Goal: Task Accomplishment & Management: Use online tool/utility

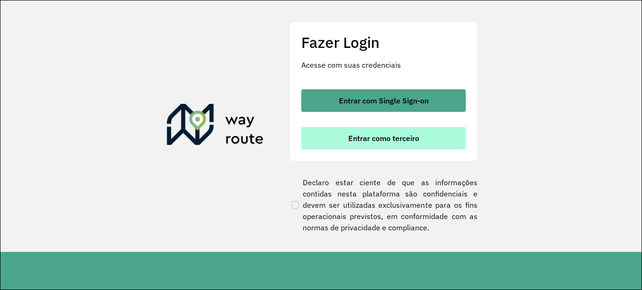
click at [358, 148] on button "Entrar como terceiro" at bounding box center [383, 138] width 165 height 23
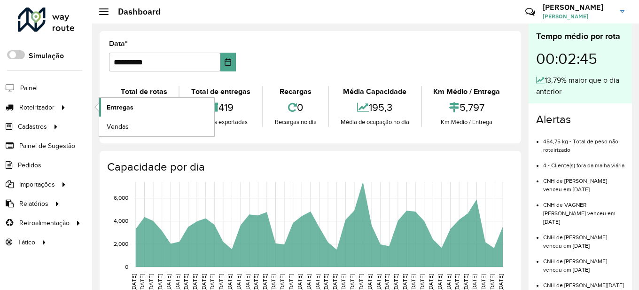
click at [126, 108] on span "Entregas" at bounding box center [120, 107] width 27 height 10
click at [281, 141] on div "**********" at bounding box center [311, 87] width 422 height 112
click at [113, 105] on span "Entregas" at bounding box center [120, 107] width 27 height 10
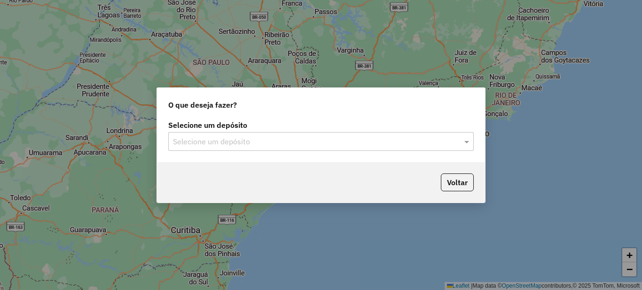
click at [244, 146] on input "text" at bounding box center [311, 141] width 277 height 11
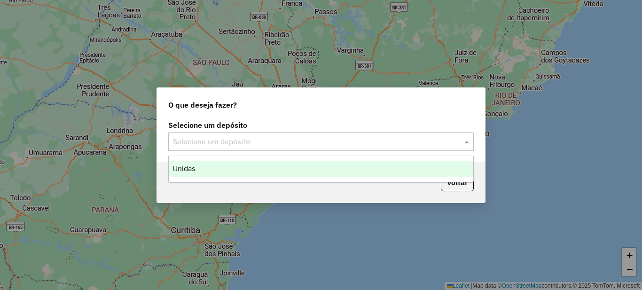
click at [204, 168] on div "Unidas" at bounding box center [321, 169] width 305 height 16
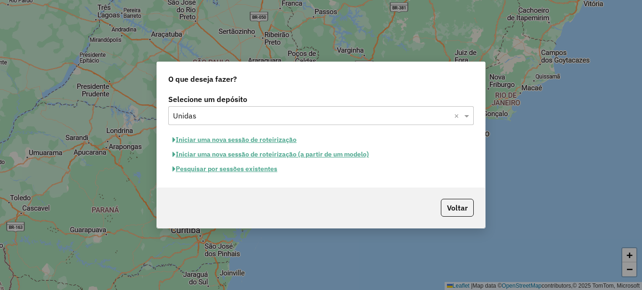
click at [219, 139] on button "Iniciar uma nova sessão de roteirização" at bounding box center [234, 140] width 133 height 15
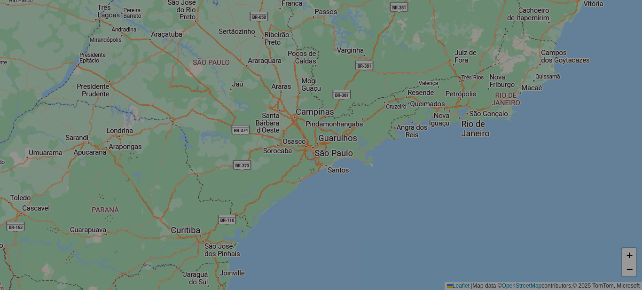
select select "*"
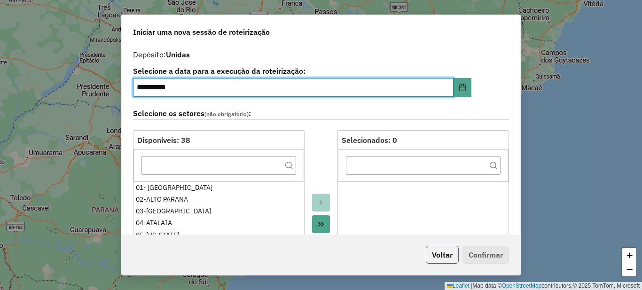
click at [443, 253] on button "Voltar" at bounding box center [442, 255] width 33 height 18
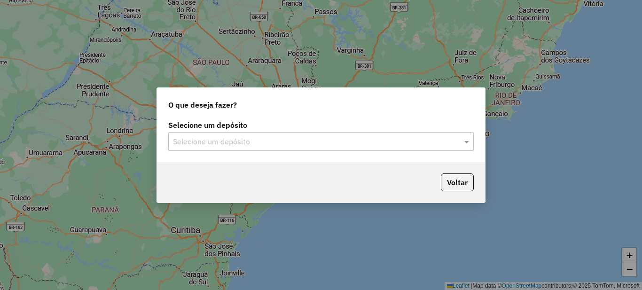
click at [279, 143] on input "text" at bounding box center [311, 141] width 277 height 11
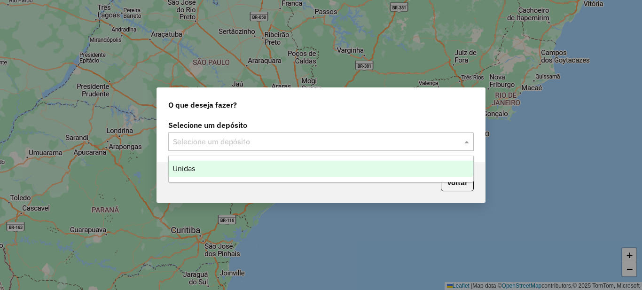
click at [191, 170] on span "Unidas" at bounding box center [184, 169] width 23 height 8
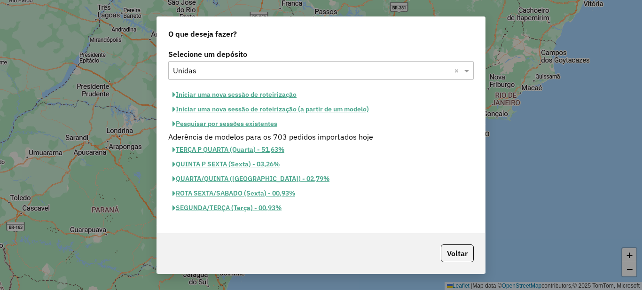
click at [206, 96] on button "Iniciar uma nova sessão de roteirização" at bounding box center [234, 94] width 133 height 15
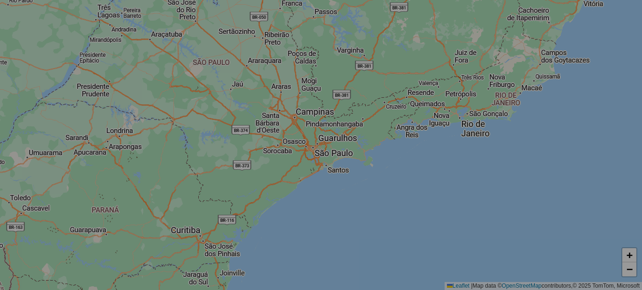
select select "*"
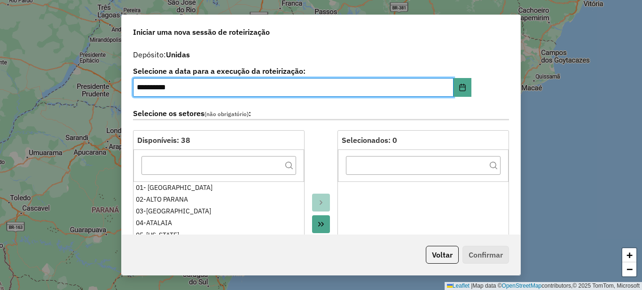
click at [322, 223] on icon "Move All to Target" at bounding box center [321, 224] width 6 height 5
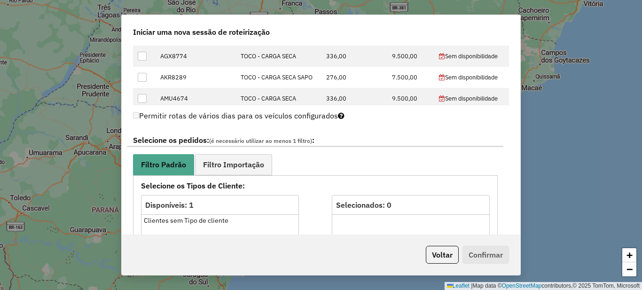
scroll to position [470, 0]
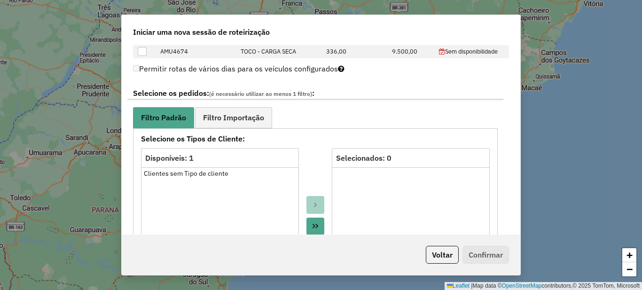
click at [316, 228] on icon "Move All to Target" at bounding box center [316, 226] width 8 height 8
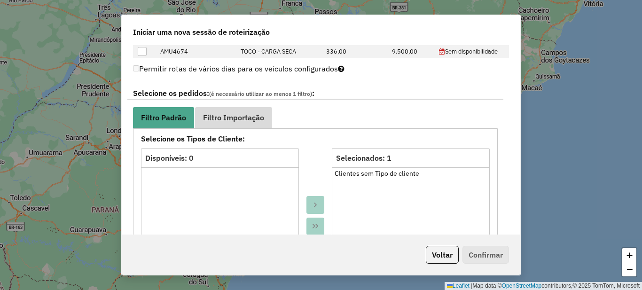
click at [233, 116] on span "Filtro Importação" at bounding box center [233, 118] width 61 height 8
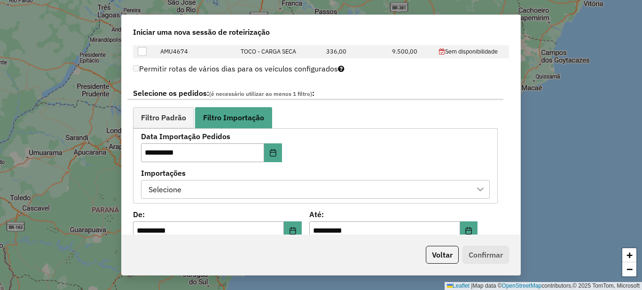
scroll to position [564, 0]
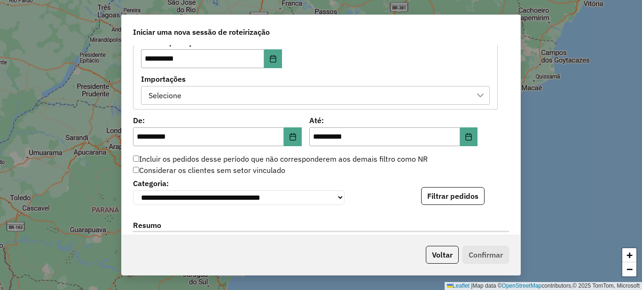
click at [211, 95] on div "Selecione" at bounding box center [308, 95] width 326 height 18
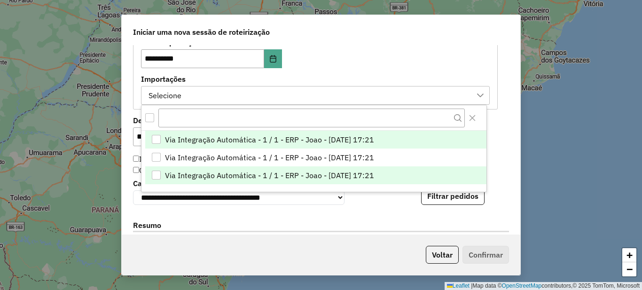
click at [215, 175] on span "Via Integração Automática - 1 / 1 - ERP - Joao - [DATE] 17:21" at bounding box center [269, 175] width 209 height 11
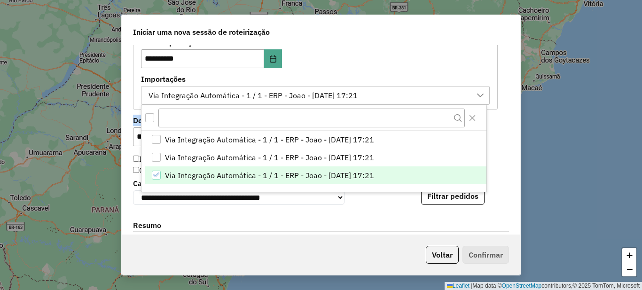
click at [125, 126] on div "**********" at bounding box center [321, 139] width 399 height 189
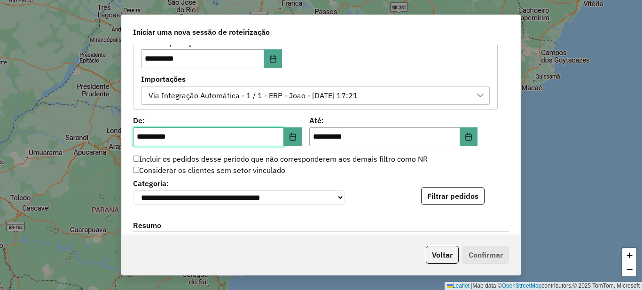
click at [142, 142] on input "**********" at bounding box center [208, 136] width 151 height 19
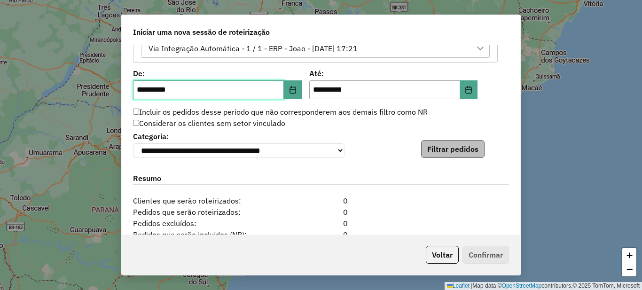
type input "**********"
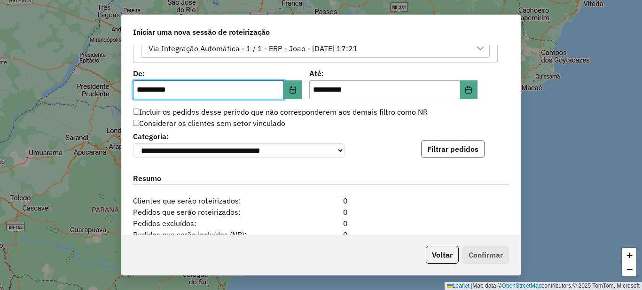
click at [448, 150] on button "Filtrar pedidos" at bounding box center [452, 149] width 63 height 18
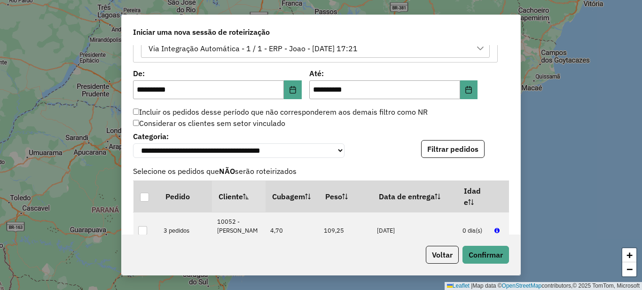
scroll to position [923, 0]
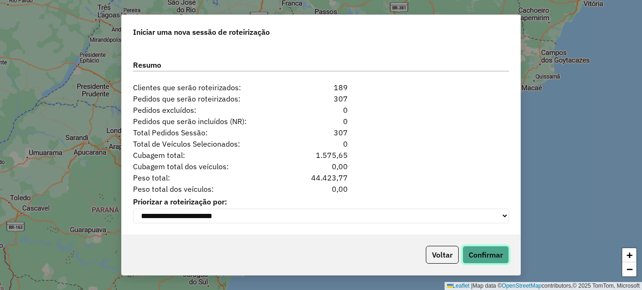
click at [497, 257] on button "Confirmar" at bounding box center [486, 255] width 47 height 18
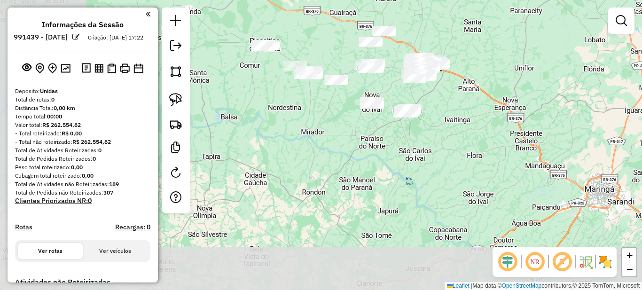
drag, startPoint x: 283, startPoint y: 172, endPoint x: 387, endPoint y: 90, distance: 132.9
click at [387, 90] on div "Janela de atendimento Grade de atendimento Capacidade Transportadoras Veículos …" at bounding box center [321, 145] width 642 height 290
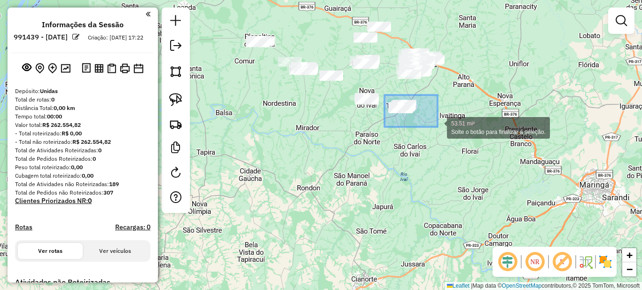
drag, startPoint x: 385, startPoint y: 95, endPoint x: 446, endPoint y: 129, distance: 69.9
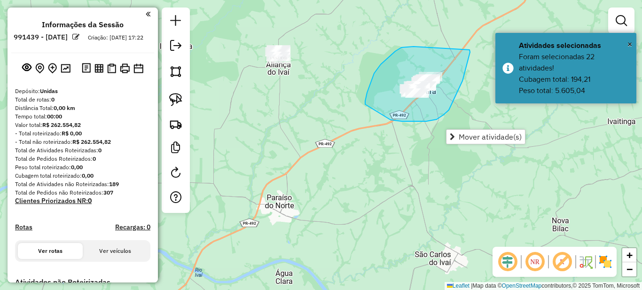
drag, startPoint x: 395, startPoint y: 51, endPoint x: 470, endPoint y: 50, distance: 74.3
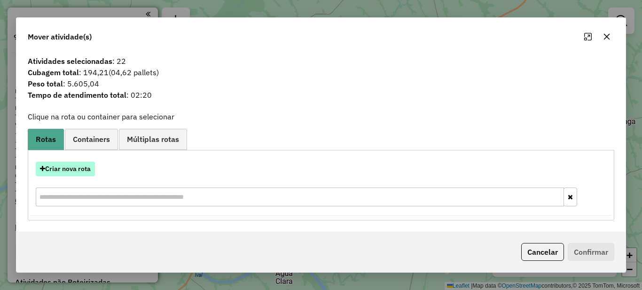
click at [80, 166] on button "Criar nova rota" at bounding box center [65, 169] width 59 height 15
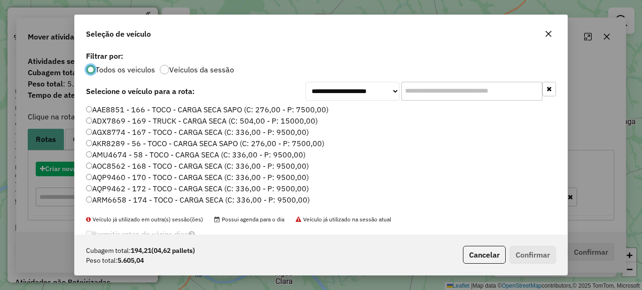
scroll to position [5, 3]
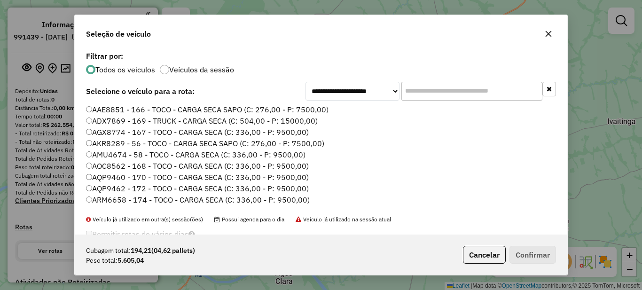
click at [432, 94] on input "text" at bounding box center [471, 91] width 141 height 19
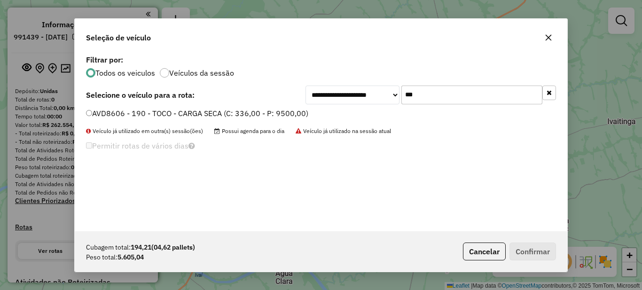
type input "***"
click at [176, 119] on div "AVD8606 - 190 - TOCO - CARGA SECA (C: 336,00 - P: 9500,00)" at bounding box center [320, 117] width 481 height 19
click at [176, 114] on label "AVD8606 - 190 - TOCO - CARGA SECA (C: 336,00 - P: 9500,00)" at bounding box center [197, 113] width 222 height 11
click at [536, 254] on button "Confirmar" at bounding box center [533, 252] width 47 height 18
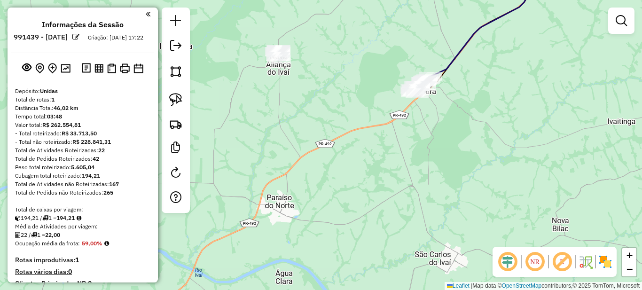
scroll to position [188, 0]
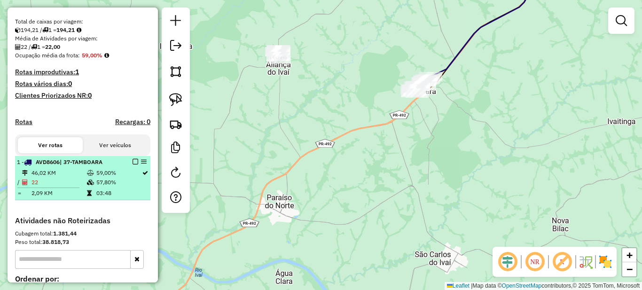
click at [133, 165] on em at bounding box center [136, 162] width 6 height 6
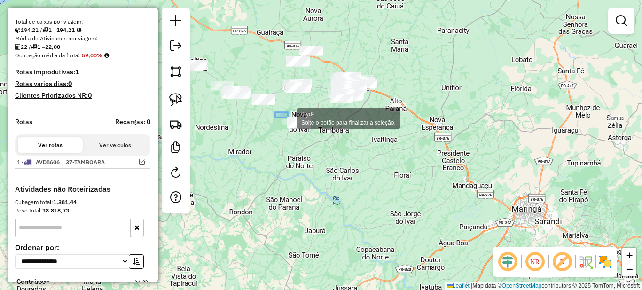
drag, startPoint x: 279, startPoint y: 112, endPoint x: 330, endPoint y: 149, distance: 63.3
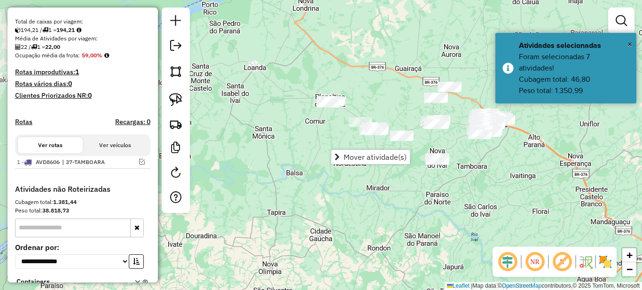
drag, startPoint x: 268, startPoint y: 163, endPoint x: 369, endPoint y: 196, distance: 105.7
click at [370, 196] on div "Janela de atendimento Grade de atendimento Capacidade Transportadoras Veículos …" at bounding box center [321, 145] width 642 height 290
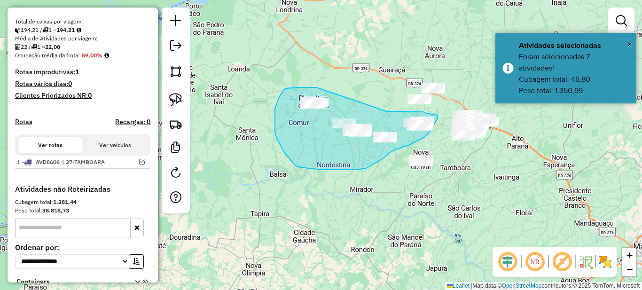
drag, startPoint x: 298, startPoint y: 87, endPoint x: 386, endPoint y: 111, distance: 91.6
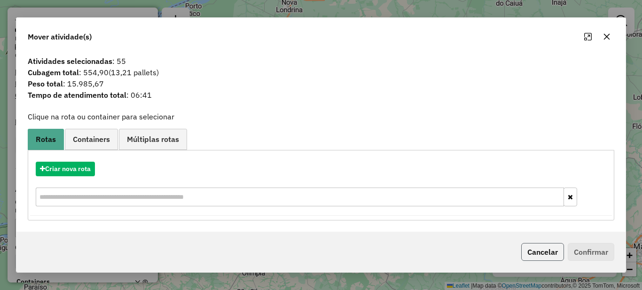
click at [550, 253] on button "Cancelar" at bounding box center [542, 252] width 43 height 18
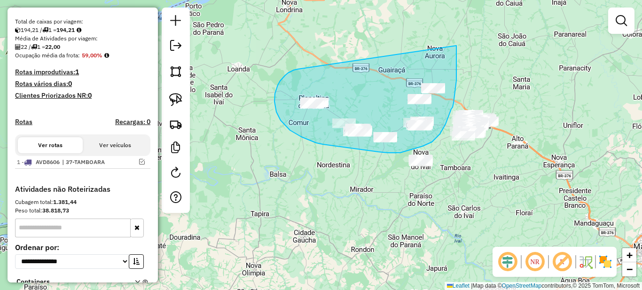
drag, startPoint x: 278, startPoint y: 85, endPoint x: 456, endPoint y: 46, distance: 183.0
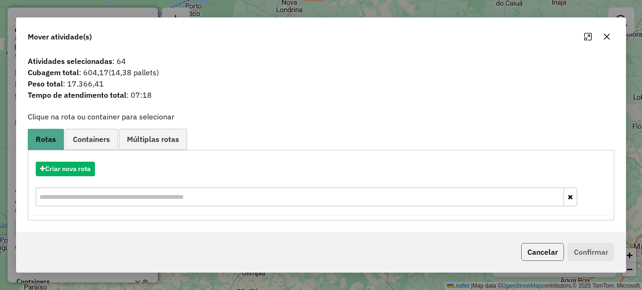
click at [536, 252] on button "Cancelar" at bounding box center [542, 252] width 43 height 18
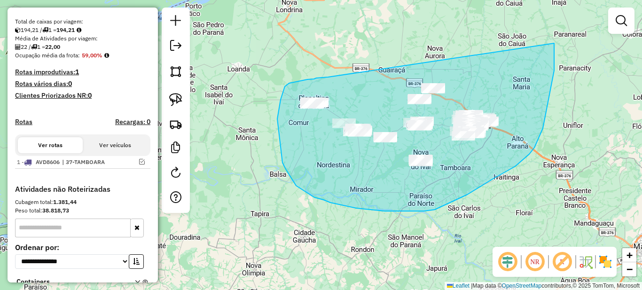
drag, startPoint x: 314, startPoint y: 79, endPoint x: 554, endPoint y: 43, distance: 242.9
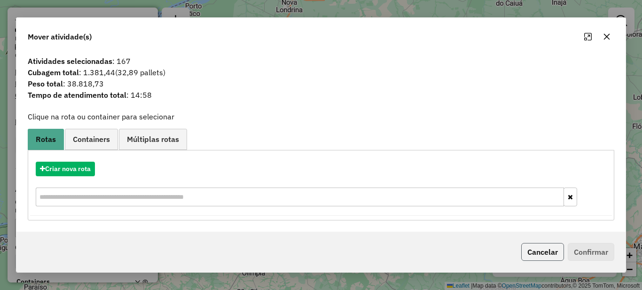
click at [536, 255] on button "Cancelar" at bounding box center [542, 252] width 43 height 18
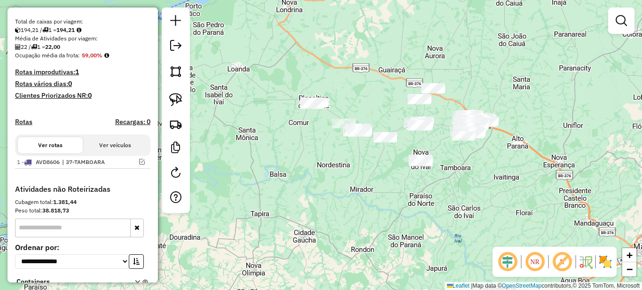
click at [631, 24] on div at bounding box center [621, 21] width 26 height 26
click at [622, 22] on em at bounding box center [621, 20] width 11 height 11
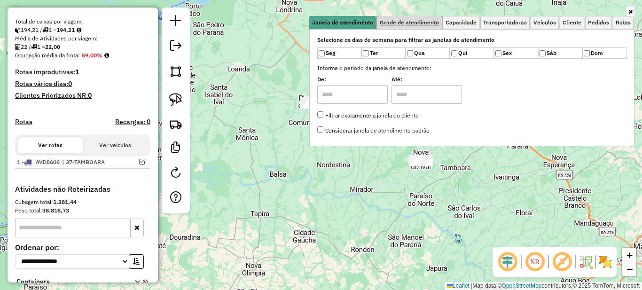
click at [409, 28] on link "Grade de atendimento" at bounding box center [409, 22] width 65 height 13
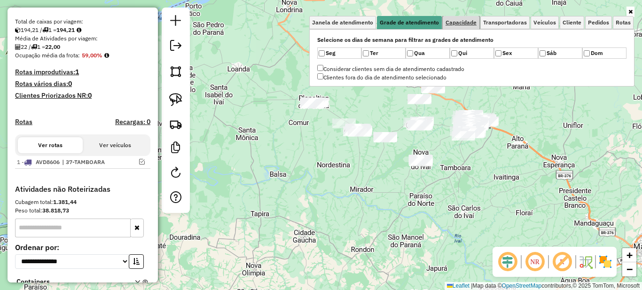
click at [464, 21] on span "Capacidade" at bounding box center [461, 23] width 31 height 6
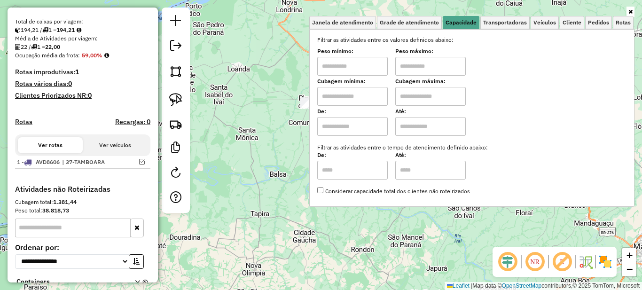
click at [349, 66] on input "text" at bounding box center [352, 66] width 71 height 19
type input "*******"
type input "**********"
click at [631, 10] on icon at bounding box center [631, 12] width 4 height 6
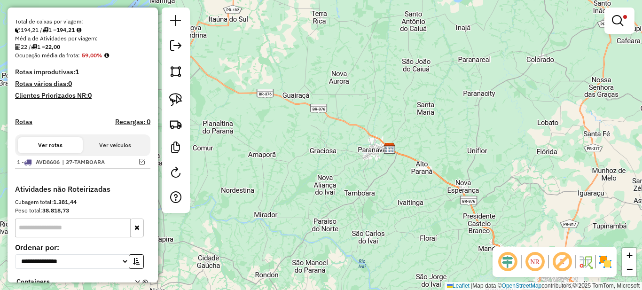
drag, startPoint x: 436, startPoint y: 156, endPoint x: 346, endPoint y: 206, distance: 103.5
click at [346, 206] on div "**********" at bounding box center [321, 145] width 642 height 290
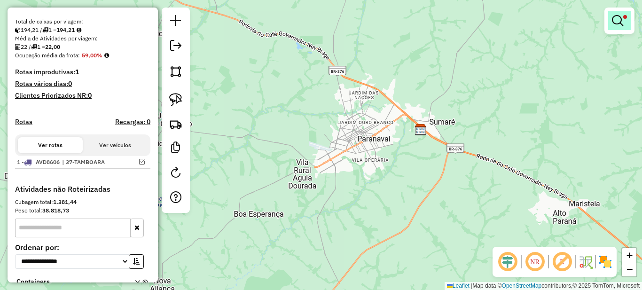
click at [619, 21] on em at bounding box center [617, 20] width 11 height 11
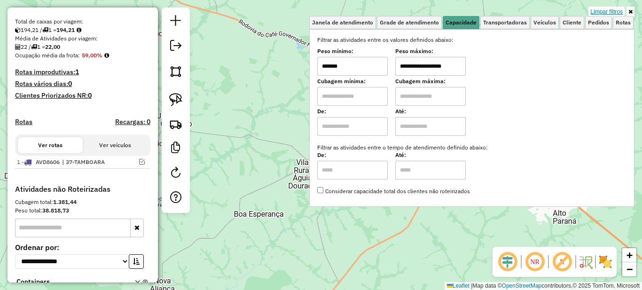
click at [614, 12] on link "Limpar filtros" at bounding box center [607, 12] width 36 height 10
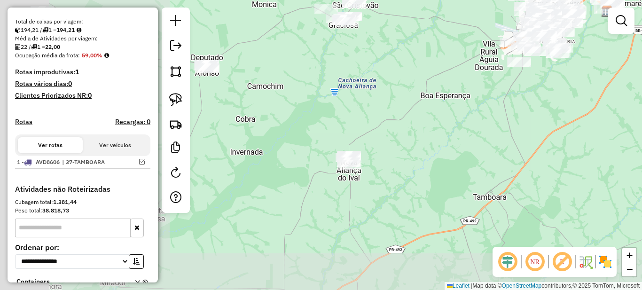
drag, startPoint x: 277, startPoint y: 212, endPoint x: 464, endPoint y: 93, distance: 221.1
click at [464, 93] on div "Janela de atendimento Grade de atendimento Capacidade Transportadoras Veículos …" at bounding box center [321, 145] width 642 height 290
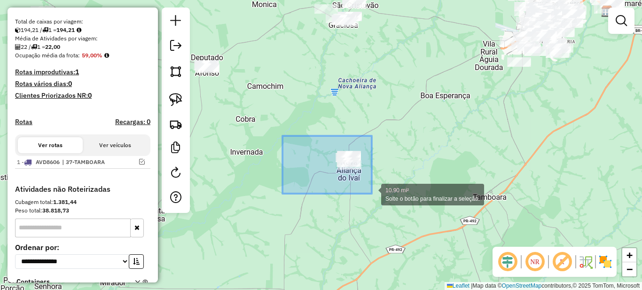
drag, startPoint x: 287, startPoint y: 136, endPoint x: 372, endPoint y: 194, distance: 102.9
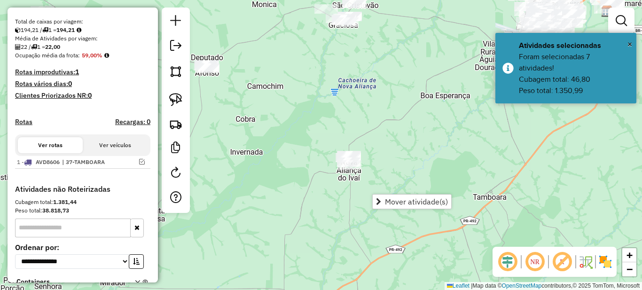
drag, startPoint x: 373, startPoint y: 56, endPoint x: 314, endPoint y: 116, distance: 84.4
click at [314, 116] on div "Janela de atendimento Grade de atendimento Capacidade Transportadoras Veículos …" at bounding box center [321, 145] width 642 height 290
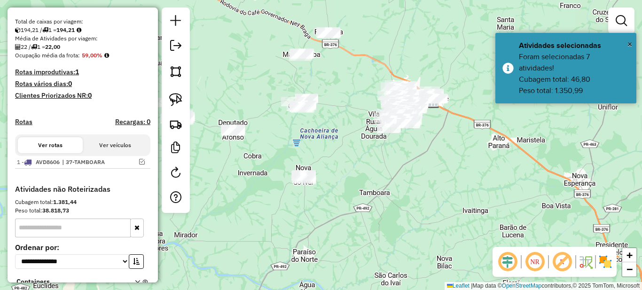
click at [341, 137] on div "Janela de atendimento Grade de atendimento Capacidade Transportadoras Veículos …" at bounding box center [321, 145] width 642 height 290
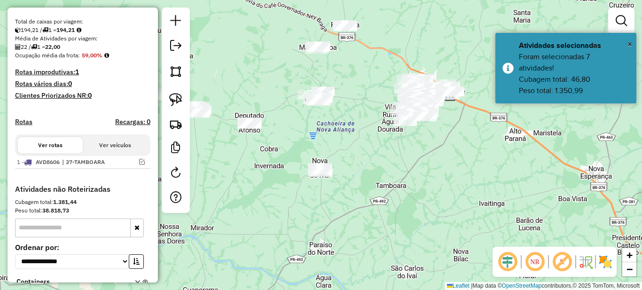
drag, startPoint x: 329, startPoint y: 136, endPoint x: 346, endPoint y: 128, distance: 19.0
click at [346, 128] on div "Janela de atendimento Grade de atendimento Capacidade Transportadoras Veículos …" at bounding box center [321, 145] width 642 height 290
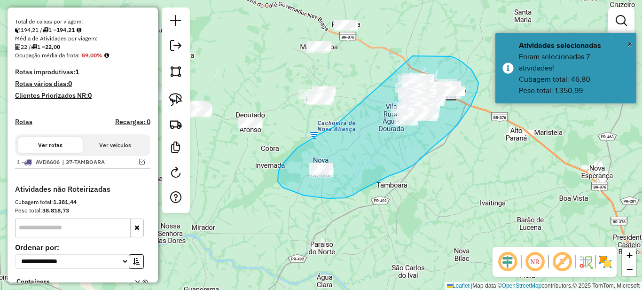
drag, startPoint x: 332, startPoint y: 128, endPoint x: 412, endPoint y: 55, distance: 108.2
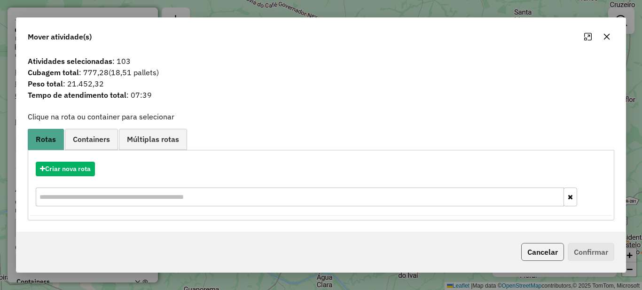
click at [534, 254] on button "Cancelar" at bounding box center [542, 252] width 43 height 18
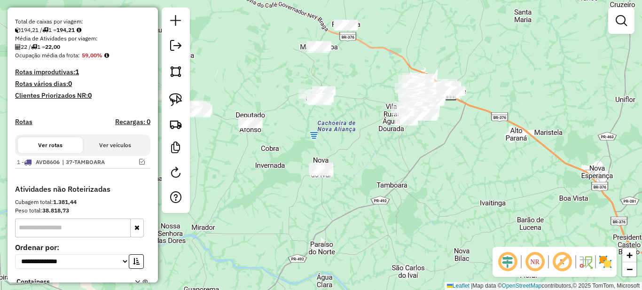
drag, startPoint x: 350, startPoint y: 142, endPoint x: 413, endPoint y: 138, distance: 62.7
click at [413, 138] on div "Janela de atendimento Grade de atendimento Capacidade Transportadoras Veículos …" at bounding box center [321, 145] width 642 height 290
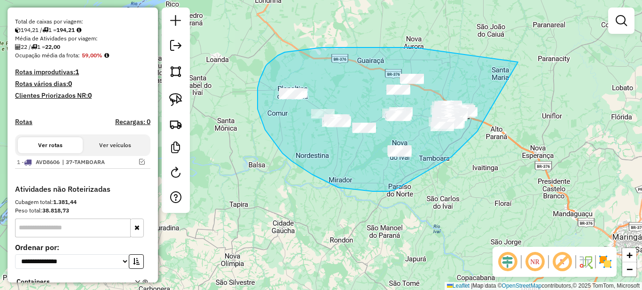
drag, startPoint x: 419, startPoint y: 48, endPoint x: 518, endPoint y: 62, distance: 99.7
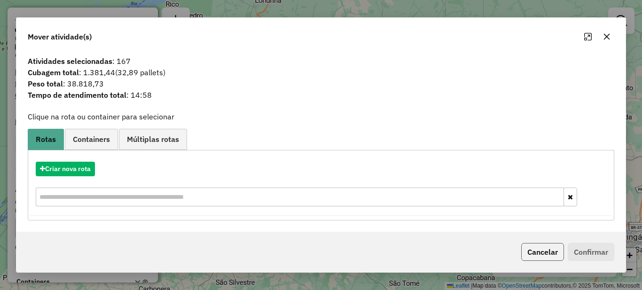
click at [535, 256] on button "Cancelar" at bounding box center [542, 252] width 43 height 18
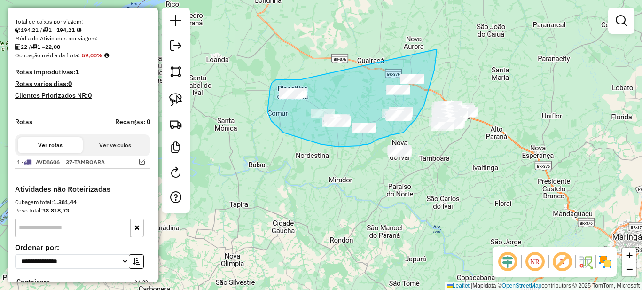
drag, startPoint x: 298, startPoint y: 80, endPoint x: 436, endPoint y: 49, distance: 141.5
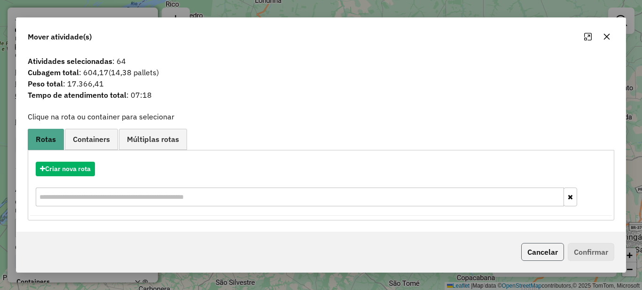
click at [534, 250] on button "Cancelar" at bounding box center [542, 252] width 43 height 18
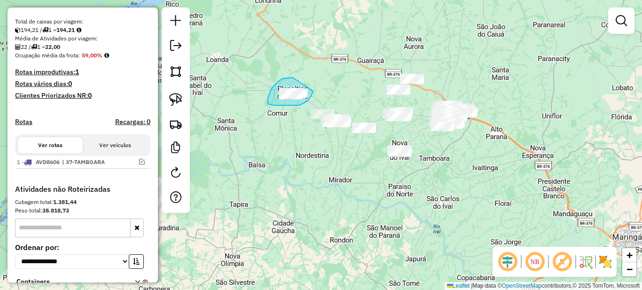
drag, startPoint x: 291, startPoint y: 78, endPoint x: 321, endPoint y: 79, distance: 29.2
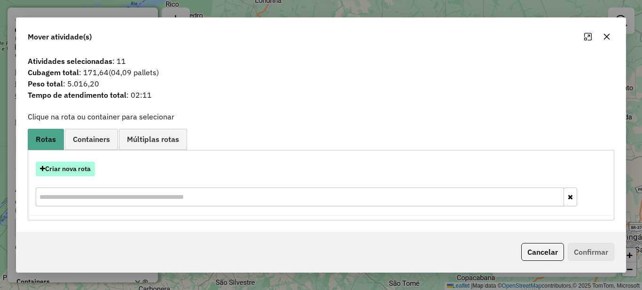
click at [48, 173] on button "Criar nova rota" at bounding box center [65, 169] width 59 height 15
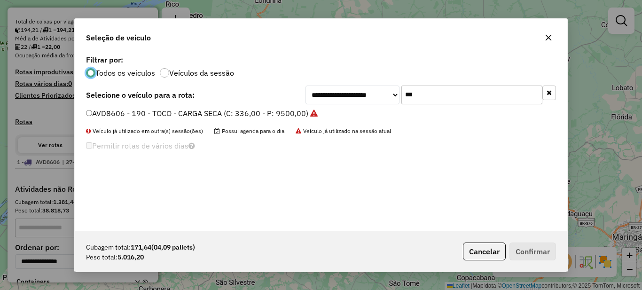
scroll to position [5, 3]
click at [456, 91] on input "***" at bounding box center [471, 95] width 141 height 19
click at [424, 89] on input "***" at bounding box center [471, 95] width 141 height 19
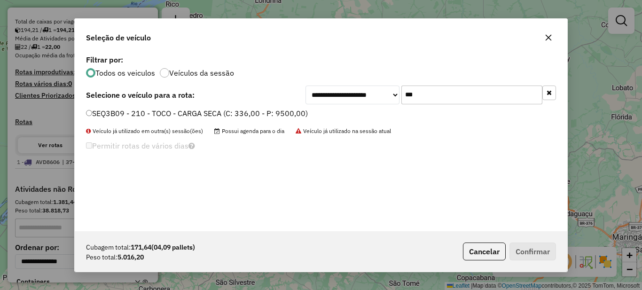
type input "***"
click at [230, 112] on label "SEQ3B09 - 210 - TOCO - CARGA SECA (C: 336,00 - P: 9500,00)" at bounding box center [197, 113] width 222 height 11
click at [539, 250] on button "Confirmar" at bounding box center [533, 252] width 47 height 18
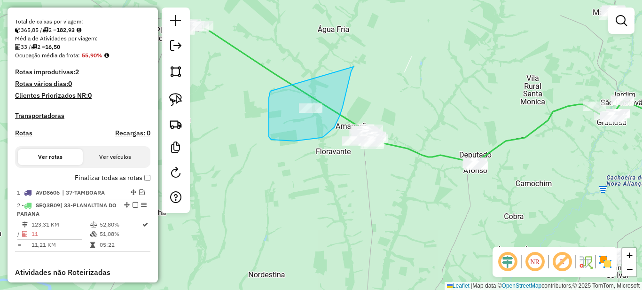
drag, startPoint x: 270, startPoint y: 91, endPoint x: 354, endPoint y: 67, distance: 86.7
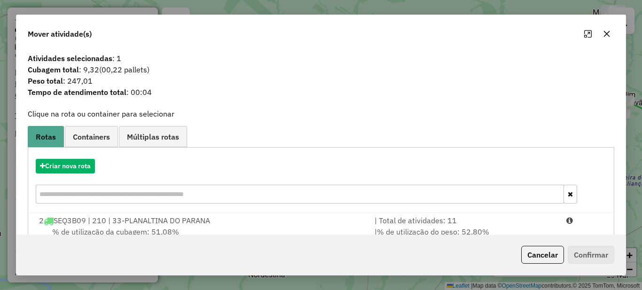
scroll to position [33, 0]
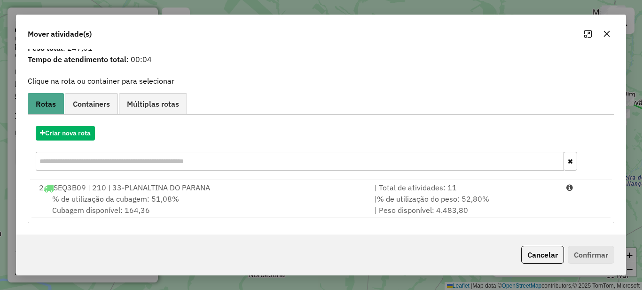
click at [464, 222] on div "Criar nova rota 2 SEQ3B09 | 210 | 33-PLANALTINA DO PARANA | Total de atividades…" at bounding box center [321, 168] width 587 height 109
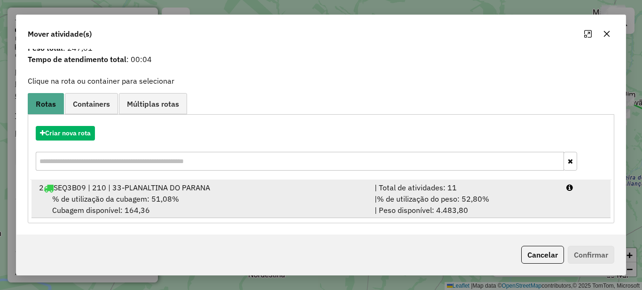
click at [474, 201] on span "% de utilização do peso: 52,80%" at bounding box center [433, 198] width 112 height 9
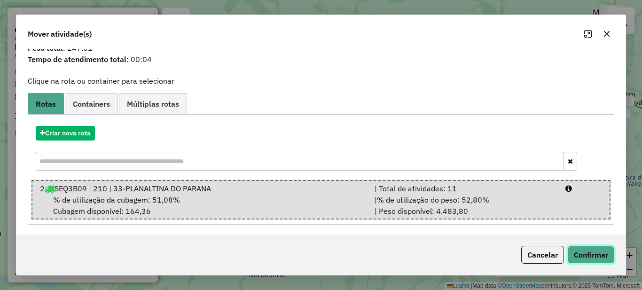
click at [598, 260] on button "Confirmar" at bounding box center [591, 255] width 47 height 18
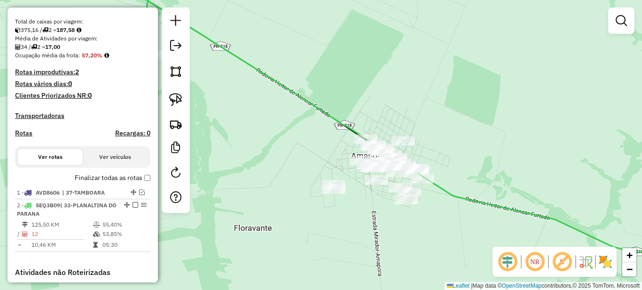
scroll to position [282, 0]
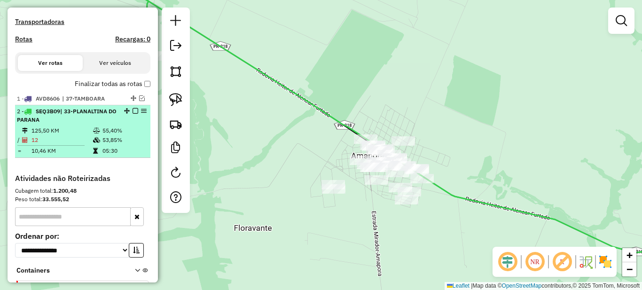
click at [126, 124] on div "2 - SEQ3B09 | 33-PLANALTINA DO PARANA" at bounding box center [83, 115] width 132 height 17
select select "**********"
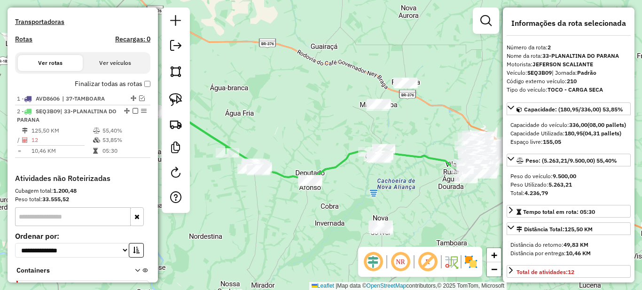
drag, startPoint x: 252, startPoint y: 217, endPoint x: 383, endPoint y: 215, distance: 131.2
click at [301, 215] on div "Janela de atendimento Grade de atendimento Capacidade Transportadoras Veículos …" at bounding box center [321, 145] width 642 height 290
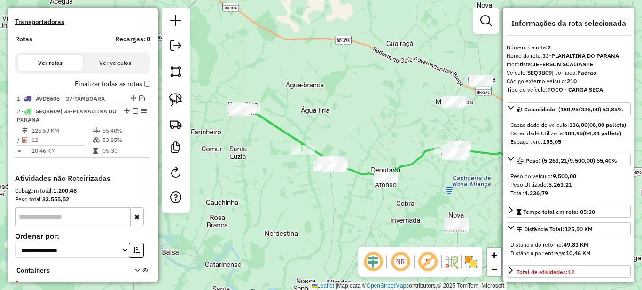
click at [369, 266] on em at bounding box center [373, 262] width 23 height 23
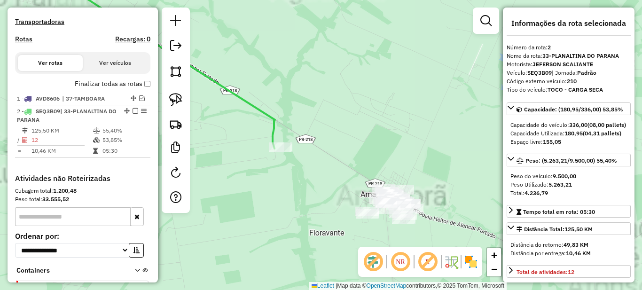
drag, startPoint x: 335, startPoint y: 235, endPoint x: 276, endPoint y: 208, distance: 64.8
click at [275, 212] on div "Janela de atendimento Grade de atendimento Capacidade Transportadoras Veículos …" at bounding box center [321, 145] width 642 height 290
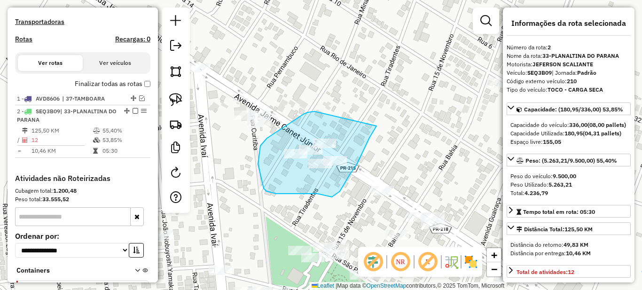
drag, startPoint x: 315, startPoint y: 111, endPoint x: 377, endPoint y: 126, distance: 63.7
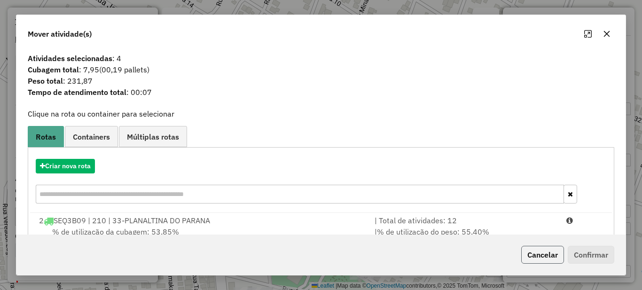
click at [536, 260] on button "Cancelar" at bounding box center [542, 255] width 43 height 18
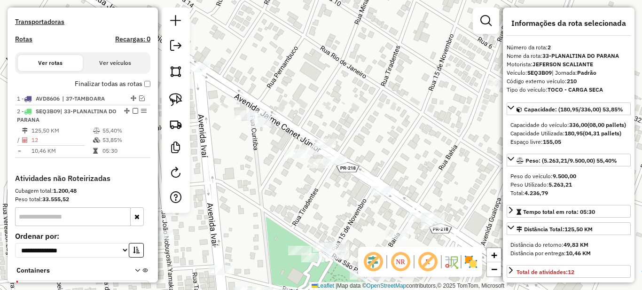
scroll to position [47, 0]
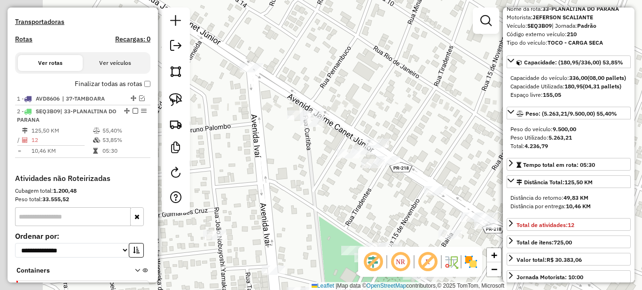
drag, startPoint x: 275, startPoint y: 184, endPoint x: 328, endPoint y: 184, distance: 53.1
click at [328, 184] on div "Janela de atendimento Grade de atendimento Capacidade Transportadoras Veículos …" at bounding box center [321, 145] width 642 height 290
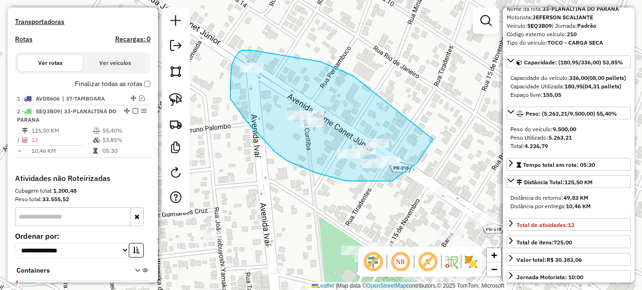
drag, startPoint x: 353, startPoint y: 76, endPoint x: 433, endPoint y: 139, distance: 102.1
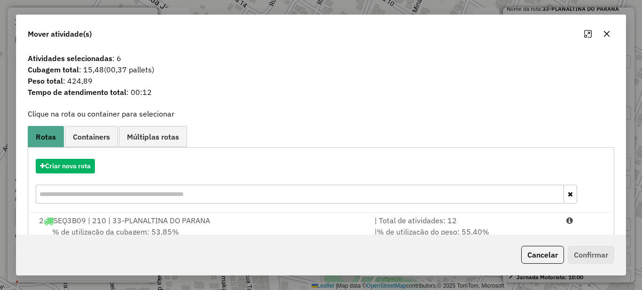
scroll to position [33, 0]
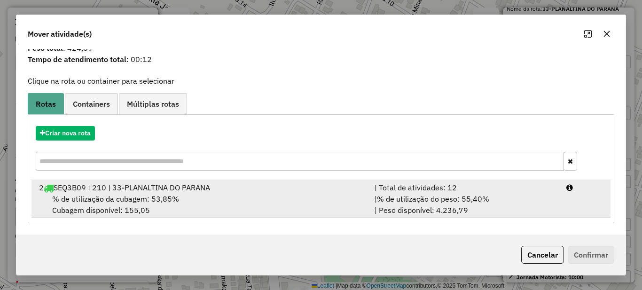
click at [444, 204] on div "| % de utilização do peso: 55,40% | Peso disponível: 4.236,79" at bounding box center [465, 204] width 192 height 23
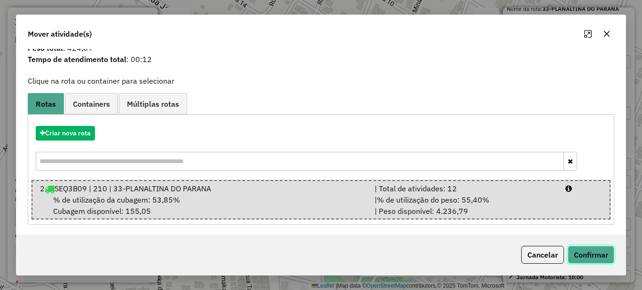
click at [597, 255] on button "Confirmar" at bounding box center [591, 255] width 47 height 18
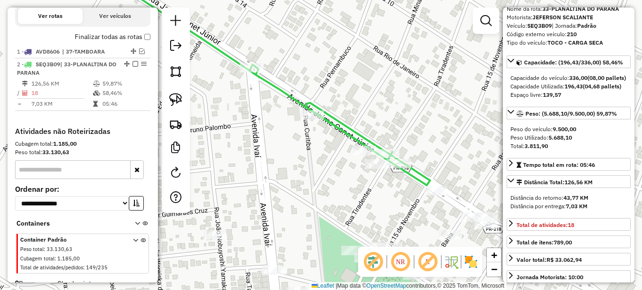
scroll to position [351, 0]
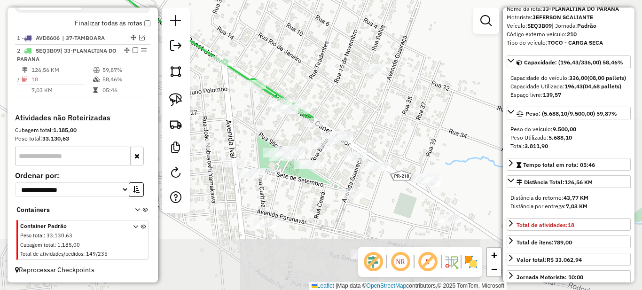
drag, startPoint x: 376, startPoint y: 190, endPoint x: 284, endPoint y: 130, distance: 110.0
click at [284, 130] on div "Janela de atendimento Grade de atendimento Capacidade Transportadoras Veículos …" at bounding box center [321, 145] width 642 height 290
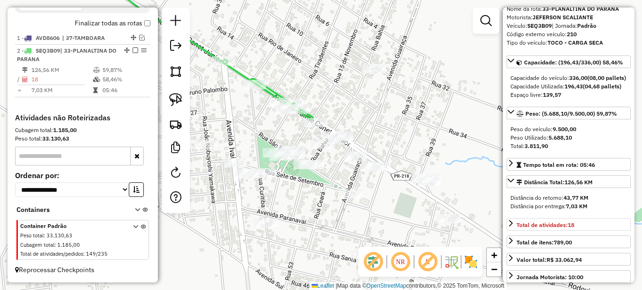
scroll to position [94, 0]
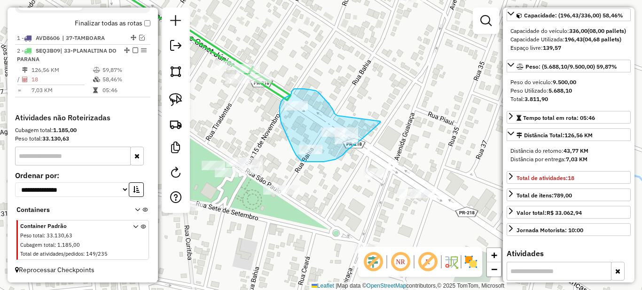
drag, startPoint x: 338, startPoint y: 116, endPoint x: 380, endPoint y: 121, distance: 43.2
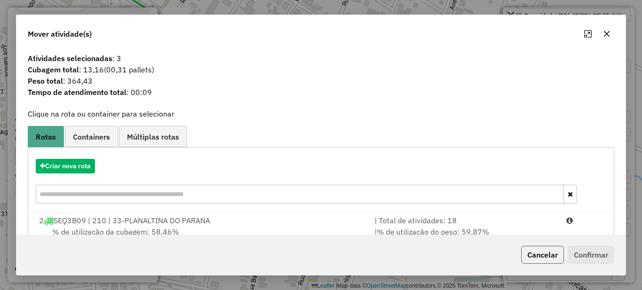
click at [537, 260] on button "Cancelar" at bounding box center [542, 255] width 43 height 18
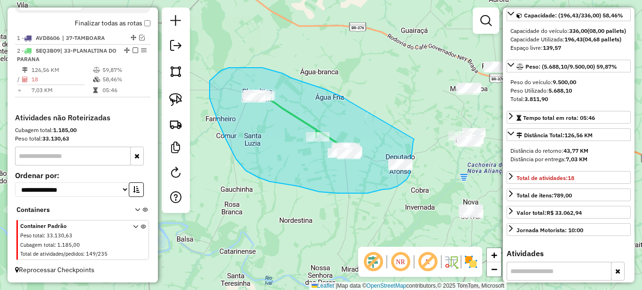
drag, startPoint x: 347, startPoint y: 100, endPoint x: 414, endPoint y: 138, distance: 77.5
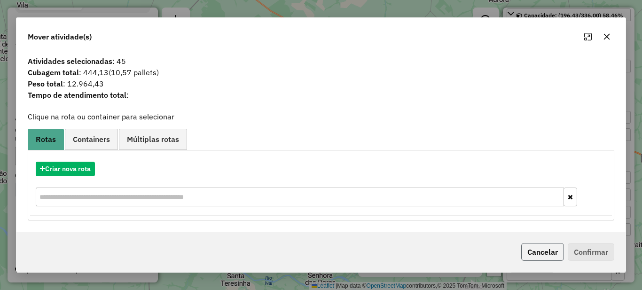
click at [527, 244] on button "Cancelar" at bounding box center [542, 252] width 43 height 18
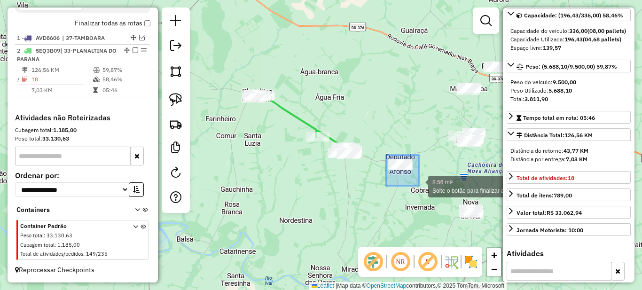
drag, startPoint x: 385, startPoint y: 155, endPoint x: 419, endPoint y: 186, distance: 45.3
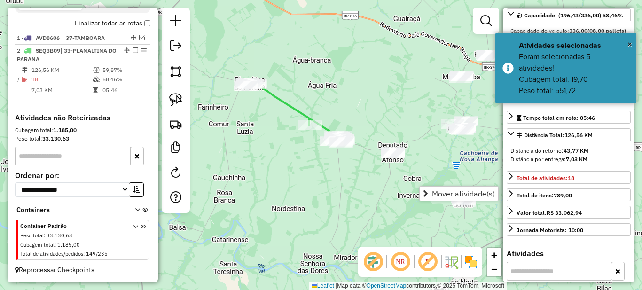
drag, startPoint x: 378, startPoint y: 140, endPoint x: 370, endPoint y: 128, distance: 14.2
click at [370, 128] on div "Janela de atendimento Grade de atendimento Capacidade Transportadoras Veículos …" at bounding box center [321, 145] width 642 height 290
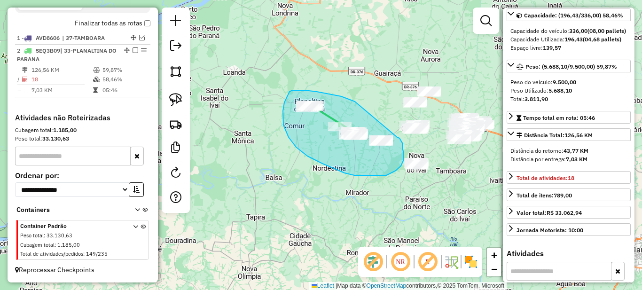
drag, startPoint x: 341, startPoint y: 96, endPoint x: 397, endPoint y: 137, distance: 69.3
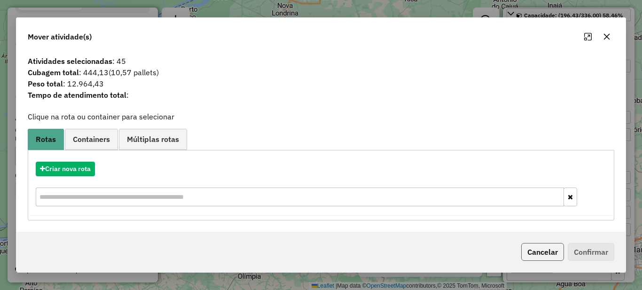
click at [550, 253] on button "Cancelar" at bounding box center [542, 252] width 43 height 18
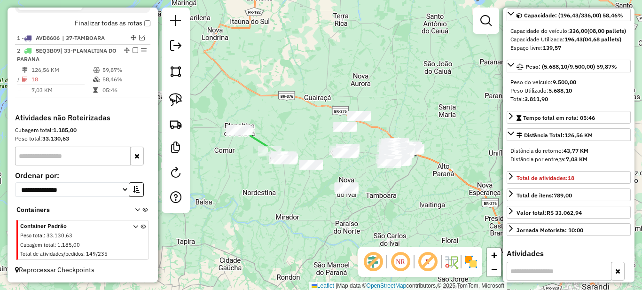
drag, startPoint x: 384, startPoint y: 180, endPoint x: 302, endPoint y: 185, distance: 81.9
click at [302, 185] on div "Janela de atendimento Grade de atendimento Capacidade Transportadoras Veículos …" at bounding box center [321, 145] width 642 height 290
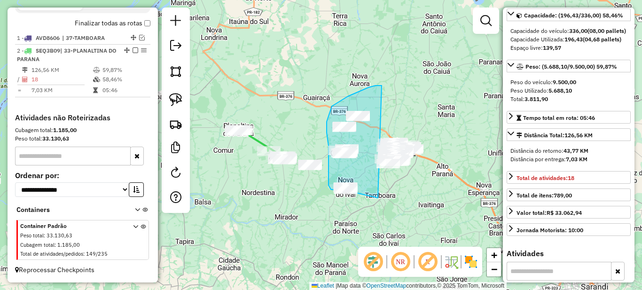
drag, startPoint x: 380, startPoint y: 86, endPoint x: 378, endPoint y: 198, distance: 112.4
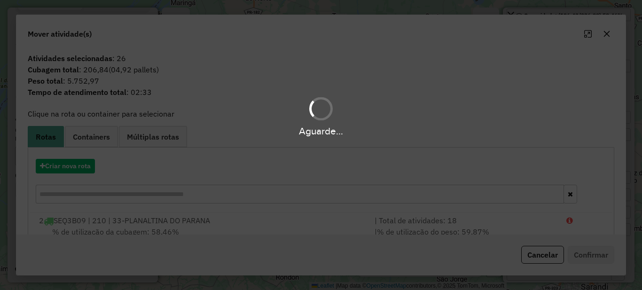
click at [550, 254] on hb-app "Aguarde... Pop-up bloqueado! Seu navegador bloqueou automáticamente a abertura …" at bounding box center [321, 145] width 642 height 290
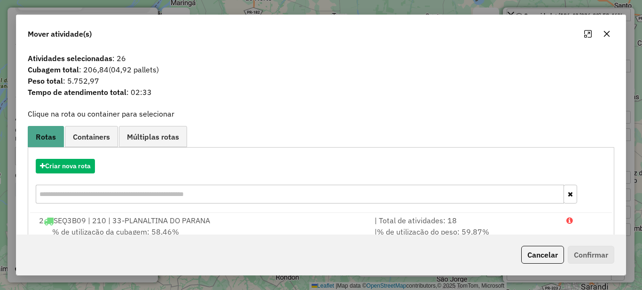
click at [550, 254] on button "Cancelar" at bounding box center [542, 255] width 43 height 18
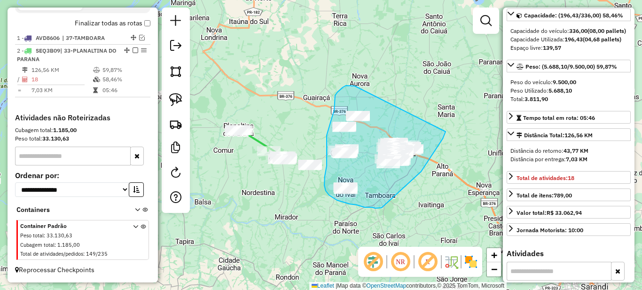
drag, startPoint x: 355, startPoint y: 86, endPoint x: 459, endPoint y: 87, distance: 104.4
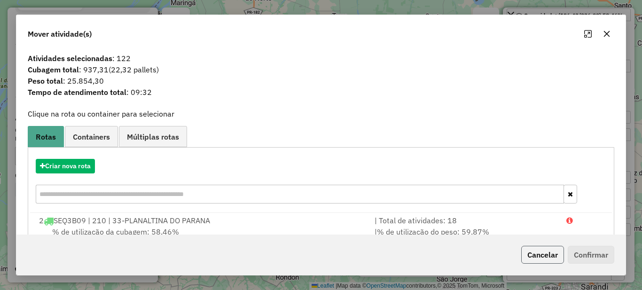
click at [543, 250] on button "Cancelar" at bounding box center [542, 255] width 43 height 18
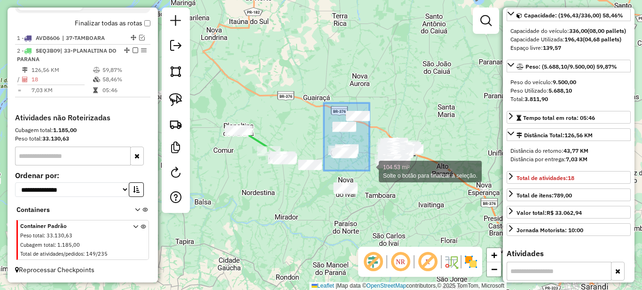
drag, startPoint x: 324, startPoint y: 103, endPoint x: 370, endPoint y: 171, distance: 82.2
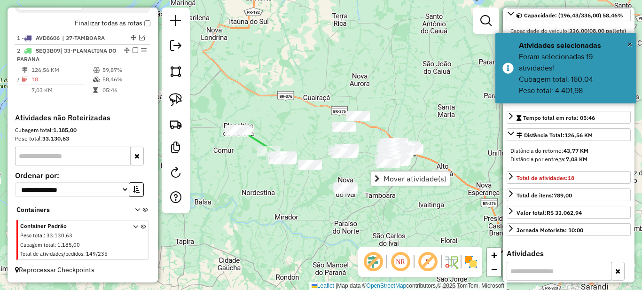
click at [280, 169] on div "Janela de atendimento Grade de atendimento Capacidade Transportadoras Veículos …" at bounding box center [321, 145] width 642 height 290
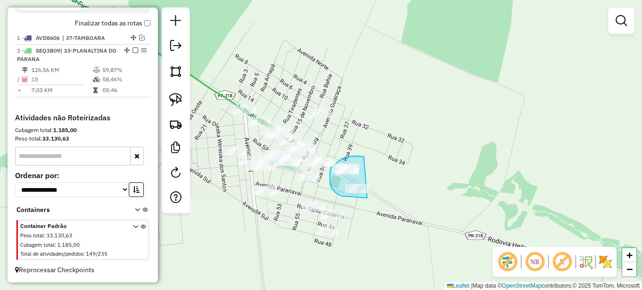
drag, startPoint x: 364, startPoint y: 157, endPoint x: 394, endPoint y: 193, distance: 47.7
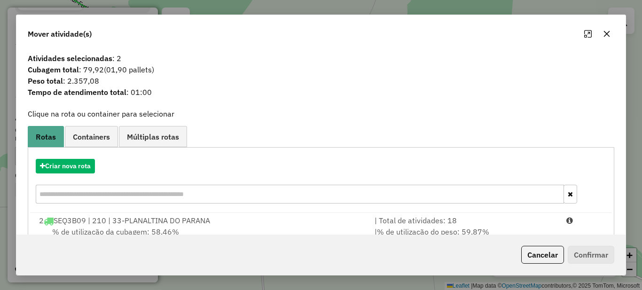
scroll to position [33, 0]
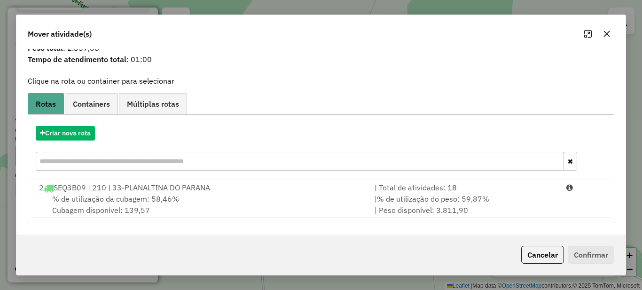
click at [418, 179] on div "Criar nova rota" at bounding box center [321, 149] width 582 height 61
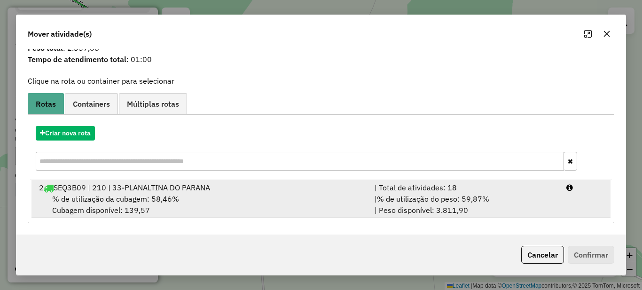
click at [458, 197] on span "% de utilização do peso: 59,87%" at bounding box center [433, 198] width 112 height 9
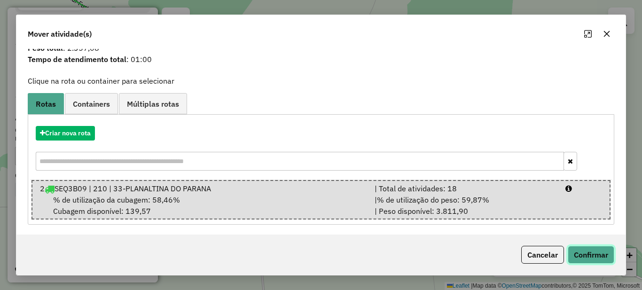
click at [591, 258] on button "Confirmar" at bounding box center [591, 255] width 47 height 18
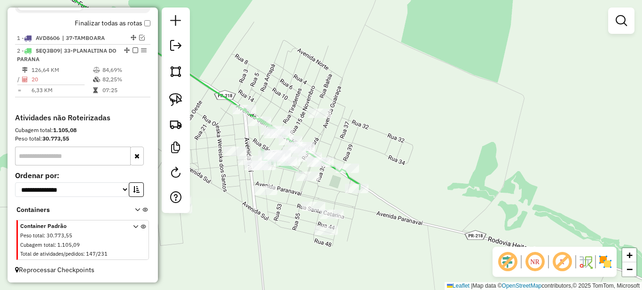
scroll to position [0, 0]
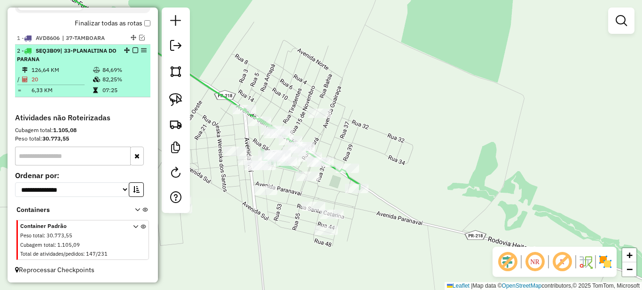
click at [109, 92] on td "07:25" at bounding box center [124, 90] width 45 height 9
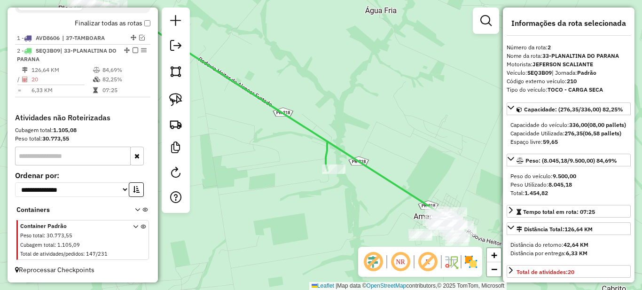
drag, startPoint x: 407, startPoint y: 233, endPoint x: 326, endPoint y: 181, distance: 95.6
click at [295, 180] on div "Janela de atendimento Grade de atendimento Capacidade Transportadoras Veículos …" at bounding box center [321, 145] width 642 height 290
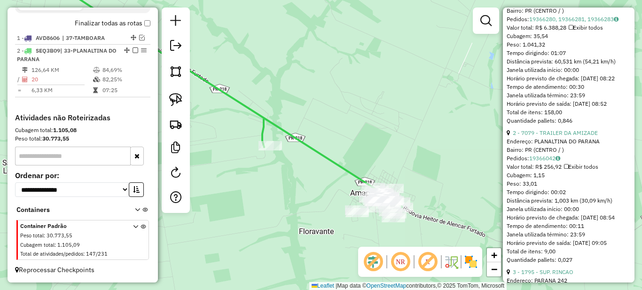
scroll to position [282, 0]
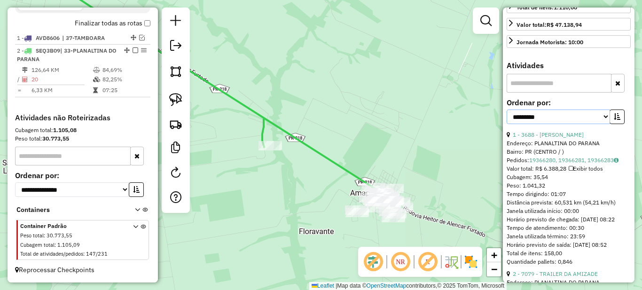
click at [597, 124] on select "**********" at bounding box center [558, 117] width 103 height 15
select select "*********"
click at [507, 124] on select "**********" at bounding box center [558, 117] width 103 height 15
click at [614, 120] on icon "button" at bounding box center [617, 116] width 7 height 7
click at [550, 138] on link "19 - 480 - AUTO POSTO AMAPORA" at bounding box center [558, 134] width 90 height 7
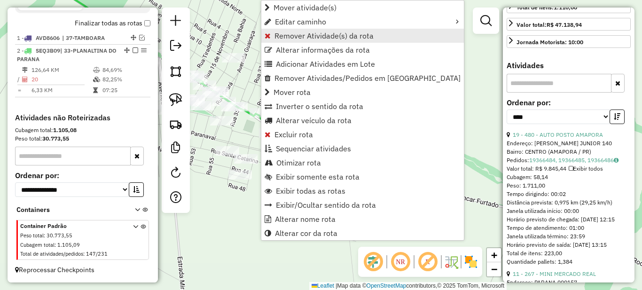
click at [278, 36] on span "Remover Atividade(s) da rota" at bounding box center [324, 36] width 99 height 8
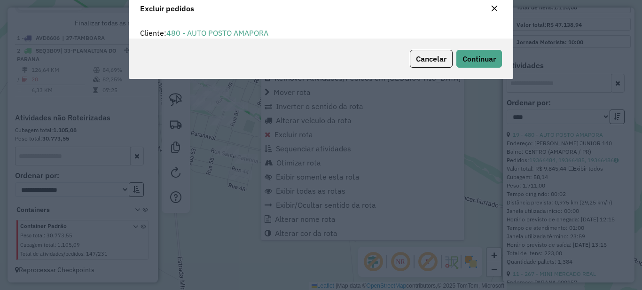
scroll to position [6, 3]
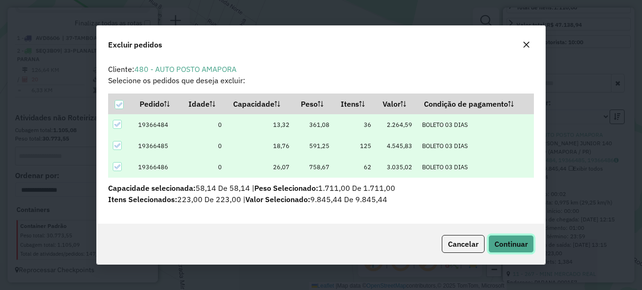
click at [526, 237] on button "Continuar" at bounding box center [511, 244] width 46 height 18
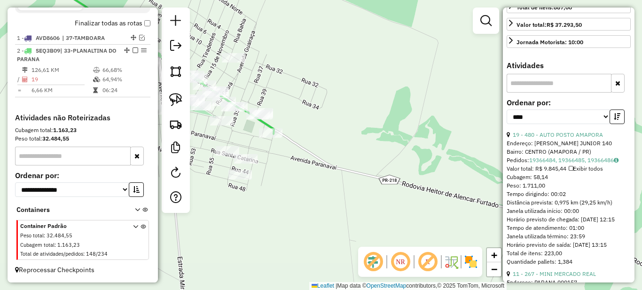
scroll to position [0, 0]
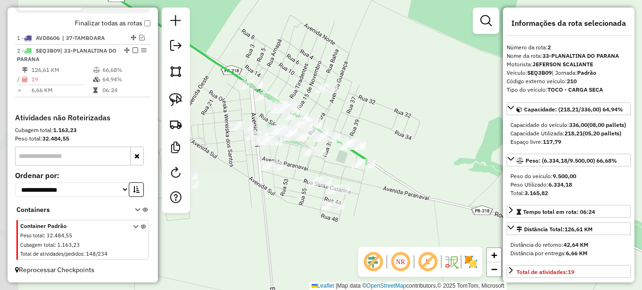
drag, startPoint x: 297, startPoint y: 123, endPoint x: 388, endPoint y: 155, distance: 96.6
click at [393, 155] on div "Janela de atendimento Grade de atendimento Capacidade Transportadoras Veículos …" at bounding box center [321, 145] width 642 height 290
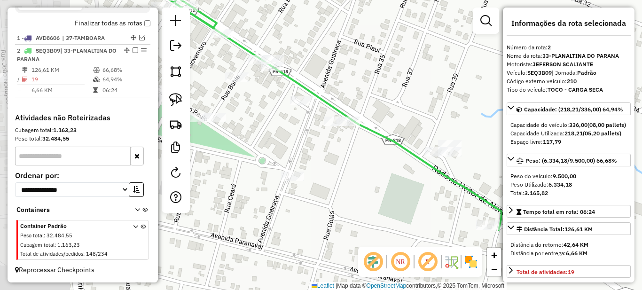
drag, startPoint x: 306, startPoint y: 175, endPoint x: 397, endPoint y: 215, distance: 100.0
click at [397, 215] on div "Janela de atendimento Grade de atendimento Capacidade Transportadoras Veículos …" at bounding box center [321, 145] width 642 height 290
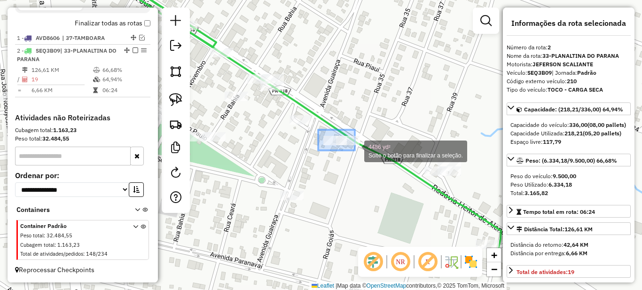
drag, startPoint x: 318, startPoint y: 130, endPoint x: 370, endPoint y: 156, distance: 57.8
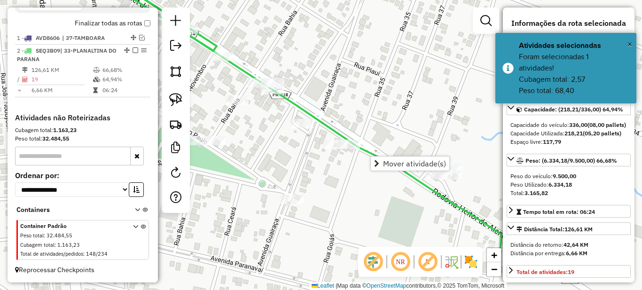
drag, startPoint x: 274, startPoint y: 132, endPoint x: 323, endPoint y: 174, distance: 65.0
click at [323, 174] on div "Janela de atendimento Grade de atendimento Capacidade Transportadoras Veículos …" at bounding box center [321, 145] width 642 height 290
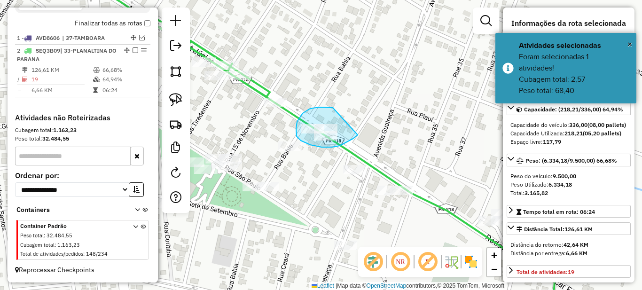
drag, startPoint x: 333, startPoint y: 108, endPoint x: 379, endPoint y: 106, distance: 46.6
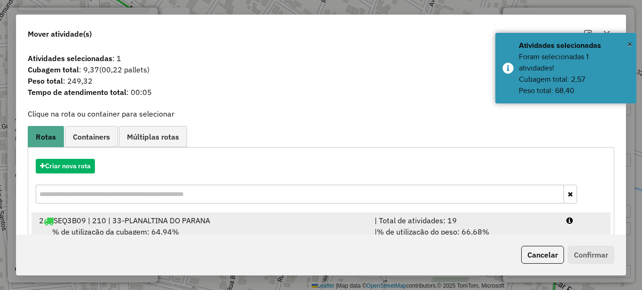
scroll to position [33, 0]
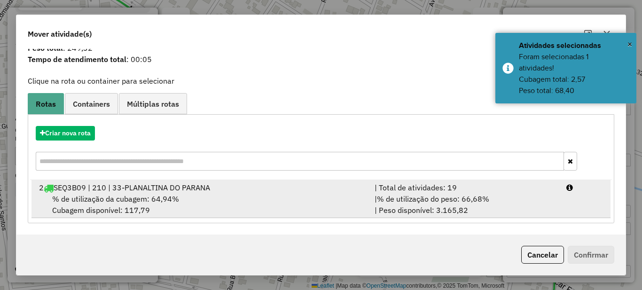
click at [466, 197] on span "% de utilização do peso: 66,68%" at bounding box center [433, 198] width 112 height 9
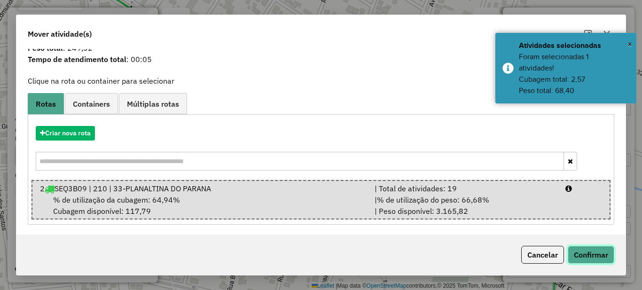
click at [586, 253] on button "Confirmar" at bounding box center [591, 255] width 47 height 18
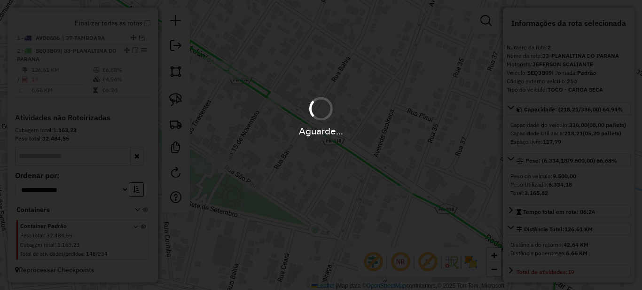
scroll to position [0, 0]
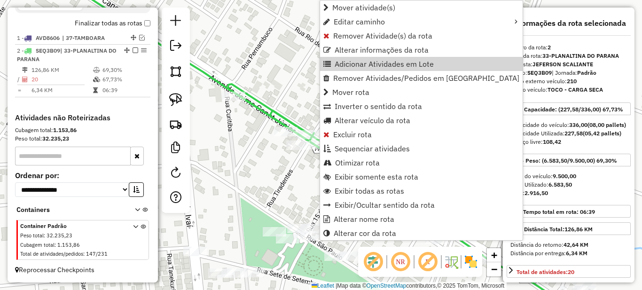
click at [256, 147] on div "Rota 2 - Placa SEQ3B09 9656 - BAR DO CHICO Rota 2 - Placa SEQ3B09 2527 - RESTAU…" at bounding box center [321, 145] width 642 height 290
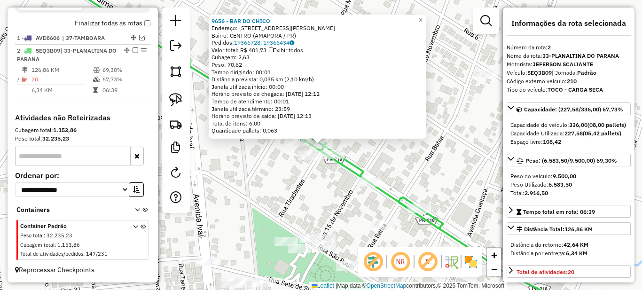
drag, startPoint x: 320, startPoint y: 142, endPoint x: 284, endPoint y: 139, distance: 35.8
click at [284, 139] on div "9656 - BAR DO [PERSON_NAME]: AV [PERSON_NAME] JUNIOR 73 Bairro: CENTRO (AMAPORA…" at bounding box center [321, 145] width 642 height 290
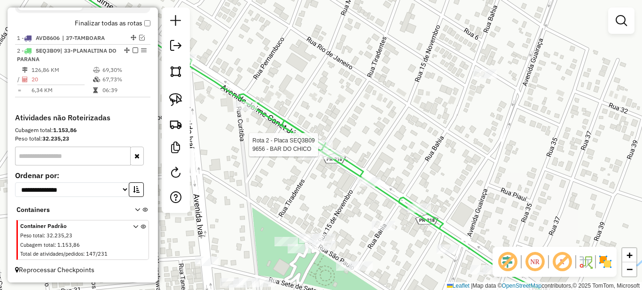
select select "*********"
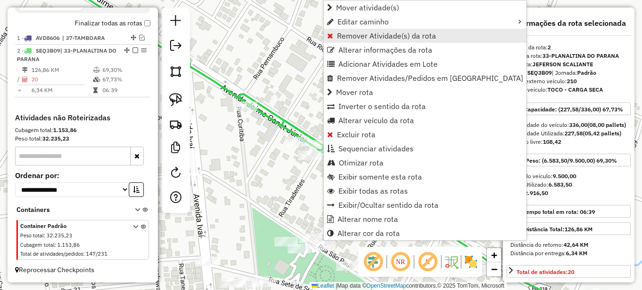
click at [345, 39] on span "Remover Atividade(s) da rota" at bounding box center [386, 36] width 99 height 8
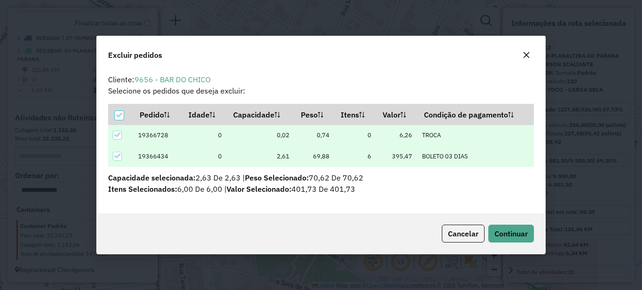
scroll to position [6, 3]
click at [511, 229] on span "Continuar" at bounding box center [511, 233] width 33 height 9
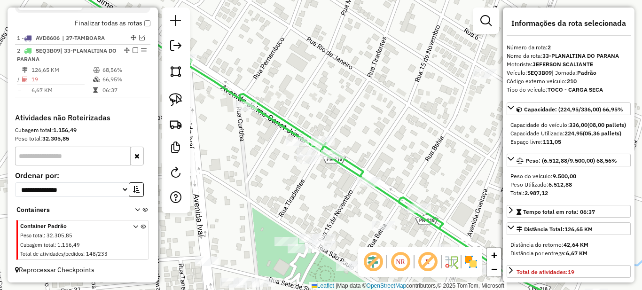
scroll to position [94, 0]
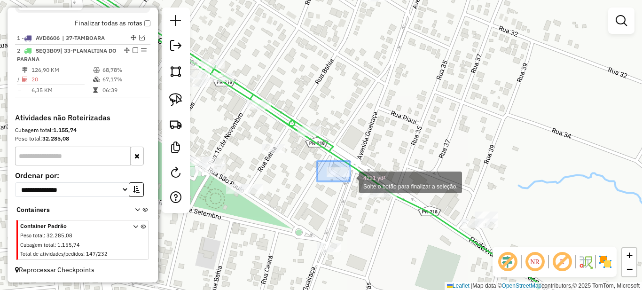
drag, startPoint x: 319, startPoint y: 163, endPoint x: 350, endPoint y: 181, distance: 36.3
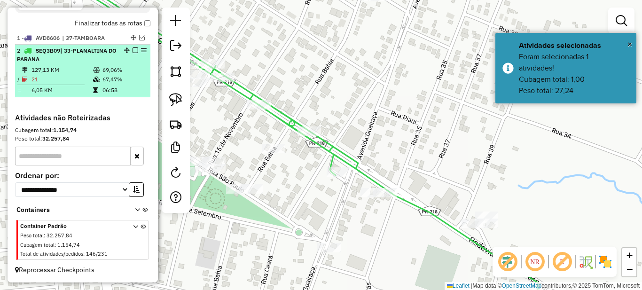
click at [112, 70] on td "69,06%" at bounding box center [124, 69] width 45 height 9
select select "*********"
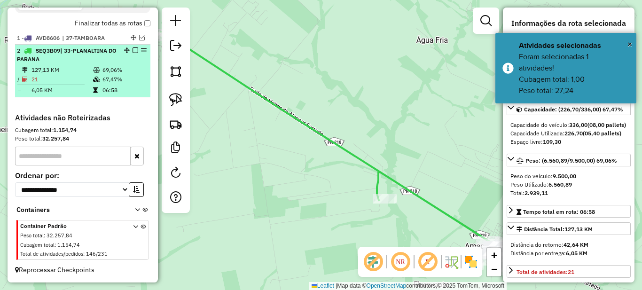
click at [133, 50] on em at bounding box center [136, 50] width 6 height 6
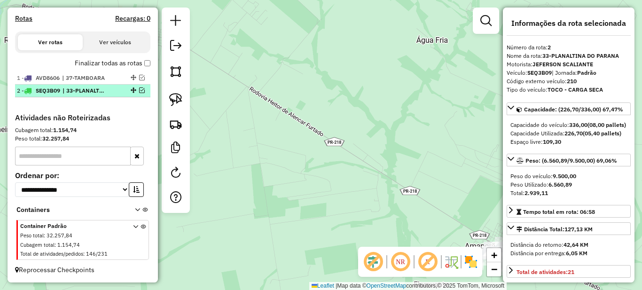
scroll to position [311, 0]
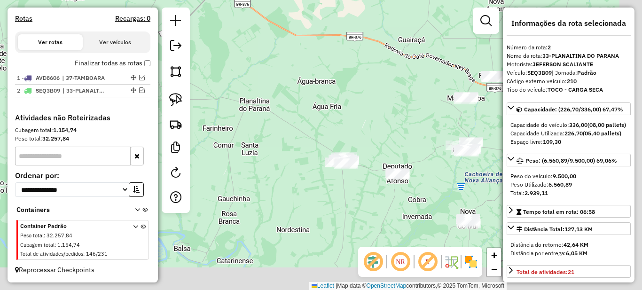
drag, startPoint x: 398, startPoint y: 153, endPoint x: 299, endPoint y: 104, distance: 110.6
click at [306, 107] on div "Janela de atendimento Grade de atendimento Capacidade Transportadoras Veículos …" at bounding box center [321, 145] width 642 height 290
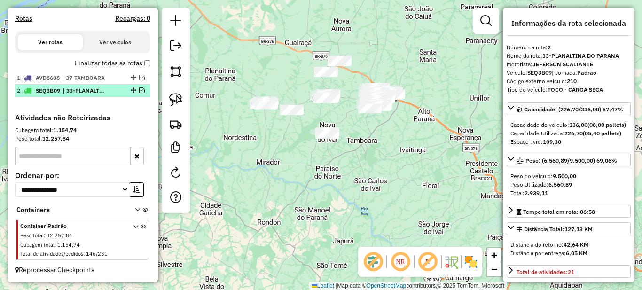
drag, startPoint x: 110, startPoint y: 91, endPoint x: 118, endPoint y: 91, distance: 7.5
click at [110, 91] on div "2 - SEQ3B09 | 33-PLANALTINA DO PARANA" at bounding box center [67, 90] width 100 height 8
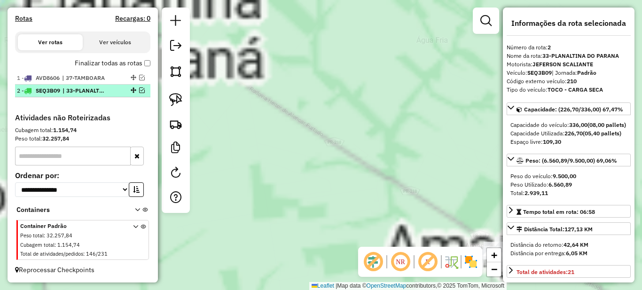
click at [139, 91] on em at bounding box center [142, 90] width 6 height 6
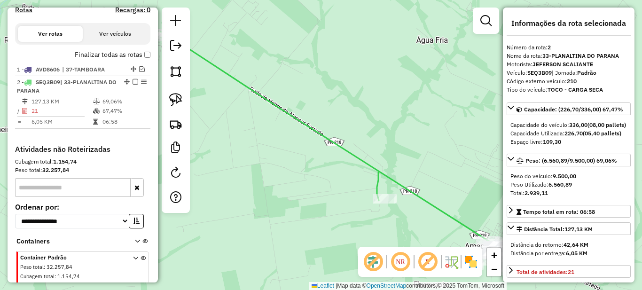
scroll to position [351, 0]
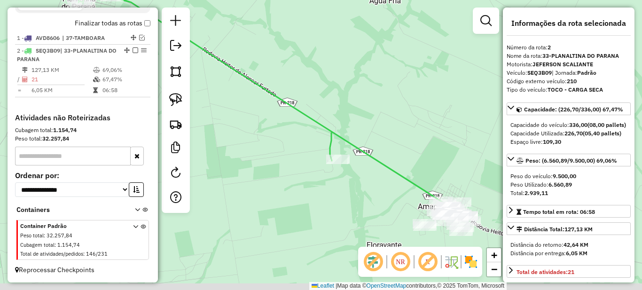
drag, startPoint x: 355, startPoint y: 205, endPoint x: 223, endPoint y: 110, distance: 163.6
click at [218, 107] on div "Janela de atendimento Grade de atendimento Capacidade Transportadoras Veículos …" at bounding box center [321, 145] width 642 height 290
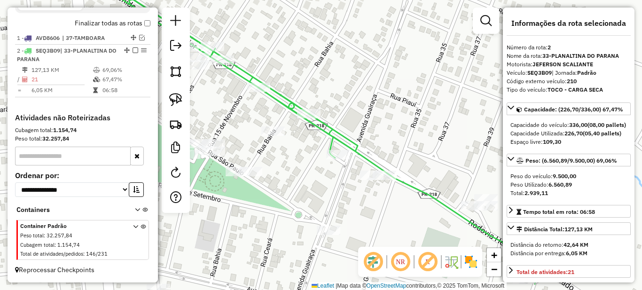
click at [379, 120] on div "Janela de atendimento Grade de atendimento Capacidade Transportadoras Veículos …" at bounding box center [321, 145] width 642 height 290
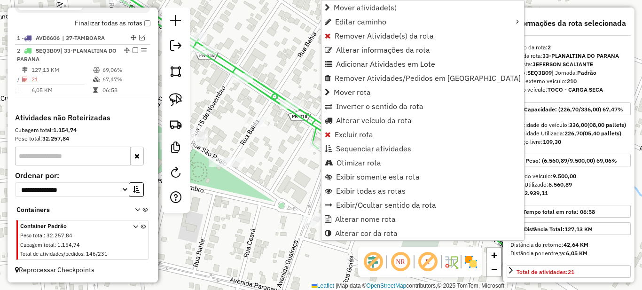
click at [303, 102] on hb-router-mapa "Mover atividade(s) Editar caminho Remover Atividade(s) da rota Alterar informaç…" at bounding box center [321, 145] width 642 height 290
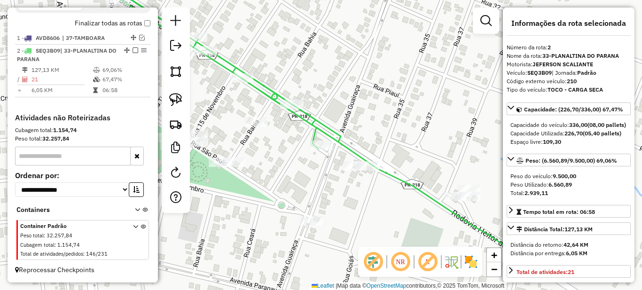
click at [283, 132] on div "Janela de atendimento Grade de atendimento Capacidade Transportadoras Veículos …" at bounding box center [321, 145] width 642 height 290
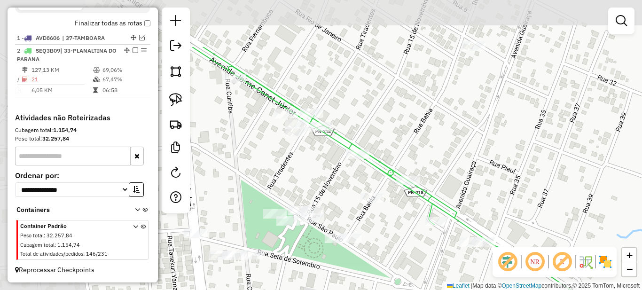
drag, startPoint x: 297, startPoint y: 141, endPoint x: 407, endPoint y: 221, distance: 136.6
click at [408, 224] on div "Janela de atendimento Grade de atendimento Capacidade Transportadoras Veículos …" at bounding box center [321, 145] width 642 height 290
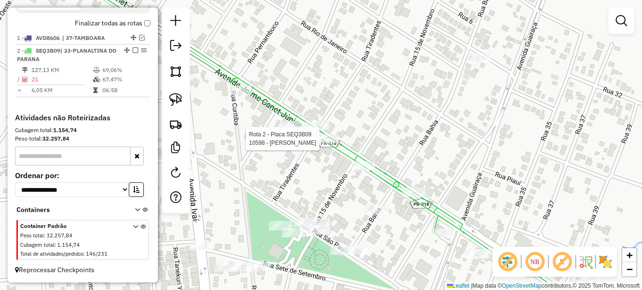
select select "*********"
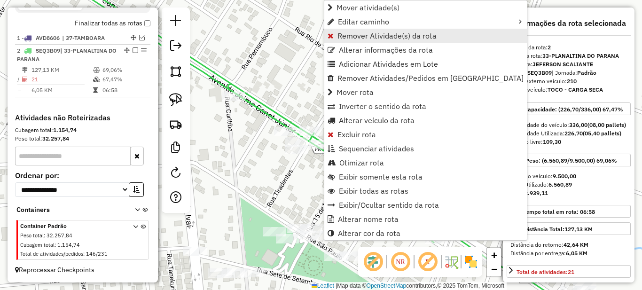
drag, startPoint x: 347, startPoint y: 28, endPoint x: 353, endPoint y: 38, distance: 11.8
click at [353, 38] on ul "Mover atividade(s) Editar caminho Remover Atividade(s) da rota Alterar informaç…" at bounding box center [425, 120] width 203 height 240
click at [353, 38] on span "Remover Atividade(s) da rota" at bounding box center [387, 36] width 99 height 8
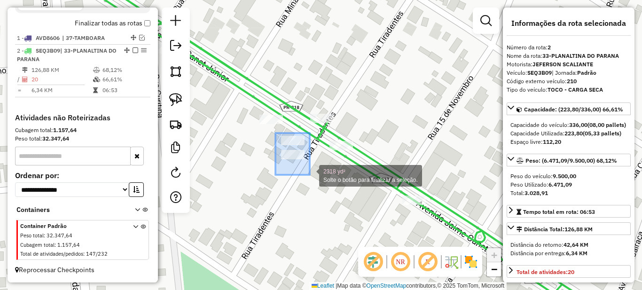
drag, startPoint x: 275, startPoint y: 133, endPoint x: 310, endPoint y: 175, distance: 54.1
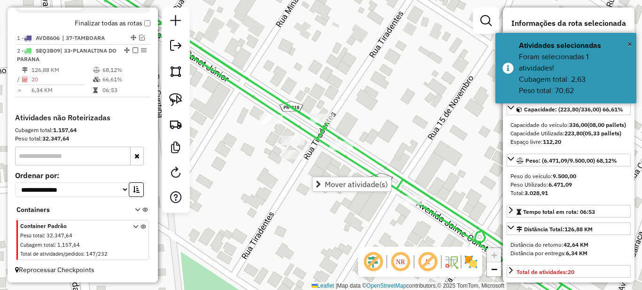
drag, startPoint x: 359, startPoint y: 220, endPoint x: 277, endPoint y: 170, distance: 96.2
click at [282, 174] on div "Janela de atendimento Grade de atendimento Capacidade Transportadoras Veículos …" at bounding box center [321, 145] width 642 height 290
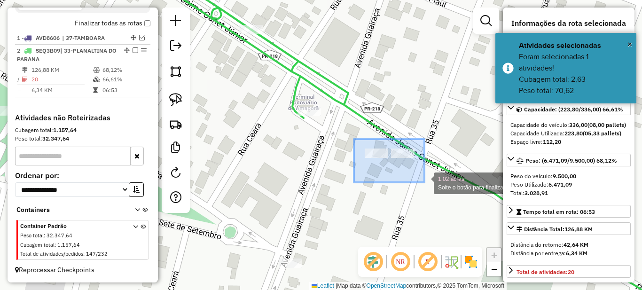
drag, startPoint x: 360, startPoint y: 143, endPoint x: 425, endPoint y: 182, distance: 75.5
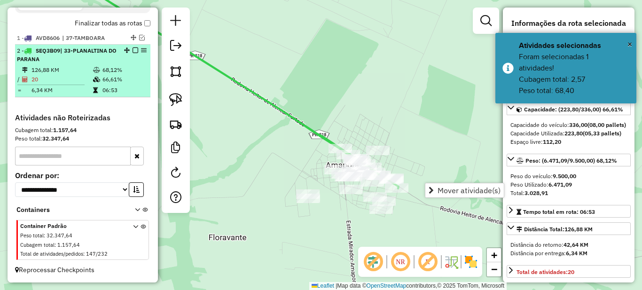
click at [133, 48] on em at bounding box center [136, 50] width 6 height 6
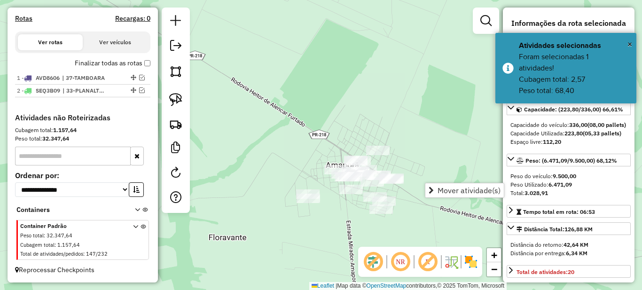
scroll to position [311, 0]
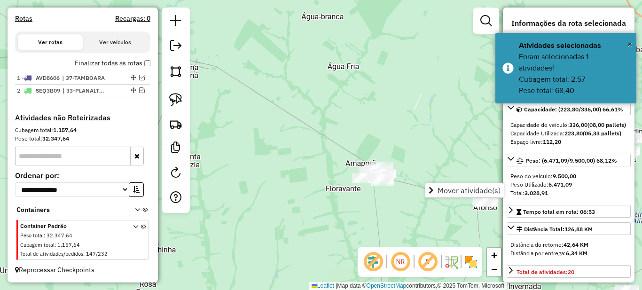
drag, startPoint x: 423, startPoint y: 152, endPoint x: 361, endPoint y: 133, distance: 64.4
click at [363, 134] on div "Janela de atendimento Grade de atendimento Capacidade Transportadoras Veículos …" at bounding box center [321, 145] width 642 height 290
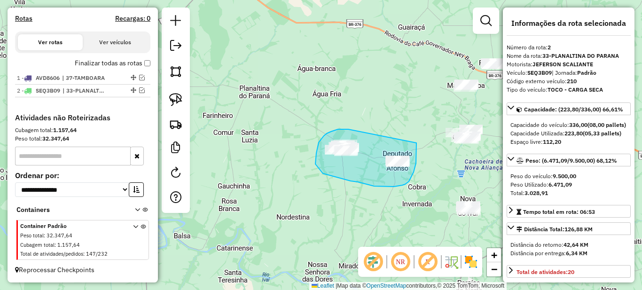
drag, startPoint x: 342, startPoint y: 129, endPoint x: 413, endPoint y: 135, distance: 71.2
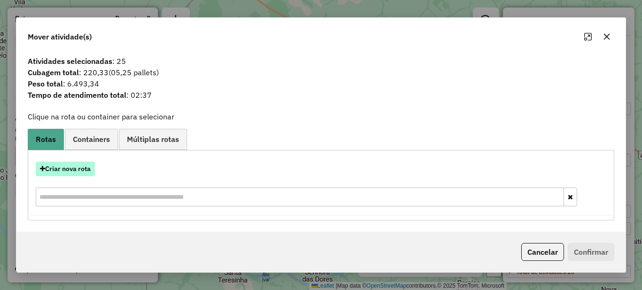
click at [65, 171] on button "Criar nova rota" at bounding box center [65, 169] width 59 height 15
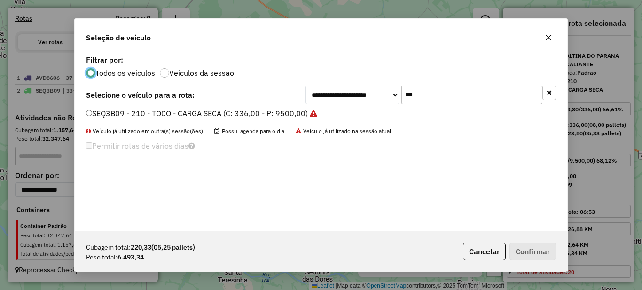
scroll to position [5, 3]
click at [474, 251] on button "Cancelar" at bounding box center [484, 252] width 43 height 18
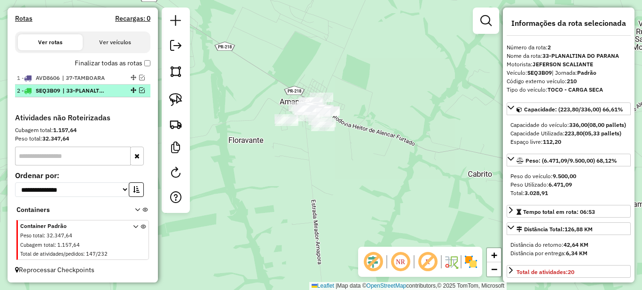
click at [88, 94] on span "| 33-PLANALTINA DO PARANA" at bounding box center [84, 90] width 43 height 8
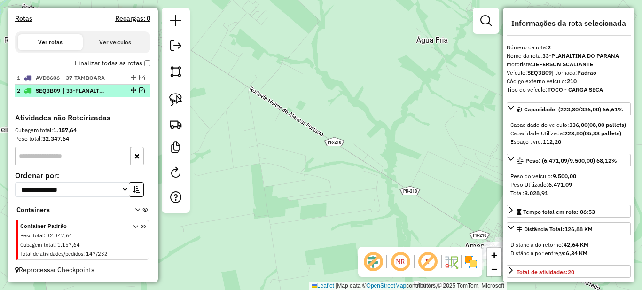
click at [141, 92] on em at bounding box center [142, 90] width 6 height 6
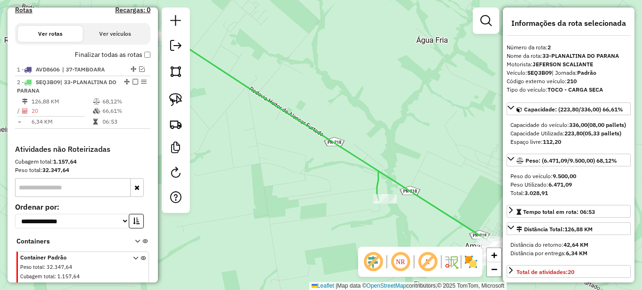
scroll to position [351, 0]
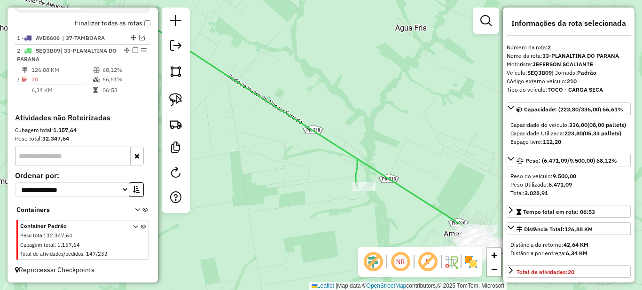
drag, startPoint x: 380, startPoint y: 218, endPoint x: 264, endPoint y: 140, distance: 139.9
click at [262, 141] on div "Janela de atendimento Grade de atendimento Capacidade Transportadoras Veículos …" at bounding box center [321, 145] width 642 height 290
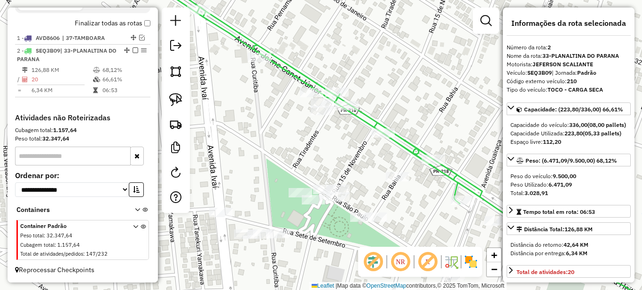
drag, startPoint x: 360, startPoint y: 156, endPoint x: 318, endPoint y: 147, distance: 42.2
click at [316, 148] on div "Janela de atendimento Grade de atendimento Capacidade Transportadoras Veículos …" at bounding box center [321, 145] width 642 height 290
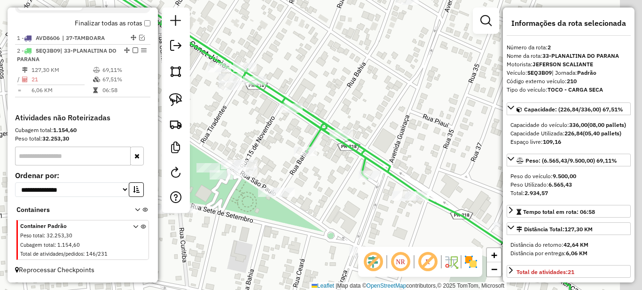
drag, startPoint x: 382, startPoint y: 212, endPoint x: 322, endPoint y: 192, distance: 62.6
click at [322, 192] on div "Janela de atendimento Grade de atendimento Capacidade Transportadoras Veículos …" at bounding box center [321, 145] width 642 height 290
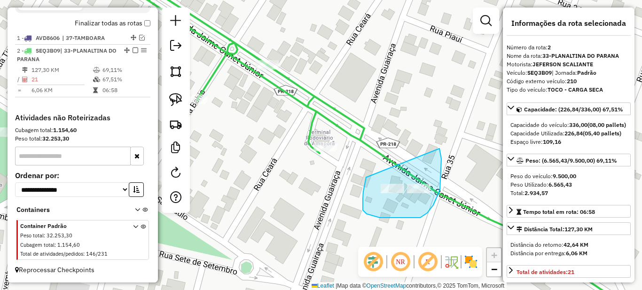
drag, startPoint x: 368, startPoint y: 177, endPoint x: 439, endPoint y: 148, distance: 77.0
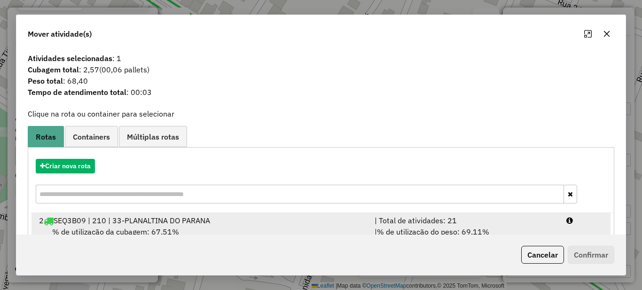
scroll to position [33, 0]
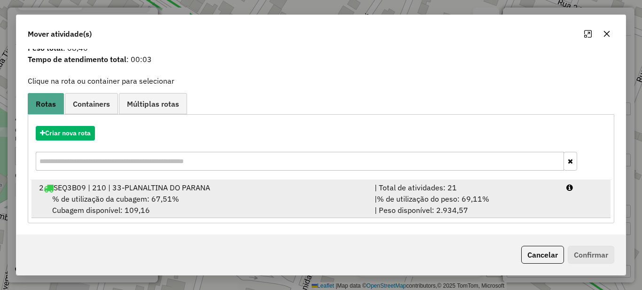
click at [437, 200] on span "% de utilização do peso: 69,11%" at bounding box center [433, 198] width 112 height 9
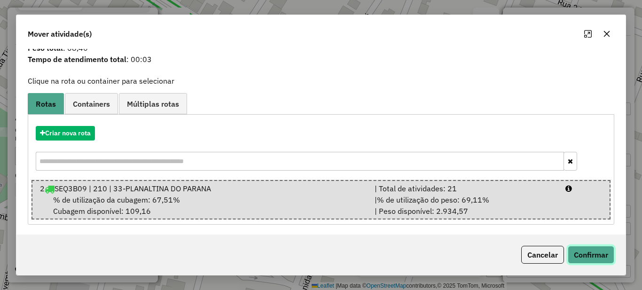
click at [601, 247] on button "Confirmar" at bounding box center [591, 255] width 47 height 18
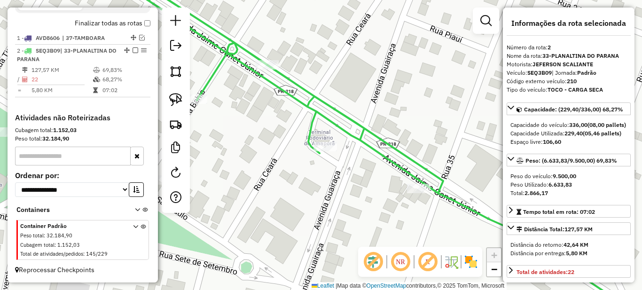
scroll to position [0, 0]
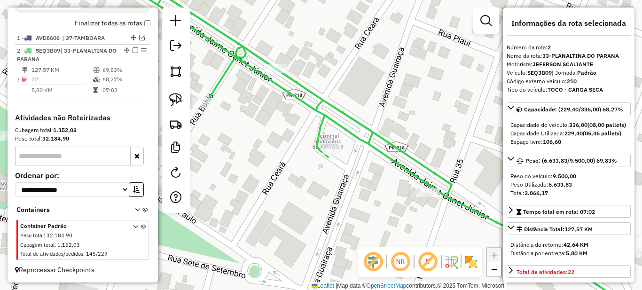
drag, startPoint x: 257, startPoint y: 126, endPoint x: 349, endPoint y: 196, distance: 115.8
click at [348, 195] on div "Janela de atendimento Grade de atendimento Capacidade Transportadoras Veículos …" at bounding box center [321, 145] width 642 height 290
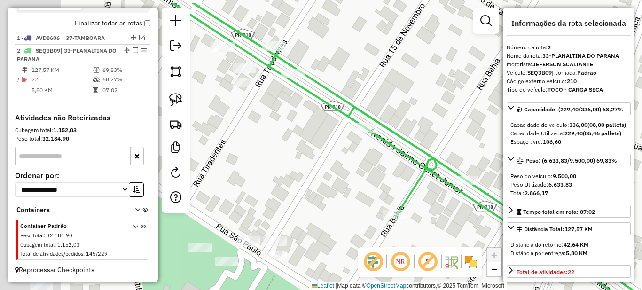
drag, startPoint x: 372, startPoint y: 178, endPoint x: 381, endPoint y: 183, distance: 10.1
click at [379, 181] on div "Janela de atendimento Grade de atendimento Capacidade Transportadoras Veículos …" at bounding box center [321, 145] width 642 height 290
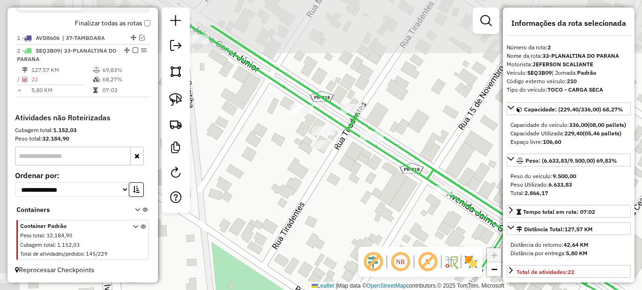
drag, startPoint x: 303, startPoint y: 154, endPoint x: 368, endPoint y: 198, distance: 78.6
click at [366, 197] on div "Janela de atendimento Grade de atendimento Capacidade Transportadoras Veículos …" at bounding box center [321, 145] width 642 height 290
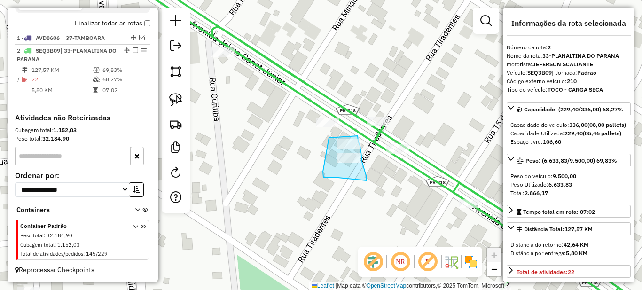
drag, startPoint x: 329, startPoint y: 138, endPoint x: 358, endPoint y: 136, distance: 28.7
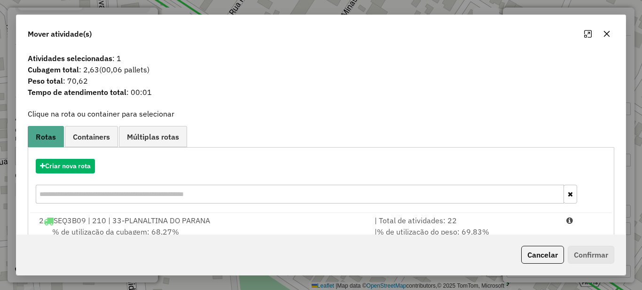
scroll to position [33, 0]
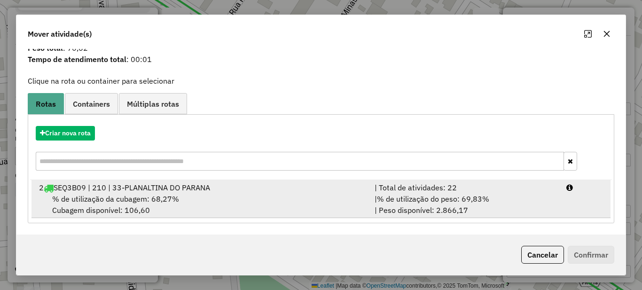
click at [419, 194] on span "% de utilização do peso: 69,83%" at bounding box center [433, 198] width 112 height 9
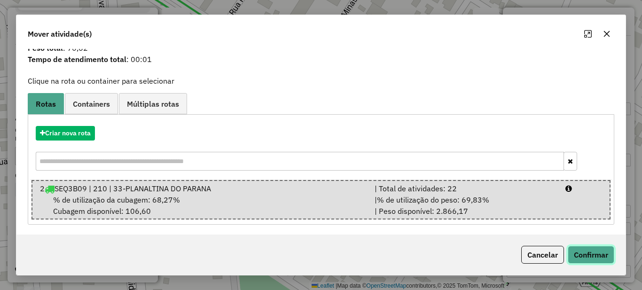
click at [586, 253] on button "Confirmar" at bounding box center [591, 255] width 47 height 18
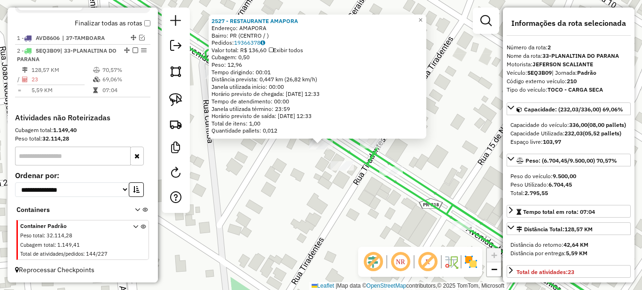
scroll to position [282, 0]
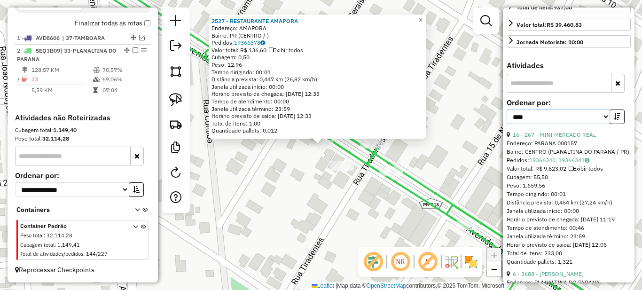
click at [605, 124] on select "**********" at bounding box center [558, 117] width 103 height 15
click at [614, 120] on icon "button" at bounding box center [617, 116] width 7 height 7
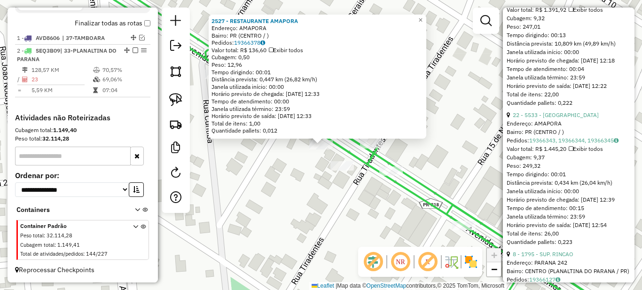
scroll to position [2351, 0]
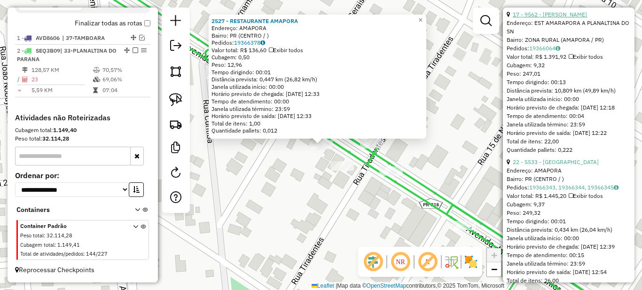
click at [548, 18] on link "17 - 9562 - [PERSON_NAME]" at bounding box center [550, 14] width 74 height 7
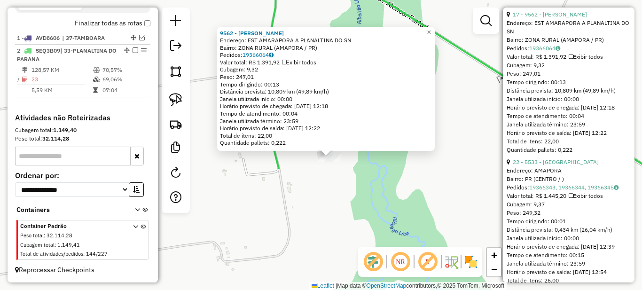
scroll to position [2445, 0]
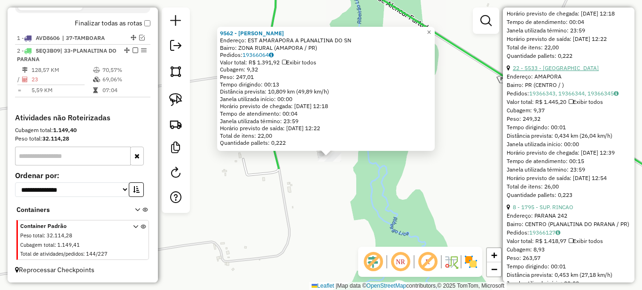
click at [546, 71] on link "22 - 5533 - [GEOGRAPHIC_DATA]" at bounding box center [556, 67] width 86 height 7
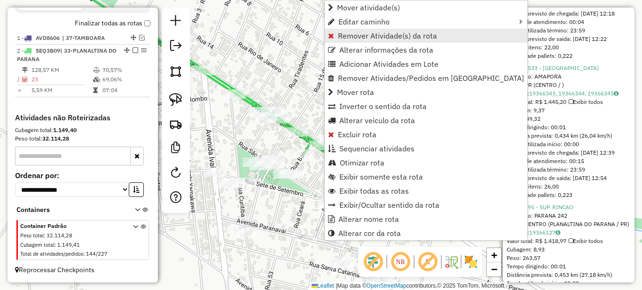
click at [343, 33] on span "Remover Atividade(s) da rota" at bounding box center [387, 36] width 99 height 8
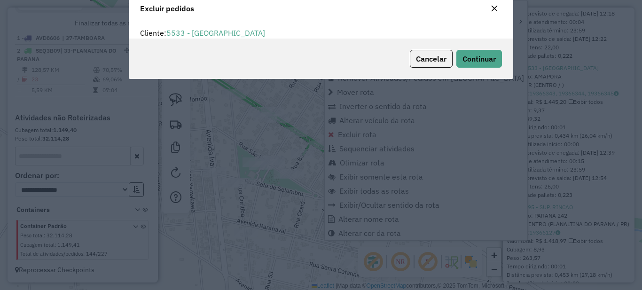
scroll to position [6, 3]
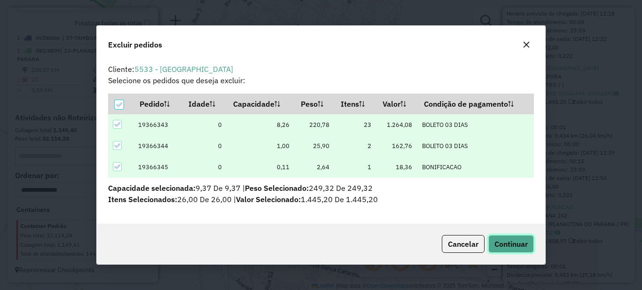
click at [507, 246] on span "Continuar" at bounding box center [511, 243] width 33 height 9
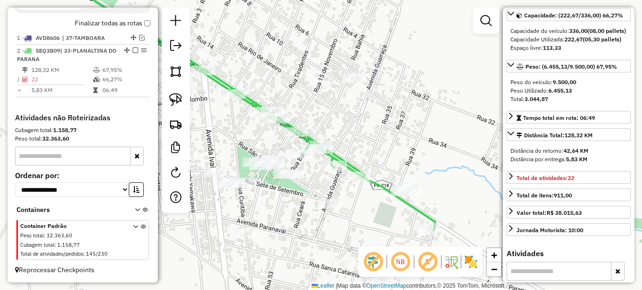
scroll to position [0, 0]
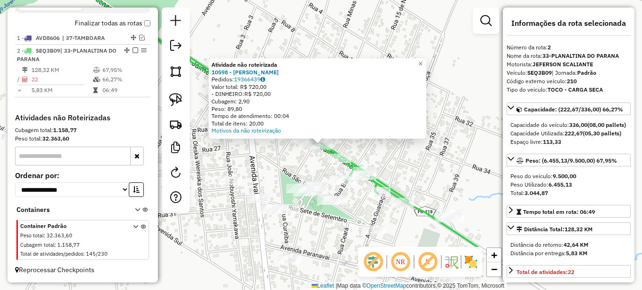
click at [395, 157] on div "Atividade não roteirizada 10598 - [PERSON_NAME]: 19366439 Valor total: R$ 720,0…" at bounding box center [321, 145] width 642 height 290
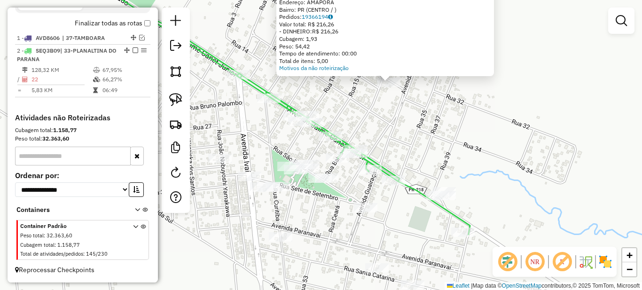
drag, startPoint x: 306, startPoint y: 190, endPoint x: 376, endPoint y: 126, distance: 95.1
click at [375, 126] on div "Atividade não roteirizada 4253 - BAR DO SANTO Endereço: AMAPORA Bairro: PR (CEN…" at bounding box center [321, 145] width 642 height 290
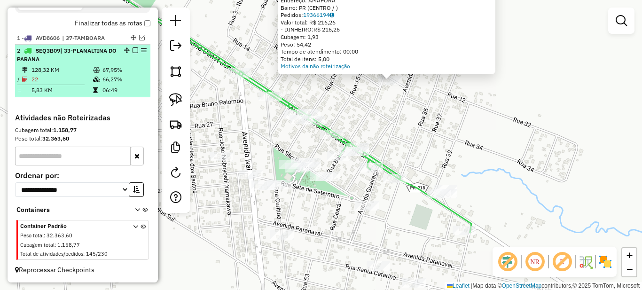
click at [133, 50] on em at bounding box center [136, 50] width 6 height 6
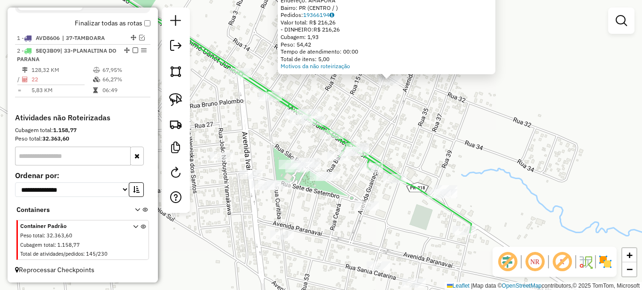
scroll to position [311, 0]
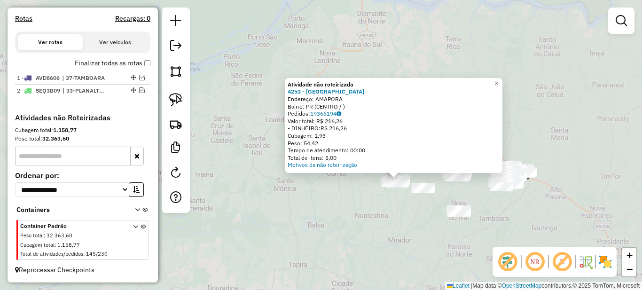
click at [366, 219] on div "Atividade não roteirizada 4253 - BAR DO SANTO Endereço: AMAPORA Bairro: PR (CEN…" at bounding box center [321, 145] width 642 height 290
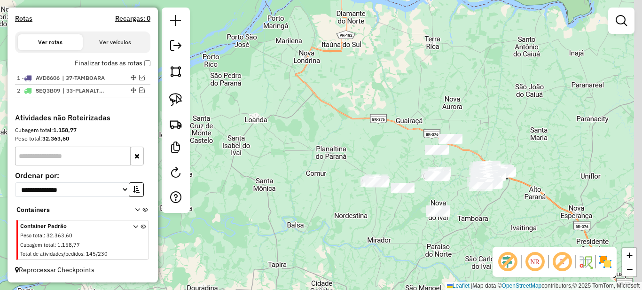
drag, startPoint x: 400, startPoint y: 226, endPoint x: 390, endPoint y: 226, distance: 9.9
click at [391, 226] on div "Janela de atendimento Grade de atendimento Capacidade Transportadoras Veículos …" at bounding box center [321, 145] width 642 height 290
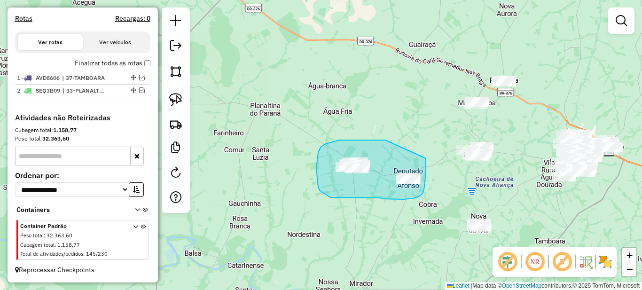
drag, startPoint x: 358, startPoint y: 140, endPoint x: 426, endPoint y: 158, distance: 70.6
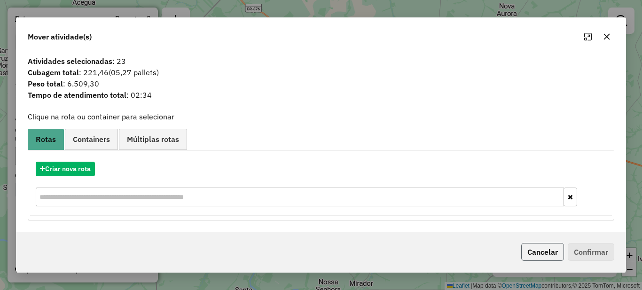
click at [549, 254] on button "Cancelar" at bounding box center [542, 252] width 43 height 18
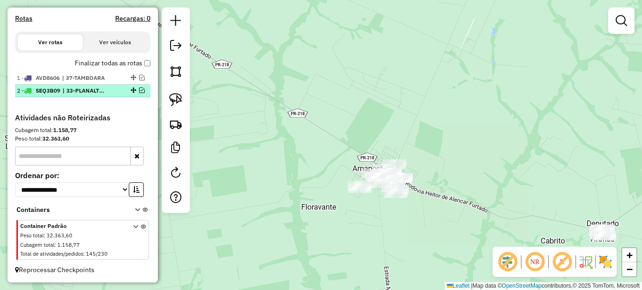
click at [140, 88] on em at bounding box center [142, 90] width 6 height 6
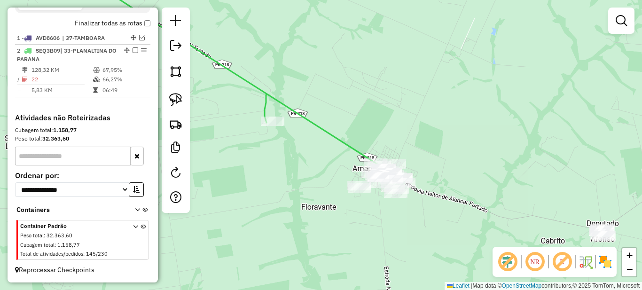
scroll to position [304, 0]
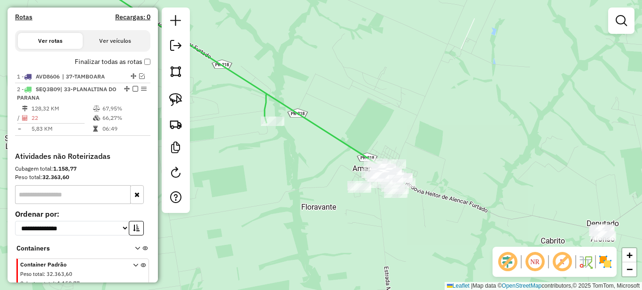
click at [134, 67] on label "Finalizar todas as rotas" at bounding box center [113, 62] width 76 height 10
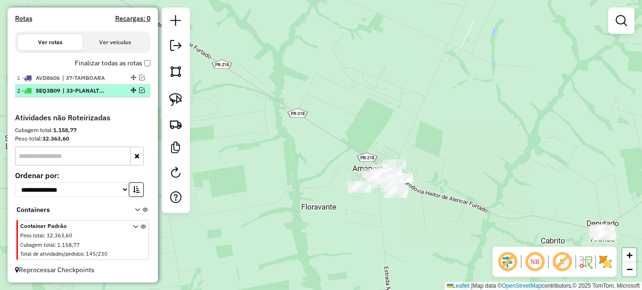
click at [139, 93] on em at bounding box center [142, 90] width 6 height 6
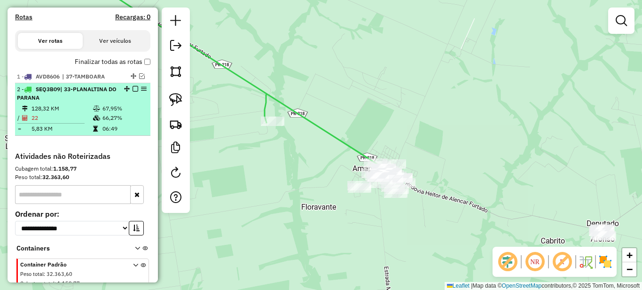
click at [110, 113] on td "67,95%" at bounding box center [124, 108] width 45 height 9
select select "*********"
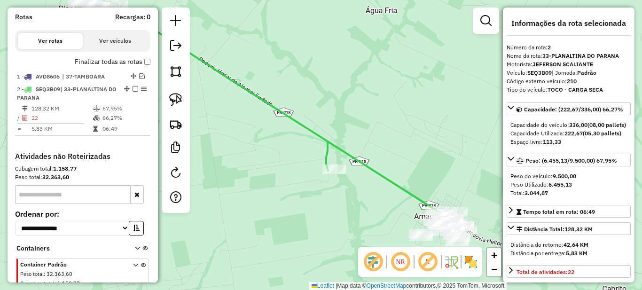
drag, startPoint x: 415, startPoint y: 226, endPoint x: 273, endPoint y: 145, distance: 162.7
click at [273, 149] on div "Janela de atendimento Grade de atendimento Capacidade Transportadoras Veículos …" at bounding box center [321, 145] width 642 height 290
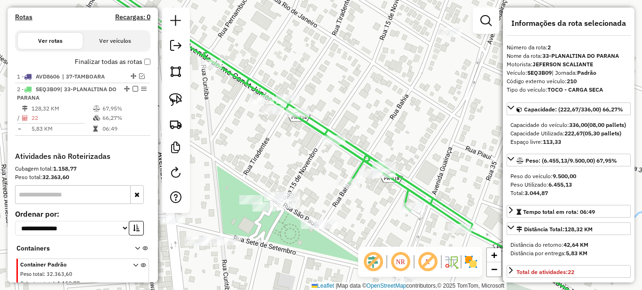
drag, startPoint x: 351, startPoint y: 155, endPoint x: 248, endPoint y: 132, distance: 106.0
click at [248, 132] on div "Janela de atendimento Grade de atendimento Capacidade Transportadoras Veículos …" at bounding box center [321, 145] width 642 height 290
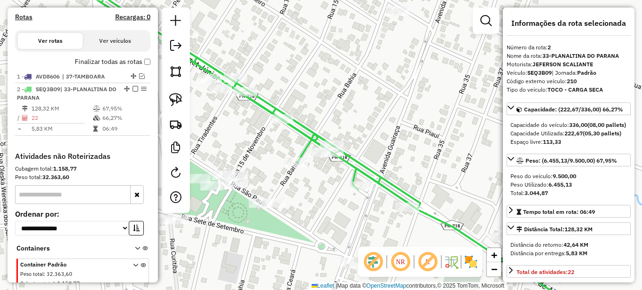
click at [359, 107] on div "Janela de atendimento Grade de atendimento Capacidade Transportadoras Veículos …" at bounding box center [321, 145] width 642 height 290
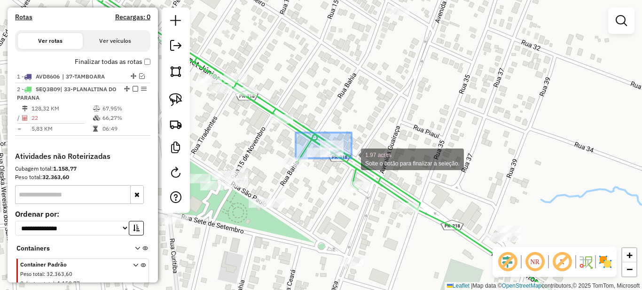
drag, startPoint x: 297, startPoint y: 133, endPoint x: 352, endPoint y: 158, distance: 60.6
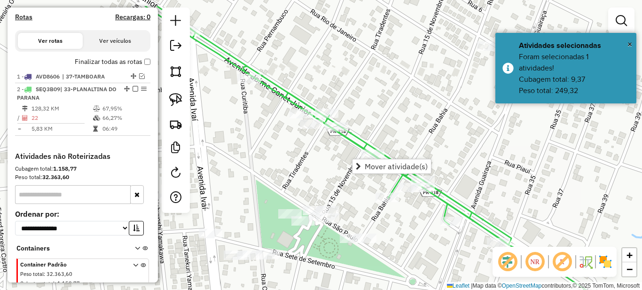
drag, startPoint x: 246, startPoint y: 143, endPoint x: 338, endPoint y: 178, distance: 97.8
click at [338, 178] on div "Janela de atendimento Grade de atendimento Capacidade Transportadoras Veículos …" at bounding box center [321, 145] width 642 height 290
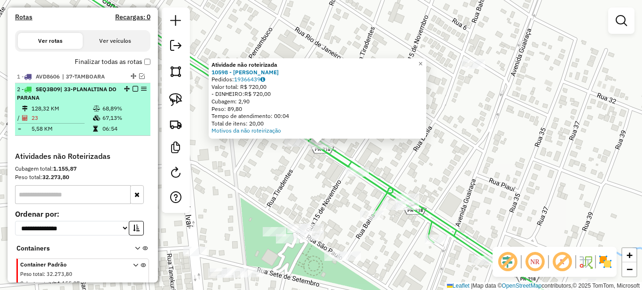
click at [102, 112] on td "68,89%" at bounding box center [124, 108] width 45 height 9
select select "*********"
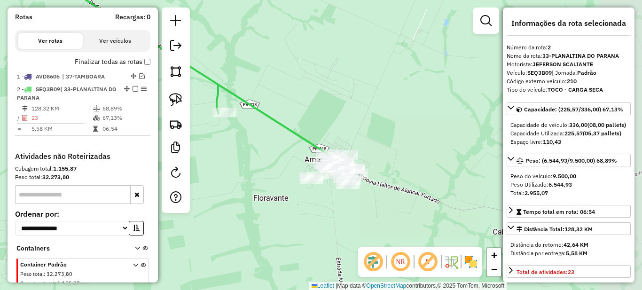
drag, startPoint x: 426, startPoint y: 227, endPoint x: 262, endPoint y: 137, distance: 187.2
click at [262, 137] on div "Janela de atendimento Grade de atendimento Capacidade Transportadoras Veículos …" at bounding box center [321, 145] width 642 height 290
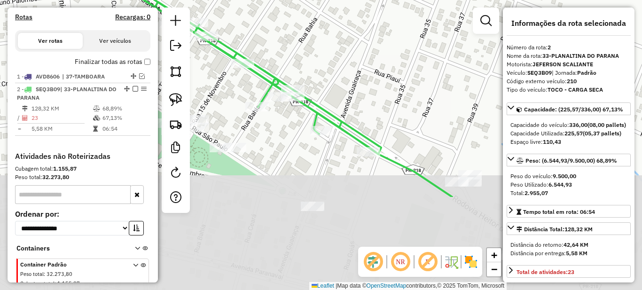
drag, startPoint x: 350, startPoint y: 182, endPoint x: 278, endPoint y: 55, distance: 145.9
click at [278, 55] on div "Janela de atendimento Grade de atendimento Capacidade Transportadoras Veículos …" at bounding box center [321, 145] width 642 height 290
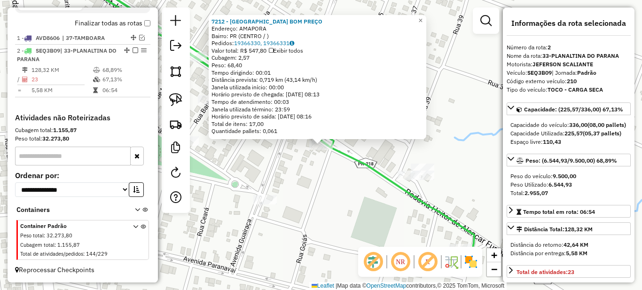
scroll to position [141, 0]
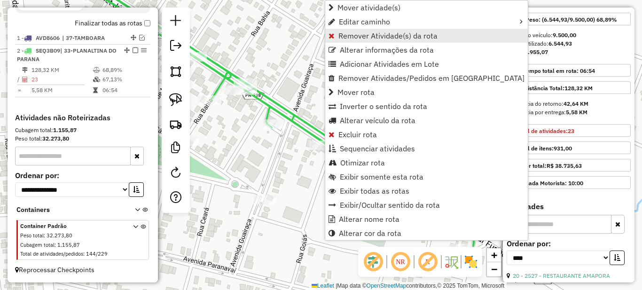
click at [340, 36] on span "Remover Atividade(s) da rota" at bounding box center [387, 36] width 99 height 8
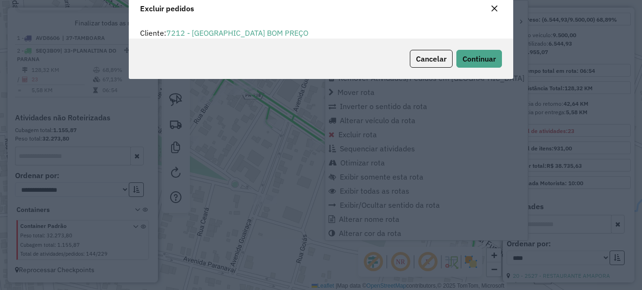
scroll to position [6, 3]
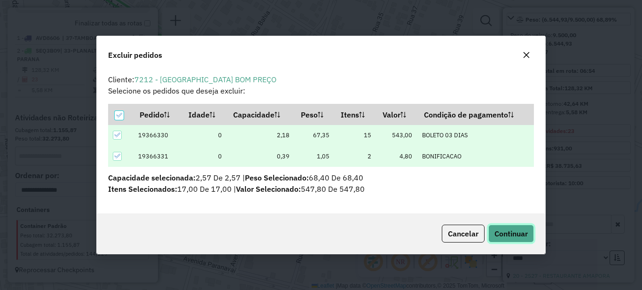
click at [528, 235] on button "Continuar" at bounding box center [511, 234] width 46 height 18
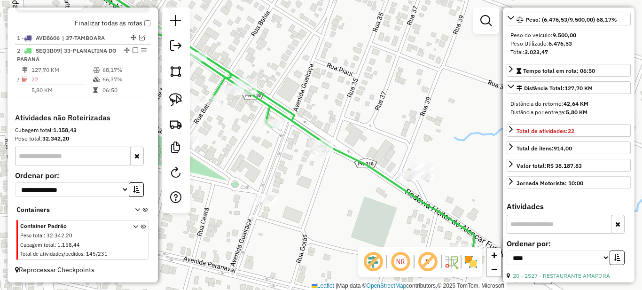
scroll to position [0, 0]
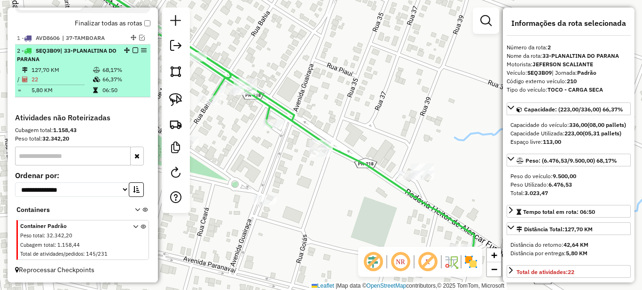
click at [134, 50] on em at bounding box center [136, 50] width 6 height 6
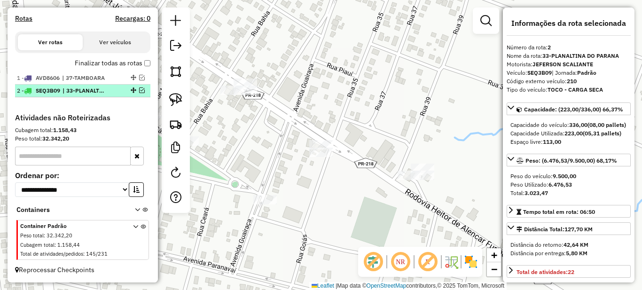
scroll to position [311, 0]
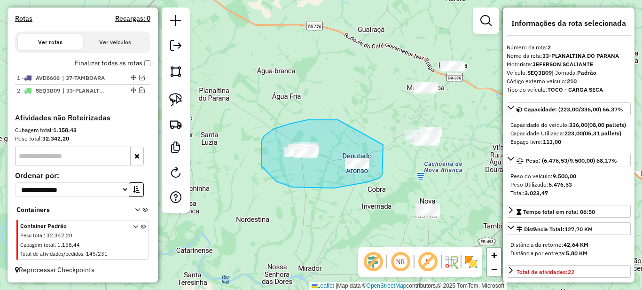
drag, startPoint x: 337, startPoint y: 120, endPoint x: 379, endPoint y: 132, distance: 43.9
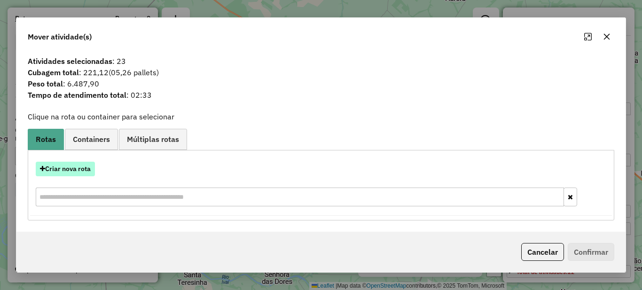
click at [79, 164] on button "Criar nova rota" at bounding box center [65, 169] width 59 height 15
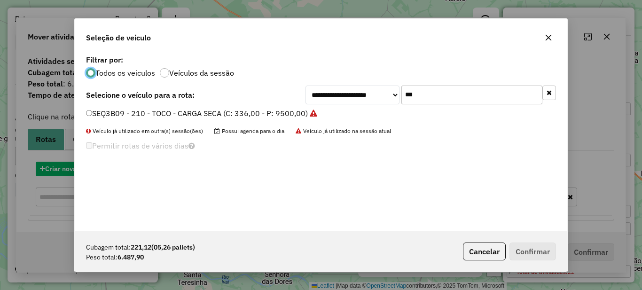
scroll to position [5, 3]
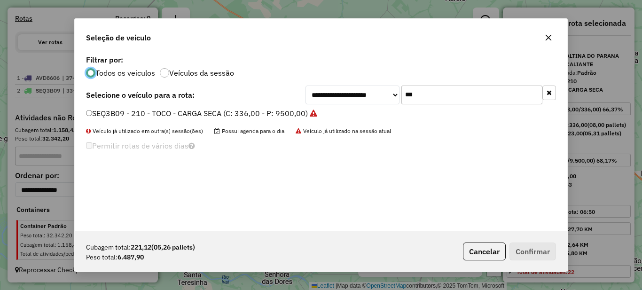
click at [437, 99] on input "***" at bounding box center [471, 95] width 141 height 19
type input "***"
click at [254, 112] on label "AUX3257 - 188 - TOCO - CARGA SECA (C: 336,00 - P: 9500,00)" at bounding box center [197, 113] width 223 height 11
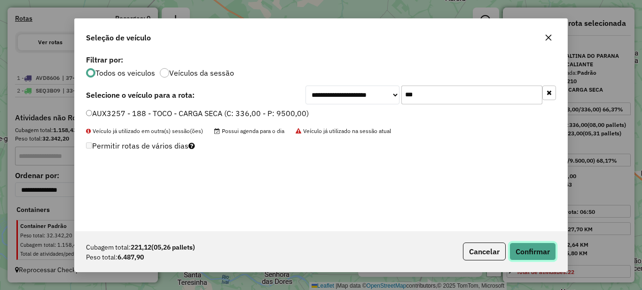
click at [529, 247] on button "Confirmar" at bounding box center [533, 252] width 47 height 18
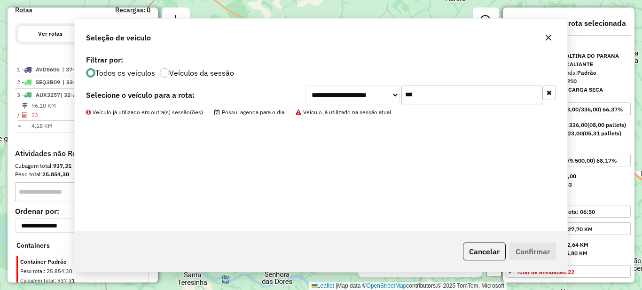
scroll to position [355, 0]
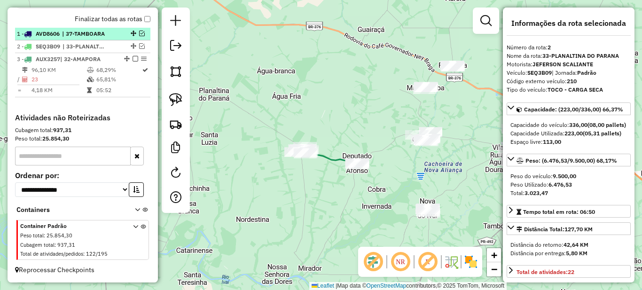
click at [133, 59] on em at bounding box center [136, 59] width 6 height 6
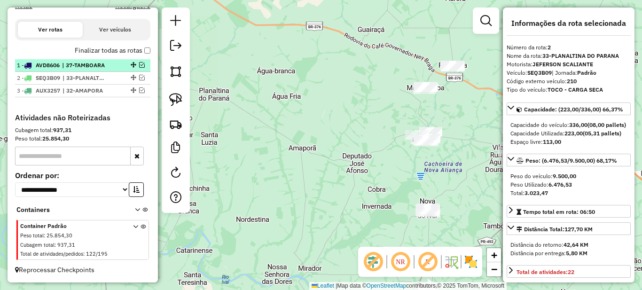
scroll to position [324, 0]
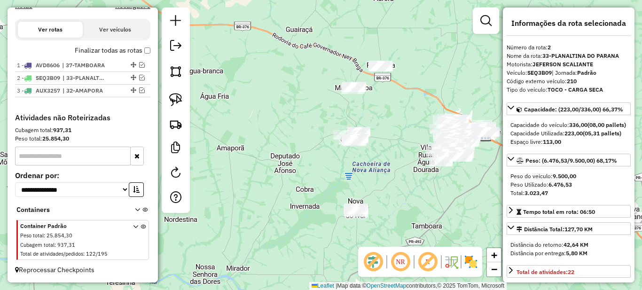
drag, startPoint x: 380, startPoint y: 163, endPoint x: 308, endPoint y: 163, distance: 71.9
click at [308, 163] on div "Janela de atendimento Grade de atendimento Capacidade Transportadoras Veículos …" at bounding box center [321, 145] width 642 height 290
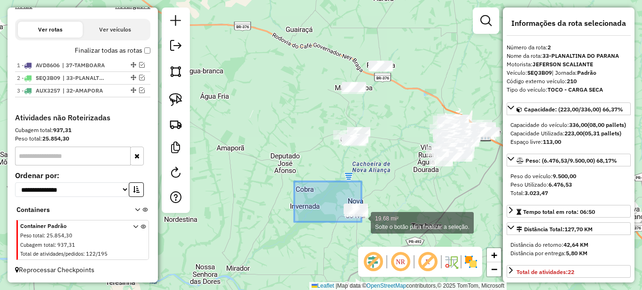
drag, startPoint x: 314, startPoint y: 192, endPoint x: 423, endPoint y: 243, distance: 120.5
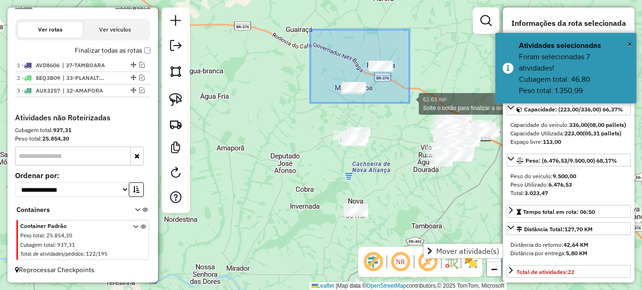
drag, startPoint x: 331, startPoint y: 41, endPoint x: 409, endPoint y: 103, distance: 100.1
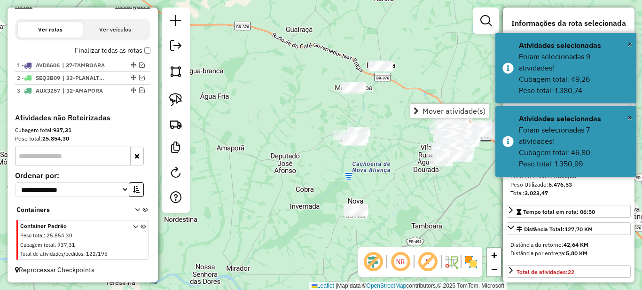
click at [376, 111] on div "Janela de atendimento Grade de atendimento Capacidade Transportadoras Veículos …" at bounding box center [321, 145] width 642 height 290
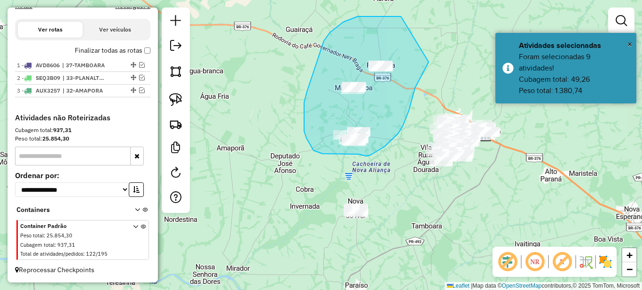
drag, startPoint x: 358, startPoint y: 16, endPoint x: 430, endPoint y: 61, distance: 84.4
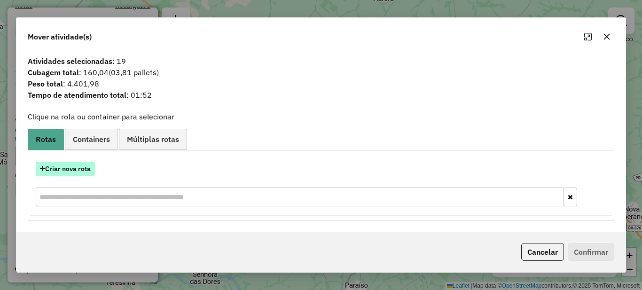
click at [54, 169] on button "Criar nova rota" at bounding box center [65, 169] width 59 height 15
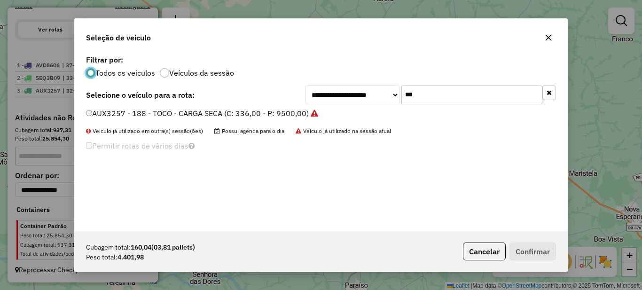
scroll to position [5, 3]
click at [434, 99] on input "***" at bounding box center [471, 95] width 141 height 19
click at [486, 248] on button "Cancelar" at bounding box center [484, 252] width 43 height 18
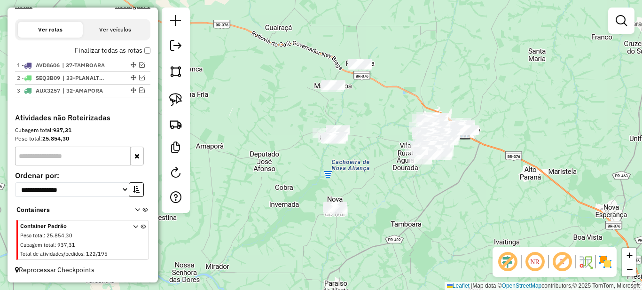
click at [377, 190] on div "Janela de atendimento Grade de atendimento Capacidade Transportadoras Veículos …" at bounding box center [321, 145] width 642 height 290
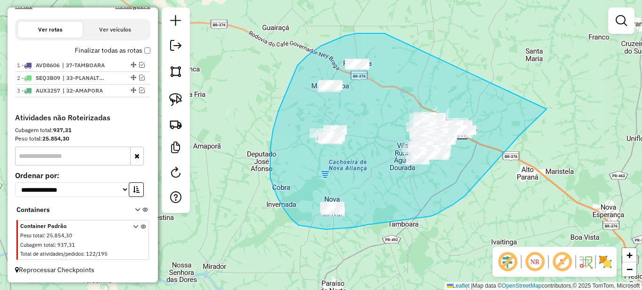
drag, startPoint x: 382, startPoint y: 33, endPoint x: 547, endPoint y: 109, distance: 181.1
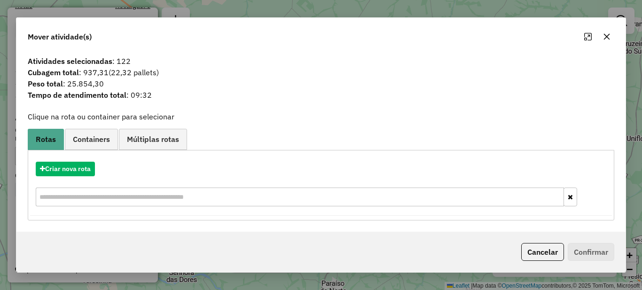
click at [608, 33] on icon "button" at bounding box center [607, 37] width 8 height 8
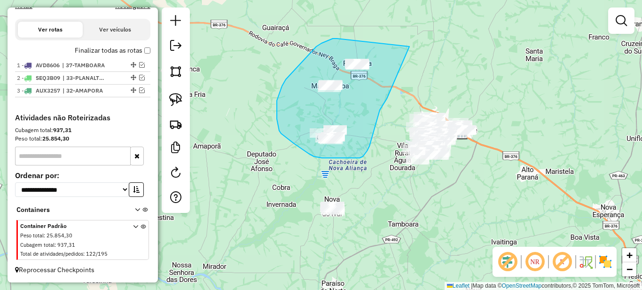
drag, startPoint x: 322, startPoint y: 43, endPoint x: 409, endPoint y: 47, distance: 88.0
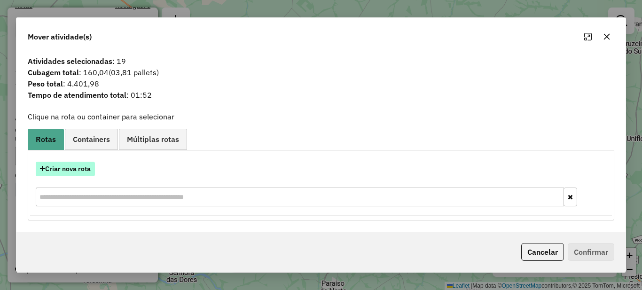
click at [76, 167] on button "Criar nova rota" at bounding box center [65, 169] width 59 height 15
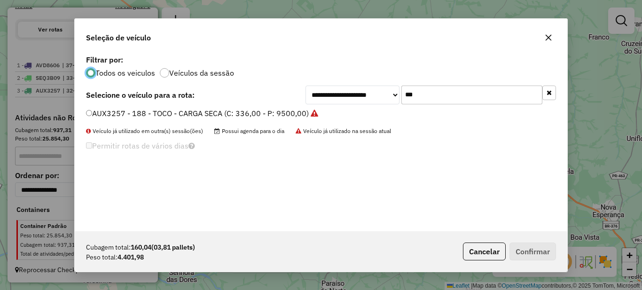
click at [473, 98] on input "***" at bounding box center [471, 95] width 141 height 19
click at [473, 97] on input "***" at bounding box center [471, 95] width 141 height 19
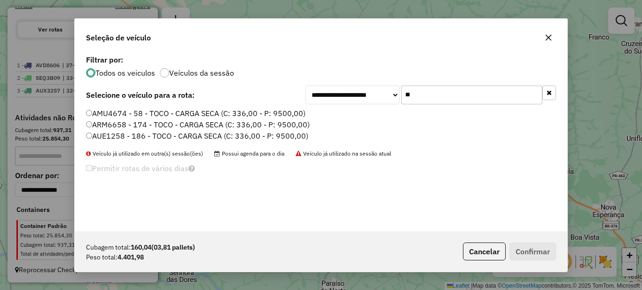
type input "**"
click at [253, 118] on label "AMU4674 - 58 - TOCO - CARGA SECA (C: 336,00 - P: 9500,00)" at bounding box center [196, 113] width 220 height 11
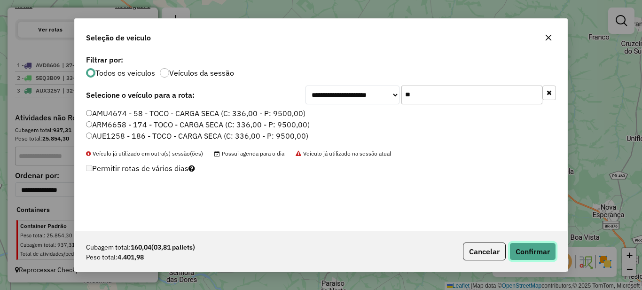
click at [533, 250] on button "Confirmar" at bounding box center [533, 252] width 47 height 18
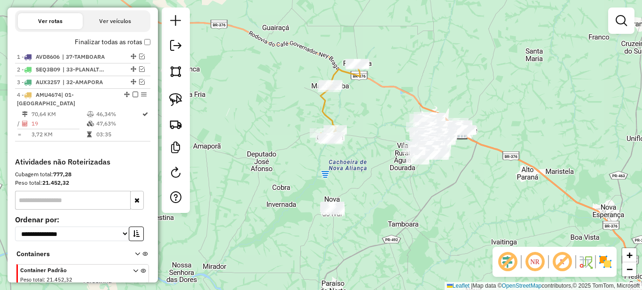
scroll to position [355, 0]
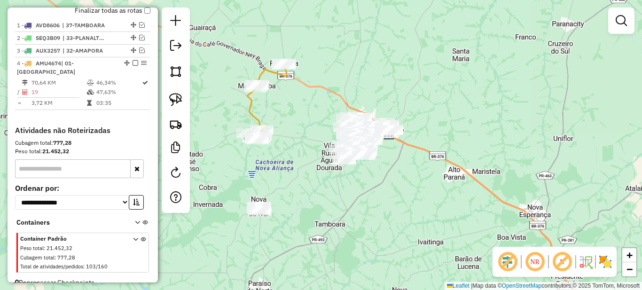
drag, startPoint x: 360, startPoint y: 147, endPoint x: 284, endPoint y: 147, distance: 75.2
click at [284, 147] on div "Janela de atendimento Grade de atendimento Capacidade Transportadoras Veículos …" at bounding box center [321, 145] width 642 height 290
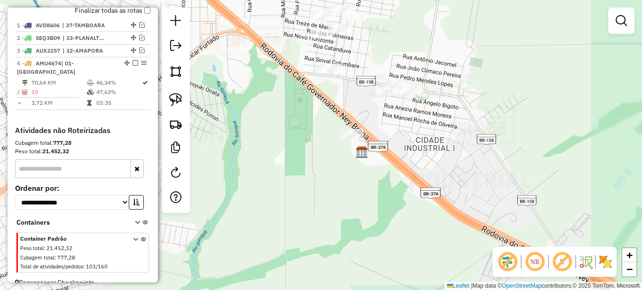
click at [396, 163] on div "Janela de atendimento Grade de atendimento Capacidade Transportadoras Veículos …" at bounding box center [321, 145] width 642 height 290
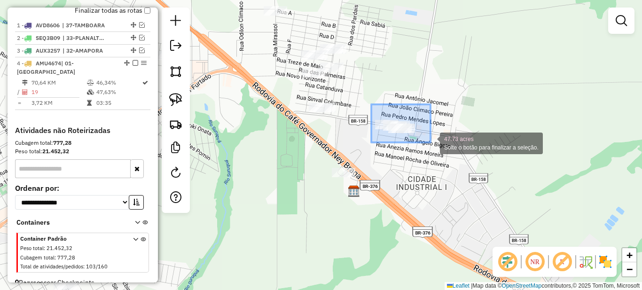
drag, startPoint x: 371, startPoint y: 104, endPoint x: 431, endPoint y: 142, distance: 70.4
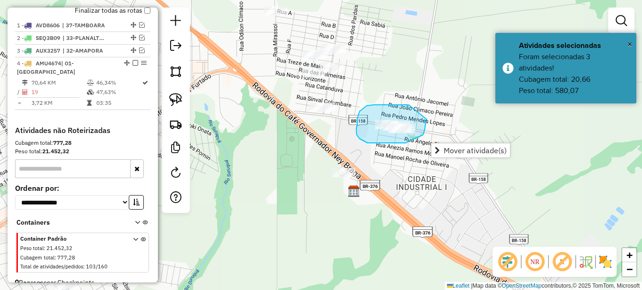
drag, startPoint x: 409, startPoint y: 105, endPoint x: 427, endPoint y: 119, distance: 23.4
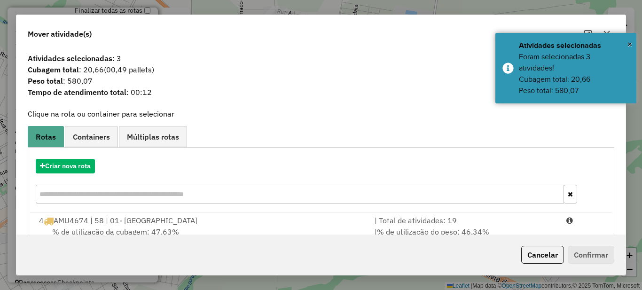
scroll to position [33, 0]
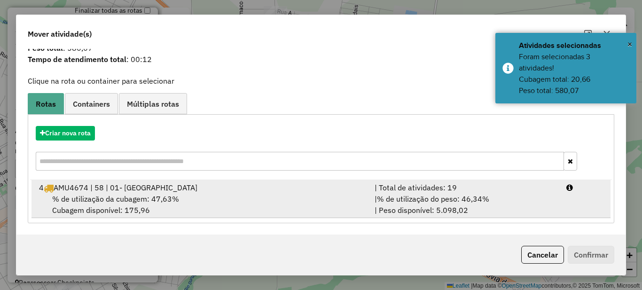
click at [454, 186] on div "| Total de atividades: 19" at bounding box center [465, 187] width 192 height 11
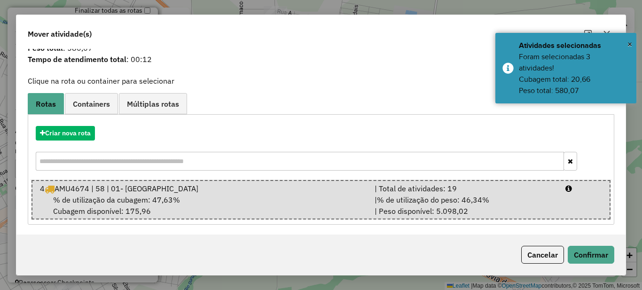
click at [601, 265] on div "Cancelar Confirmar" at bounding box center [320, 255] width 609 height 40
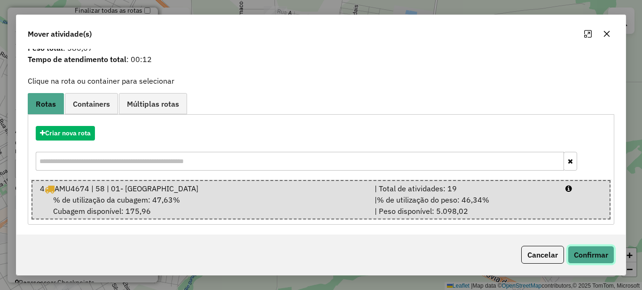
click at [605, 257] on button "Confirmar" at bounding box center [591, 255] width 47 height 18
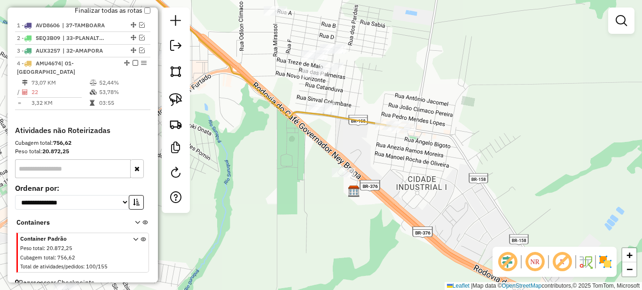
scroll to position [0, 0]
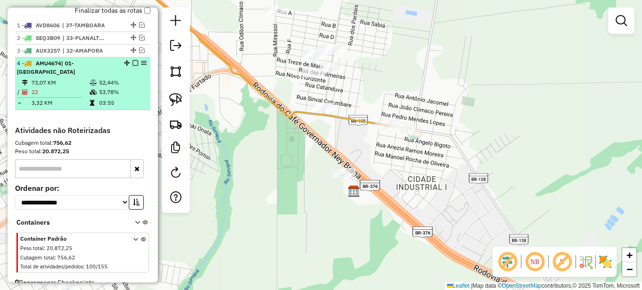
click at [110, 82] on td "52,44%" at bounding box center [122, 82] width 47 height 9
select select "*********"
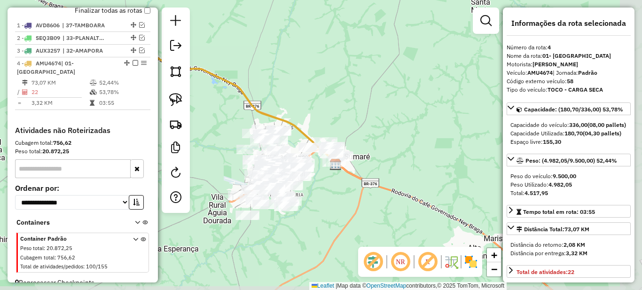
drag, startPoint x: 439, startPoint y: 171, endPoint x: 316, endPoint y: 126, distance: 130.9
click at [316, 126] on div "Janela de atendimento Grade de atendimento Capacidade Transportadoras Veículos …" at bounding box center [321, 145] width 642 height 290
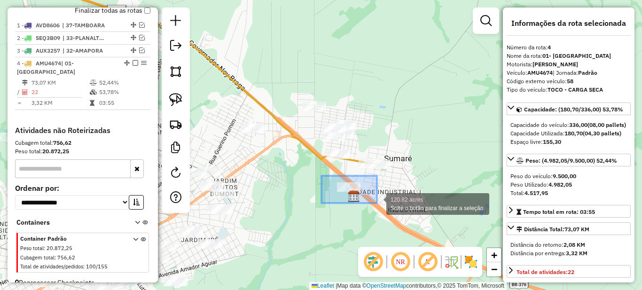
drag, startPoint x: 322, startPoint y: 176, endPoint x: 384, endPoint y: 206, distance: 69.6
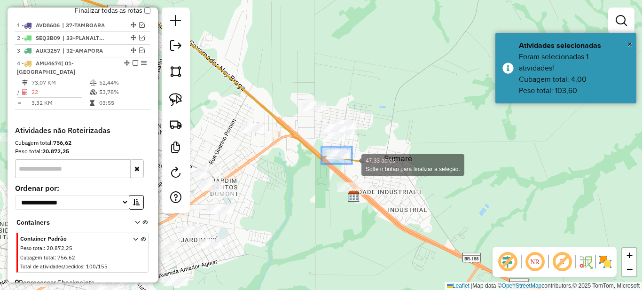
drag, startPoint x: 322, startPoint y: 147, endPoint x: 352, endPoint y: 164, distance: 34.8
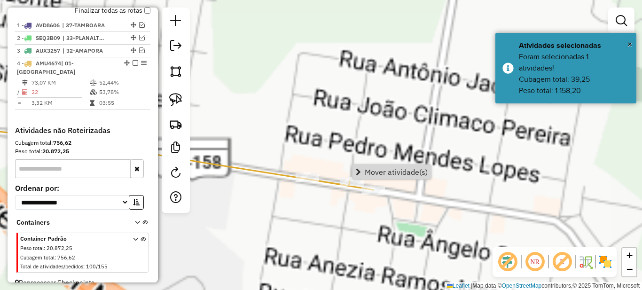
click at [370, 143] on div "Janela de atendimento Grade de atendimento Capacidade Transportadoras Veículos …" at bounding box center [321, 145] width 642 height 290
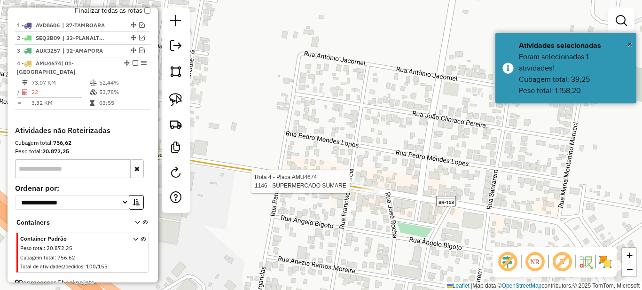
select select "*********"
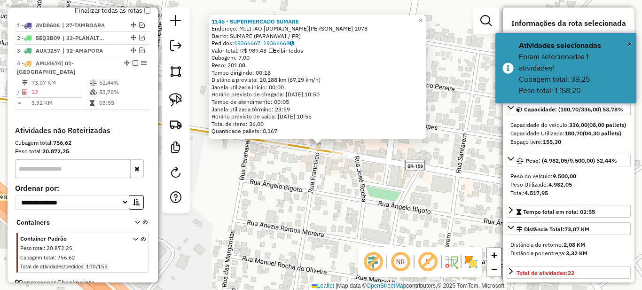
scroll to position [368, 0]
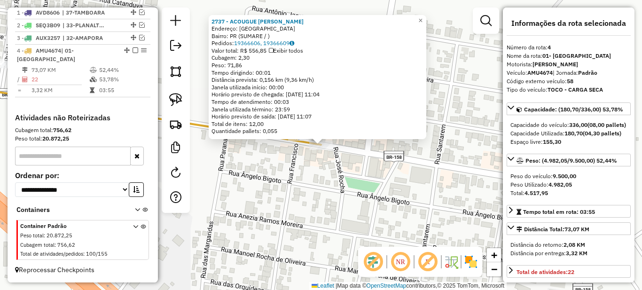
click at [284, 173] on div "2737 - ACOUGUE [PERSON_NAME]: PARANAVAI Bairro: PR (SUMARE / ) Pedidos: 1936660…" at bounding box center [321, 145] width 642 height 290
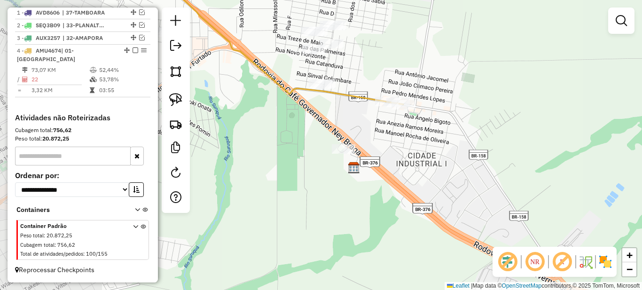
drag, startPoint x: 276, startPoint y: 198, endPoint x: 385, endPoint y: 134, distance: 126.9
click at [385, 134] on div "Janela de atendimento Grade de atendimento Capacidade Transportadoras Veículos …" at bounding box center [321, 145] width 642 height 290
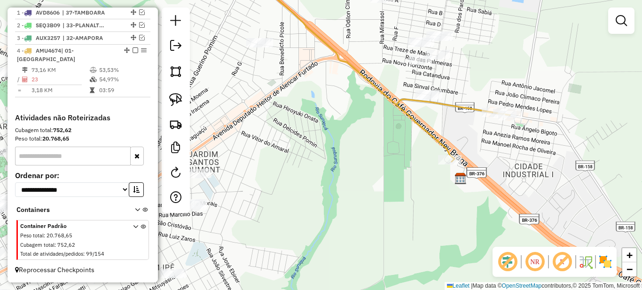
drag, startPoint x: 346, startPoint y: 125, endPoint x: 458, endPoint y: 144, distance: 113.6
click at [458, 144] on div "Janela de atendimento Grade de atendimento Capacidade Transportadoras Veículos …" at bounding box center [321, 145] width 642 height 290
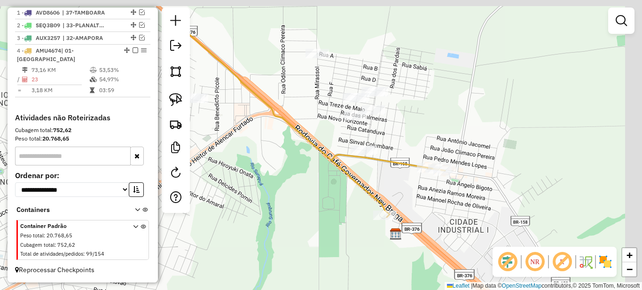
drag, startPoint x: 458, startPoint y: 141, endPoint x: 364, endPoint y: 216, distance: 120.4
click at [364, 216] on div "Janela de atendimento Grade de atendimento Capacidade Transportadoras Veículos …" at bounding box center [321, 145] width 642 height 290
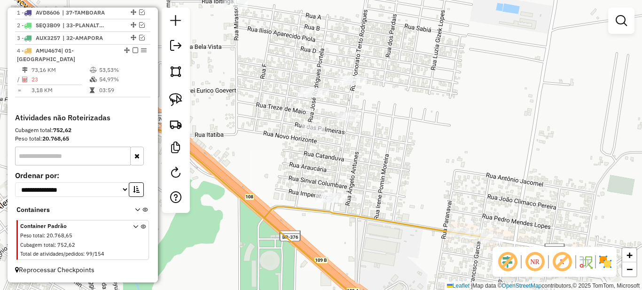
drag, startPoint x: 346, startPoint y: 139, endPoint x: 368, endPoint y: 212, distance: 76.5
click at [370, 211] on div "Janela de atendimento Grade de atendimento Capacidade Transportadoras Veículos …" at bounding box center [321, 145] width 642 height 290
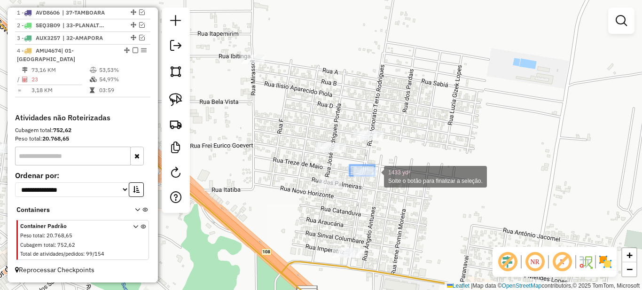
drag, startPoint x: 375, startPoint y: 176, endPoint x: 396, endPoint y: 192, distance: 26.5
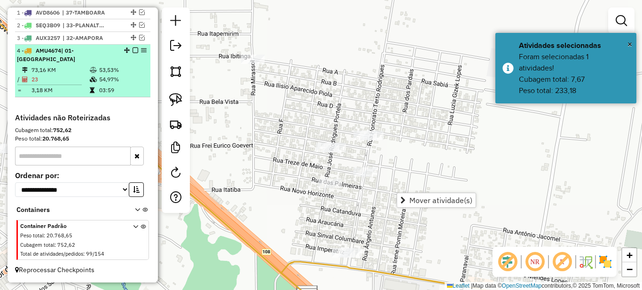
click at [130, 71] on td "53,53%" at bounding box center [122, 69] width 47 height 9
select select "*********"
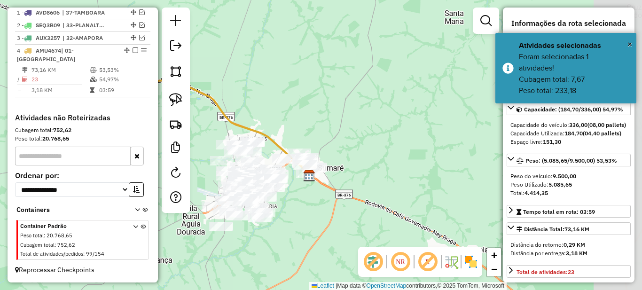
drag, startPoint x: 458, startPoint y: 142, endPoint x: 304, endPoint y: 106, distance: 157.8
click at [304, 106] on div "Janela de atendimento Grade de atendimento Capacidade Transportadoras Veículos …" at bounding box center [321, 145] width 642 height 290
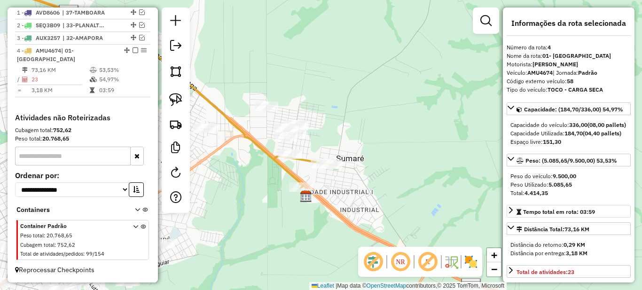
scroll to position [47, 0]
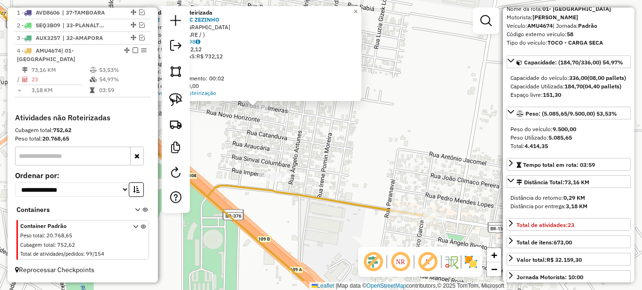
drag, startPoint x: 339, startPoint y: 173, endPoint x: 270, endPoint y: 134, distance: 78.5
click at [270, 134] on div "Atividade não roteirizada 4652 - BAR MERC ZEZINHO Endereço: PARANAVAI Bairro: P…" at bounding box center [321, 145] width 642 height 290
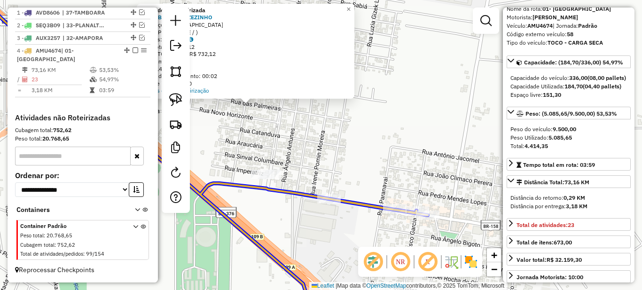
click at [335, 207] on div "Atividade não roteirizada 4652 - BAR MERC ZEZINHO Endereço: PARANAVAI Bairro: P…" at bounding box center [321, 145] width 642 height 290
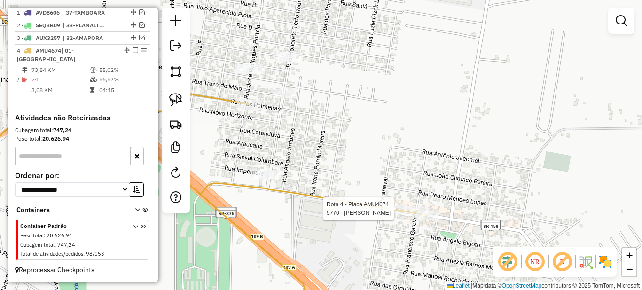
select select "*********"
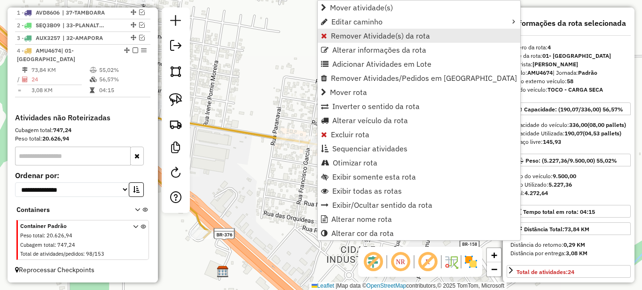
click at [338, 39] on span "Remover Atividade(s) da rota" at bounding box center [380, 36] width 99 height 8
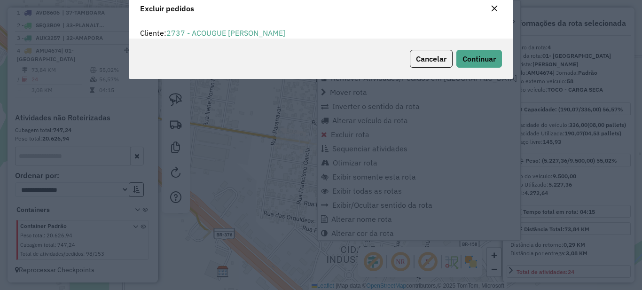
scroll to position [6, 3]
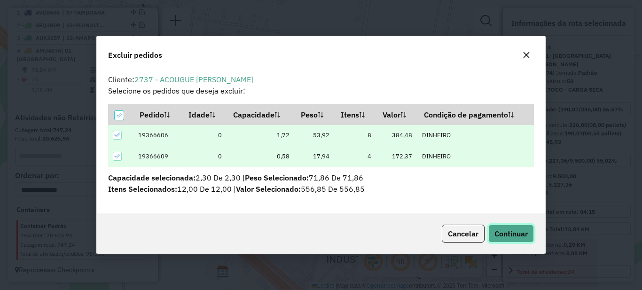
click at [508, 236] on span "Continuar" at bounding box center [511, 233] width 33 height 9
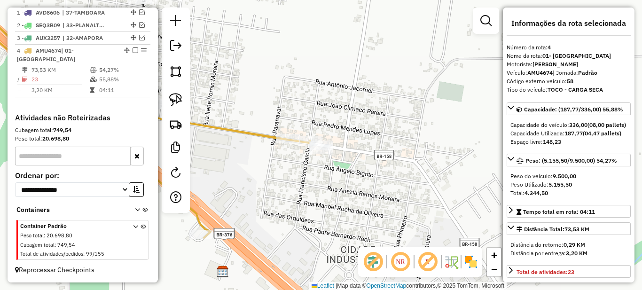
scroll to position [141, 0]
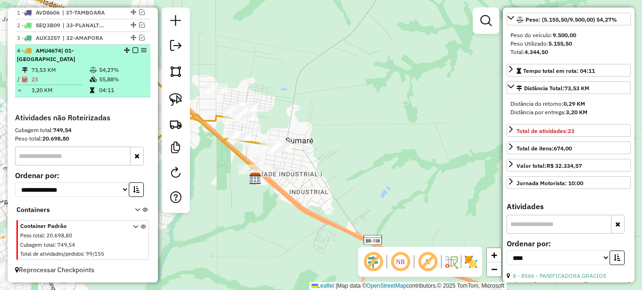
click at [133, 53] on em at bounding box center [136, 50] width 6 height 6
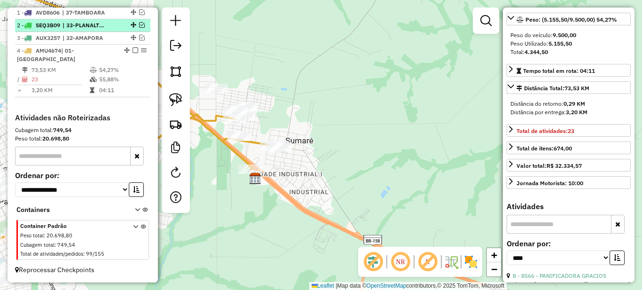
scroll to position [337, 0]
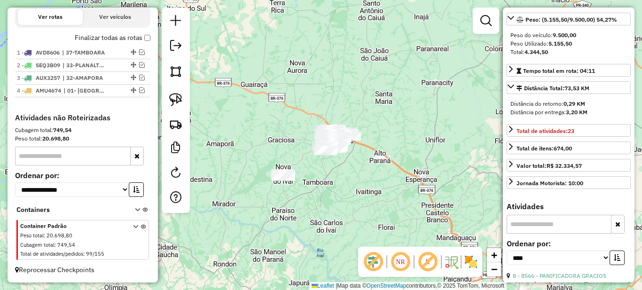
drag, startPoint x: 321, startPoint y: 215, endPoint x: 349, endPoint y: 205, distance: 29.3
click at [349, 205] on div "Janela de atendimento Grade de atendimento Capacidade Transportadoras Veículos …" at bounding box center [321, 145] width 642 height 290
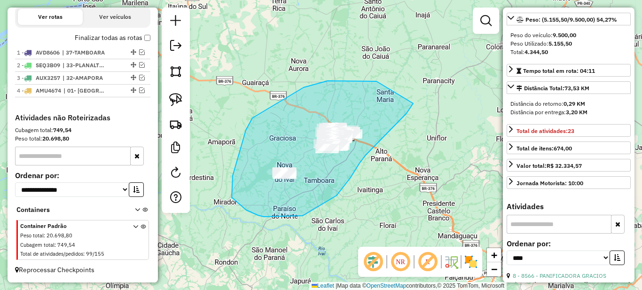
drag, startPoint x: 340, startPoint y: 81, endPoint x: 414, endPoint y: 103, distance: 76.6
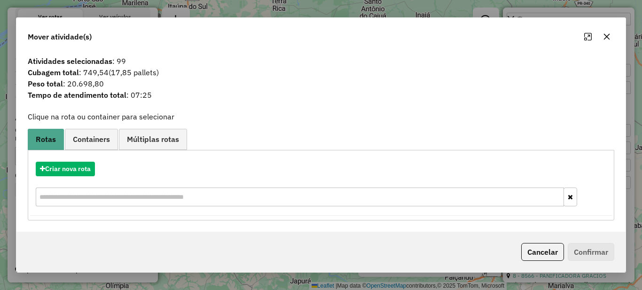
click at [556, 239] on div "Cancelar Confirmar" at bounding box center [320, 252] width 609 height 40
click at [556, 246] on button "Cancelar" at bounding box center [542, 252] width 43 height 18
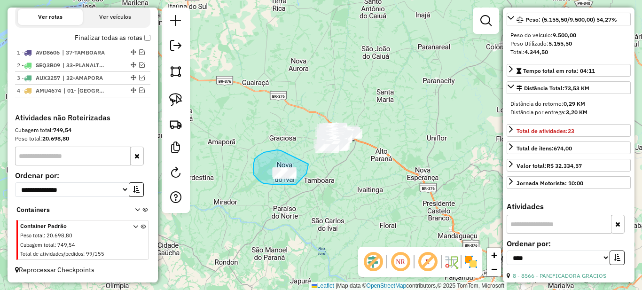
drag, startPoint x: 264, startPoint y: 152, endPoint x: 308, endPoint y: 164, distance: 45.7
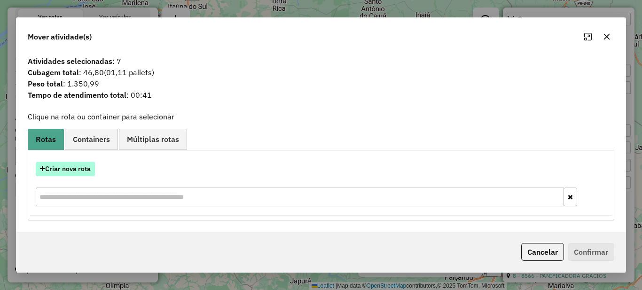
click at [77, 171] on button "Criar nova rota" at bounding box center [65, 169] width 59 height 15
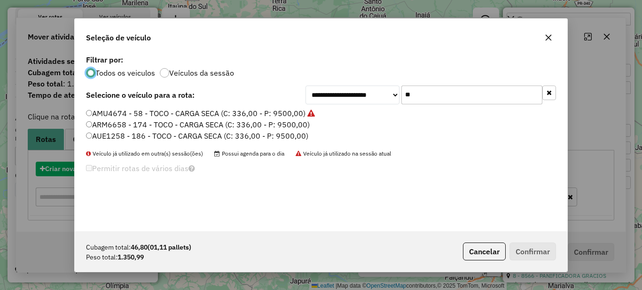
scroll to position [5, 3]
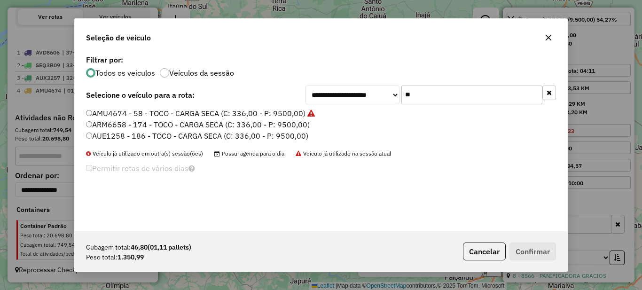
click at [425, 100] on input "**" at bounding box center [471, 95] width 141 height 19
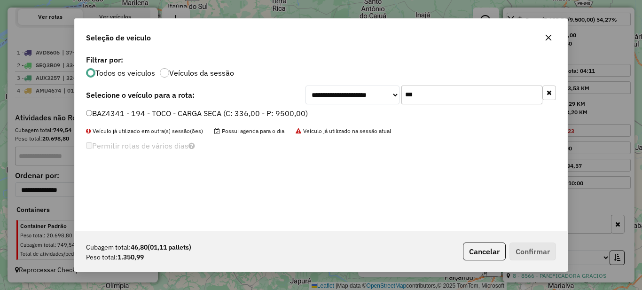
type input "***"
click at [266, 116] on label "BAZ4341 - 194 - TOCO - CARGA SECA (C: 336,00 - P: 9500,00)" at bounding box center [197, 113] width 222 height 11
click at [523, 256] on button "Confirmar" at bounding box center [533, 252] width 47 height 18
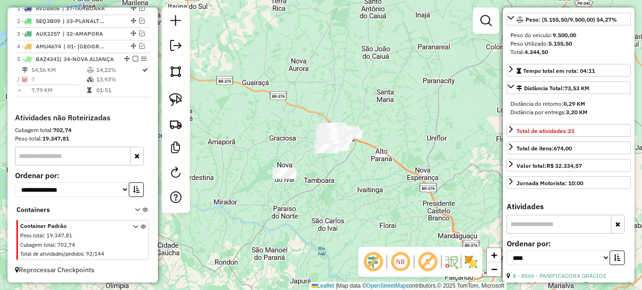
scroll to position [389, 0]
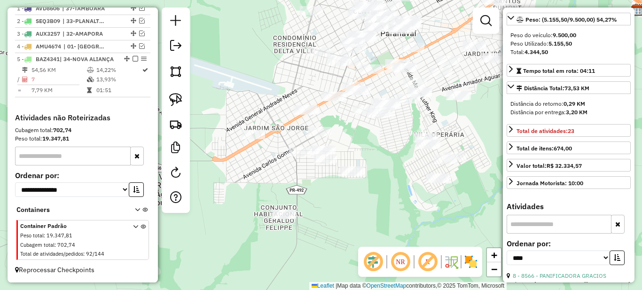
drag, startPoint x: 318, startPoint y: 158, endPoint x: 370, endPoint y: 116, distance: 66.8
click at [366, 116] on div "Janela de atendimento Grade de atendimento Capacidade Transportadoras Veículos …" at bounding box center [321, 145] width 642 height 290
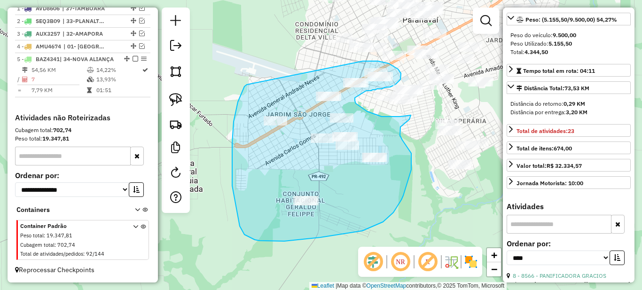
drag, startPoint x: 247, startPoint y: 85, endPoint x: 363, endPoint y: 61, distance: 118.5
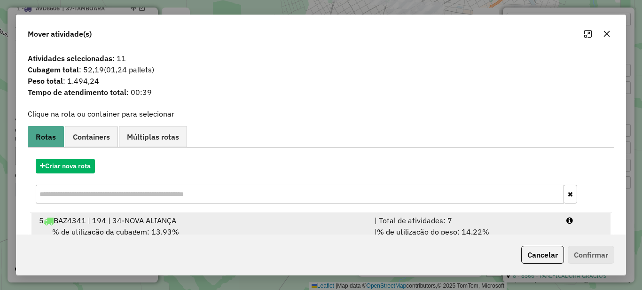
scroll to position [33, 0]
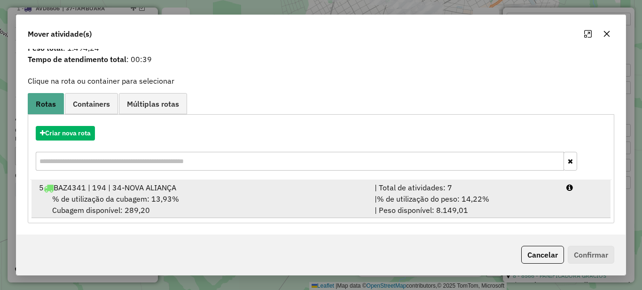
click at [417, 205] on div "| % de utilização do peso: 14,22% | Peso disponível: 8.149,01" at bounding box center [465, 204] width 192 height 23
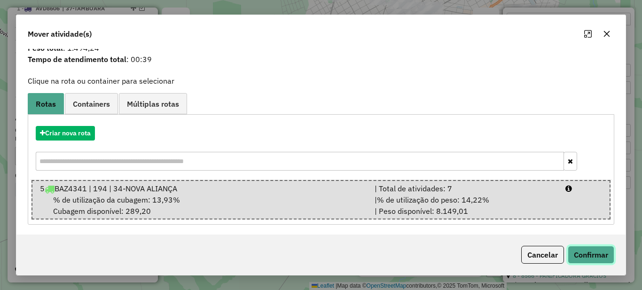
click at [589, 252] on button "Confirmar" at bounding box center [591, 255] width 47 height 18
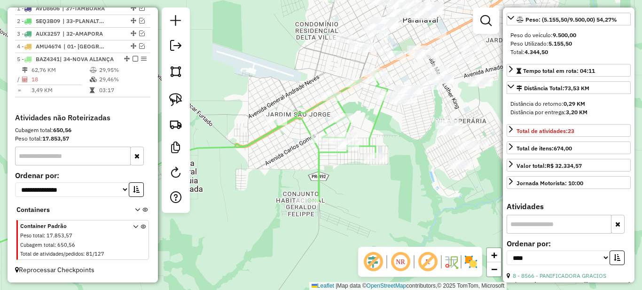
scroll to position [0, 0]
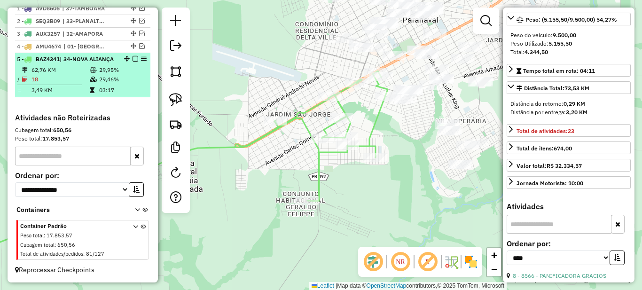
click at [102, 68] on td "29,95%" at bounding box center [122, 69] width 47 height 9
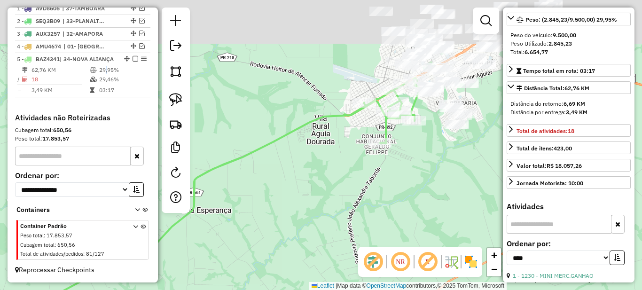
drag, startPoint x: 409, startPoint y: 112, endPoint x: 284, endPoint y: 208, distance: 158.0
click at [284, 208] on div "Janela de atendimento Grade de atendimento Capacidade Transportadoras Veículos …" at bounding box center [321, 145] width 642 height 290
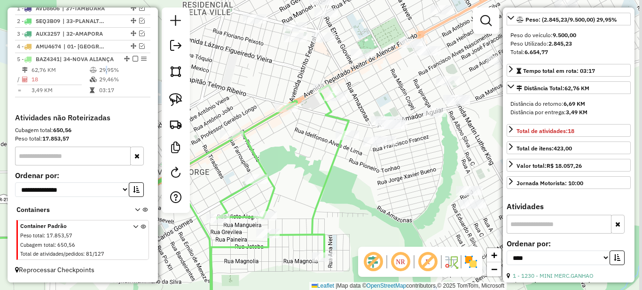
drag, startPoint x: 419, startPoint y: 173, endPoint x: 354, endPoint y: 194, distance: 68.2
click at [358, 192] on div "Janela de atendimento Grade de atendimento Capacidade Transportadoras Veículos …" at bounding box center [321, 145] width 642 height 290
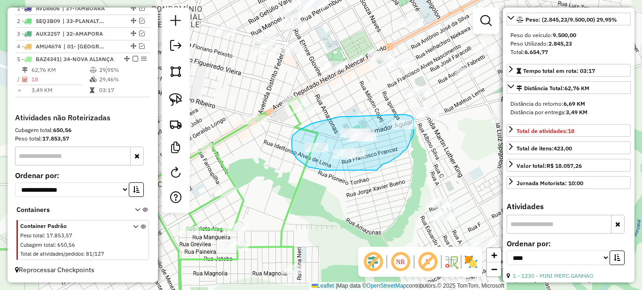
drag, startPoint x: 351, startPoint y: 117, endPoint x: 388, endPoint y: 115, distance: 37.2
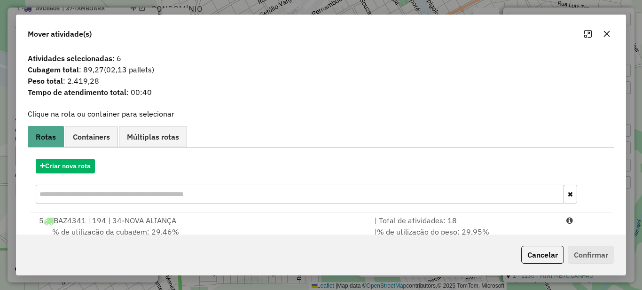
scroll to position [33, 0]
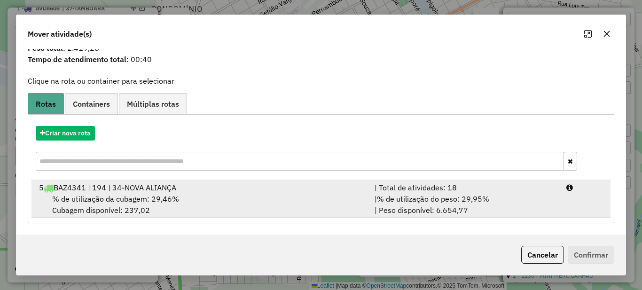
click at [449, 197] on span "% de utilização do peso: 29,95%" at bounding box center [433, 198] width 112 height 9
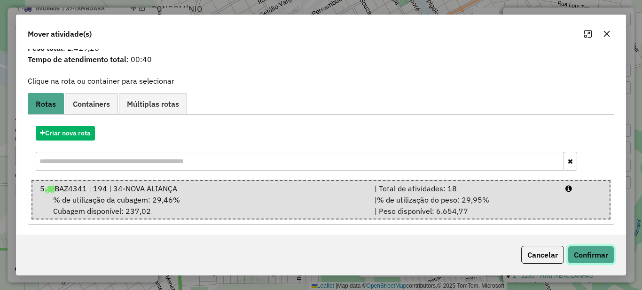
click at [602, 249] on button "Confirmar" at bounding box center [591, 255] width 47 height 18
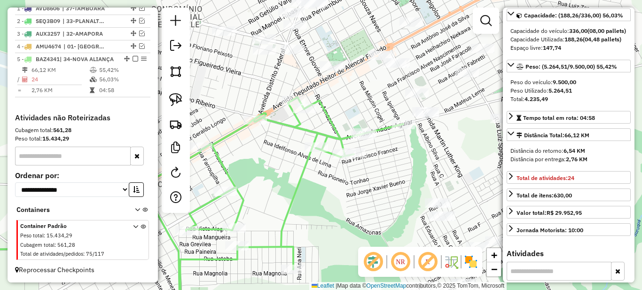
scroll to position [47, 0]
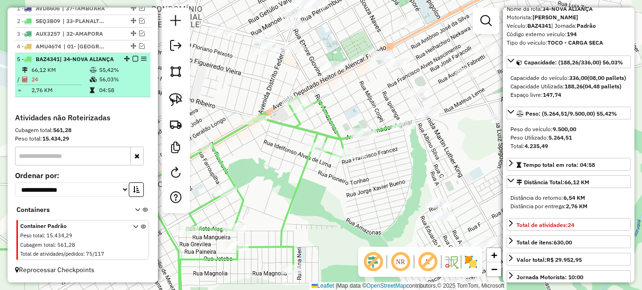
click at [91, 80] on icon at bounding box center [93, 80] width 7 height 6
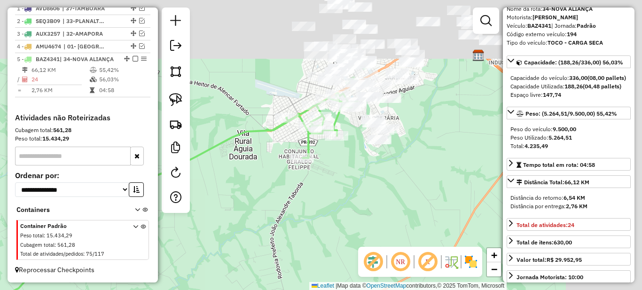
drag, startPoint x: 411, startPoint y: 121, endPoint x: 191, endPoint y: 252, distance: 255.7
click at [191, 252] on div "Janela de atendimento Grade de atendimento Capacidade Transportadoras Veículos …" at bounding box center [321, 145] width 642 height 290
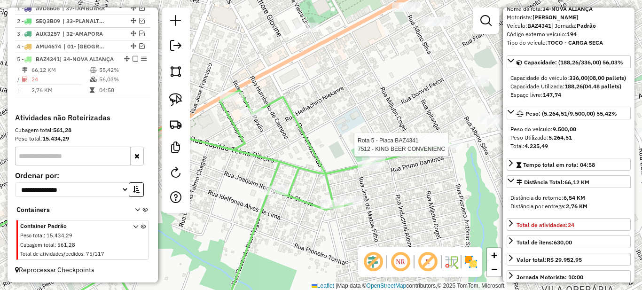
click at [448, 149] on div at bounding box center [452, 144] width 24 height 9
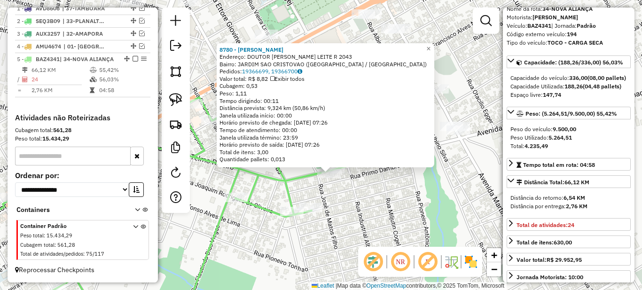
drag, startPoint x: 267, startPoint y: 187, endPoint x: 374, endPoint y: 191, distance: 106.8
click at [372, 191] on div "8780 - [PERSON_NAME]: DOUTOR [PERSON_NAME] LEITE R 2043 Bairro: [GEOGRAPHIC_DAT…" at bounding box center [321, 145] width 642 height 290
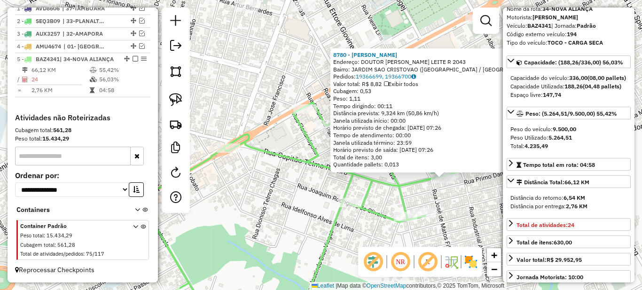
click at [318, 189] on div "8780 - [PERSON_NAME]: DOUTOR [PERSON_NAME] LEITE R 2043 Bairro: [GEOGRAPHIC_DAT…" at bounding box center [321, 145] width 642 height 290
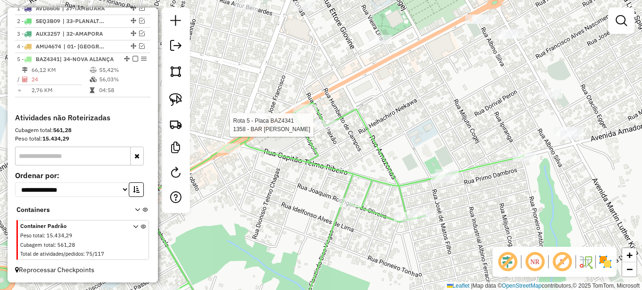
select select "*********"
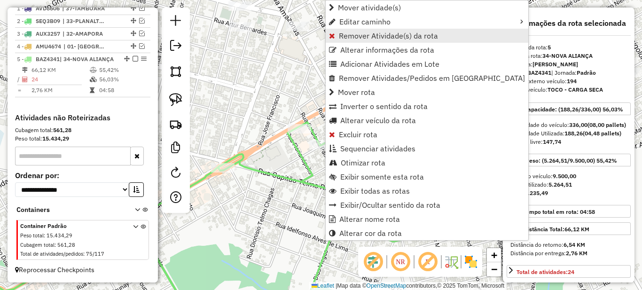
click at [348, 36] on span "Remover Atividade(s) da rota" at bounding box center [388, 36] width 99 height 8
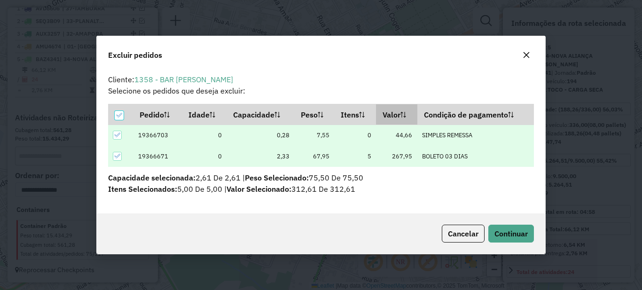
scroll to position [6, 3]
click at [512, 235] on span "Continuar" at bounding box center [511, 233] width 33 height 9
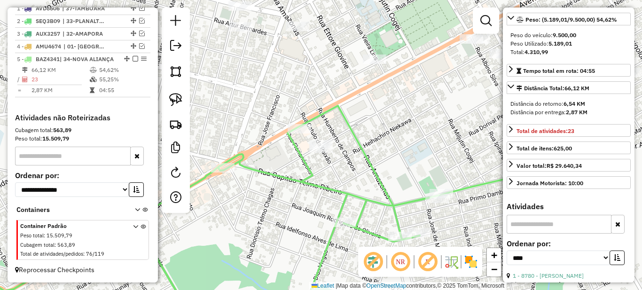
scroll to position [94, 0]
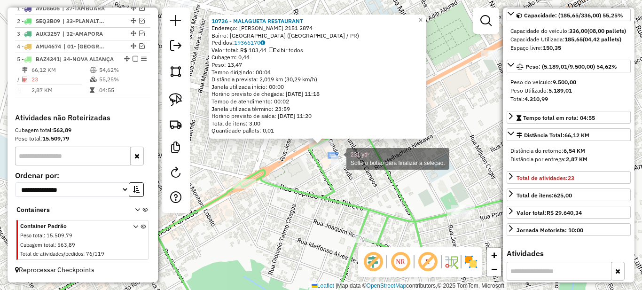
drag, startPoint x: 329, startPoint y: 153, endPoint x: 365, endPoint y: 175, distance: 43.1
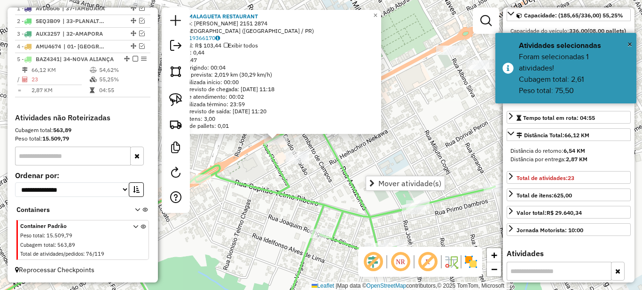
drag, startPoint x: 410, startPoint y: 158, endPoint x: 318, endPoint y: 128, distance: 96.8
click at [324, 131] on div "10726 - MALAGUETA RESTAURANT Endereço: [PERSON_NAME] FURTADO 2151 2874 Bairro: …" at bounding box center [321, 145] width 642 height 290
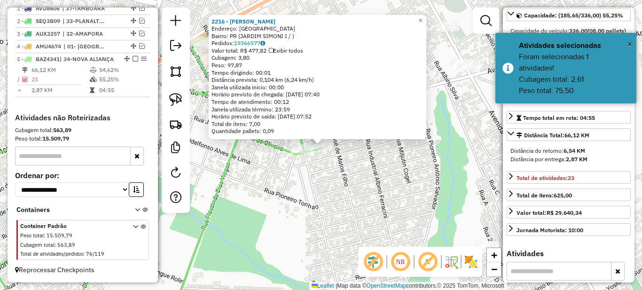
drag, startPoint x: 211, startPoint y: 149, endPoint x: 253, endPoint y: 203, distance: 68.7
click at [253, 203] on div "2216 - ANTUNES BAR Endereço: PARANAVAI Bairro: PR (JARDIM SIMONI I / ) Pedidos:…" at bounding box center [321, 145] width 642 height 290
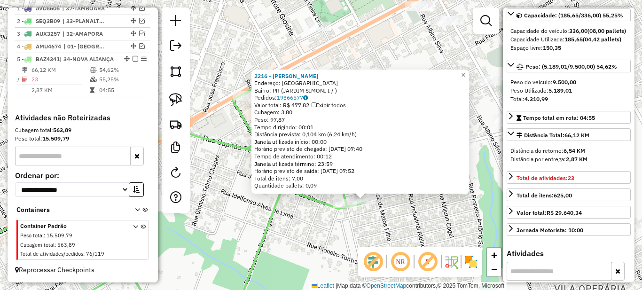
click at [234, 181] on div "2216 - ANTUNES BAR Endereço: PARANAVAI Bairro: PR (JARDIM SIMONI I / ) Pedidos:…" at bounding box center [321, 145] width 642 height 290
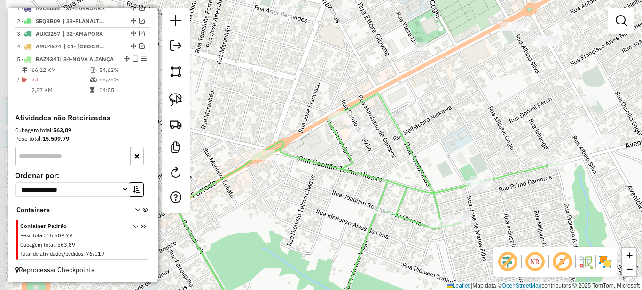
drag, startPoint x: 248, startPoint y: 121, endPoint x: 340, endPoint y: 151, distance: 96.9
click at [340, 151] on icon at bounding box center [295, 216] width 528 height 246
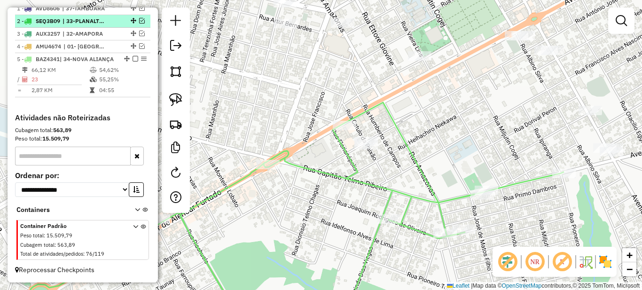
click at [133, 56] on em at bounding box center [136, 59] width 6 height 6
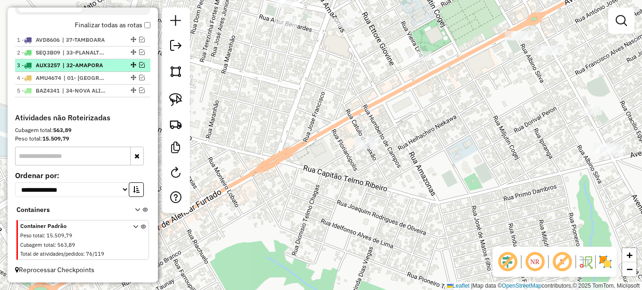
scroll to position [349, 0]
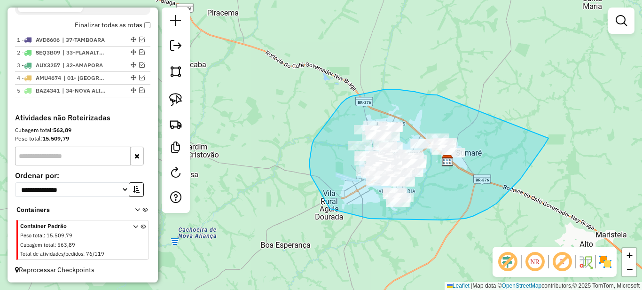
drag, startPoint x: 388, startPoint y: 90, endPoint x: 549, endPoint y: 138, distance: 167.9
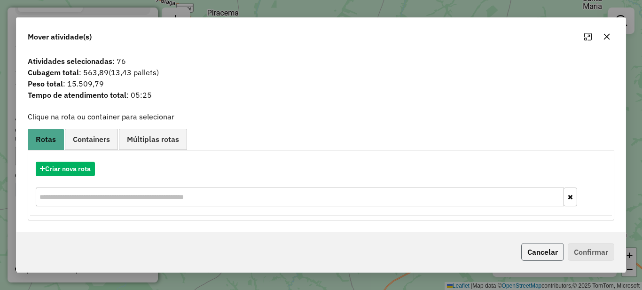
click at [543, 247] on button "Cancelar" at bounding box center [542, 252] width 43 height 18
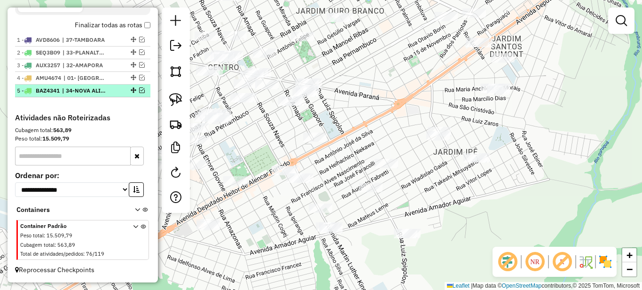
click at [139, 92] on em at bounding box center [142, 90] width 6 height 6
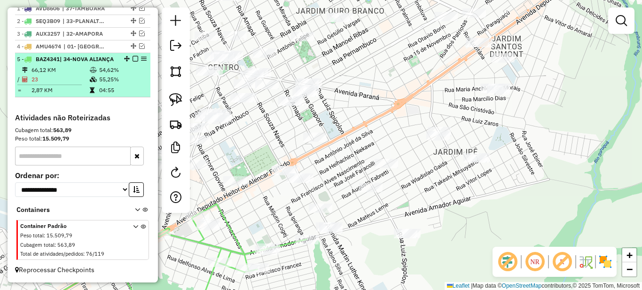
click at [117, 69] on td "54,62%" at bounding box center [122, 69] width 47 height 9
select select "*********"
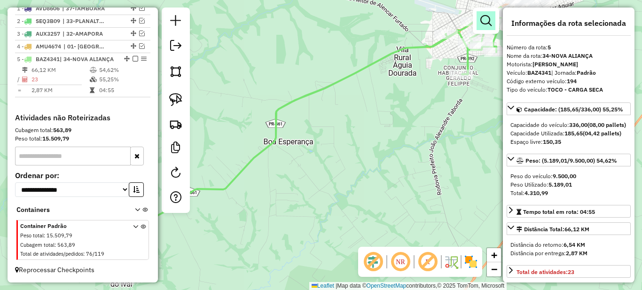
click at [488, 13] on link at bounding box center [486, 20] width 19 height 19
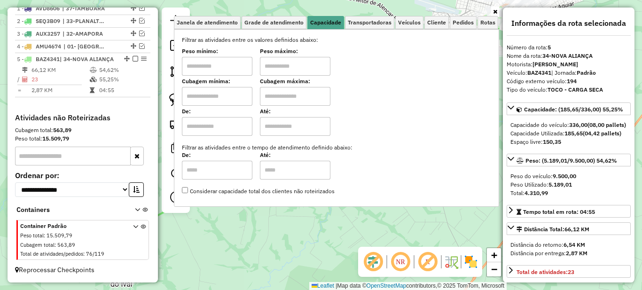
click at [237, 66] on input "text" at bounding box center [217, 66] width 71 height 19
type input "****"
type input "*****"
click at [496, 12] on icon at bounding box center [495, 12] width 4 height 6
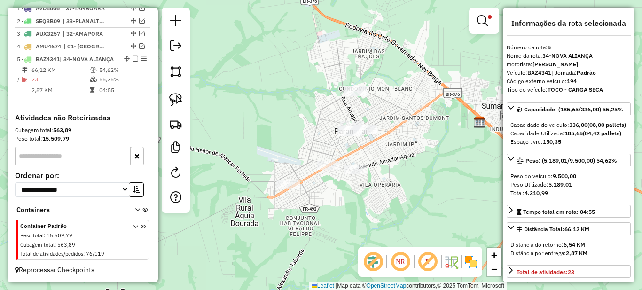
drag, startPoint x: 457, startPoint y: 91, endPoint x: 299, endPoint y: 241, distance: 218.1
click at [299, 241] on div "Limpar filtros Janela de atendimento Grade de atendimento Capacidade Transporta…" at bounding box center [321, 145] width 642 height 290
click at [480, 29] on link at bounding box center [484, 20] width 23 height 19
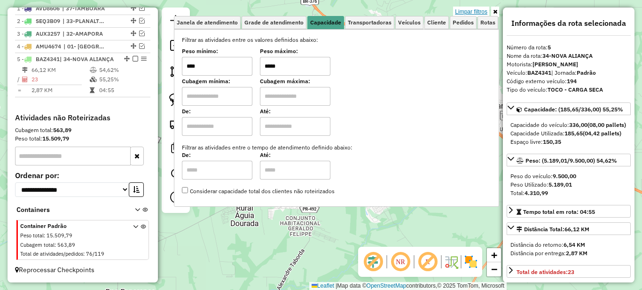
click at [479, 12] on link "Limpar filtros" at bounding box center [471, 12] width 36 height 10
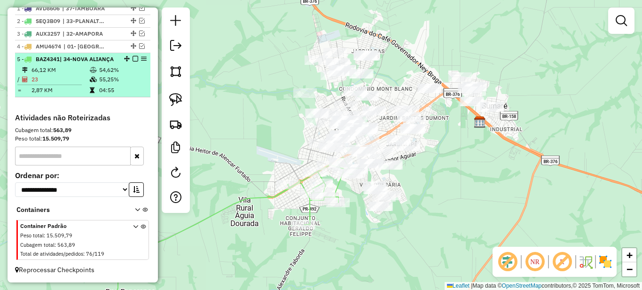
click at [134, 56] on em at bounding box center [136, 59] width 6 height 6
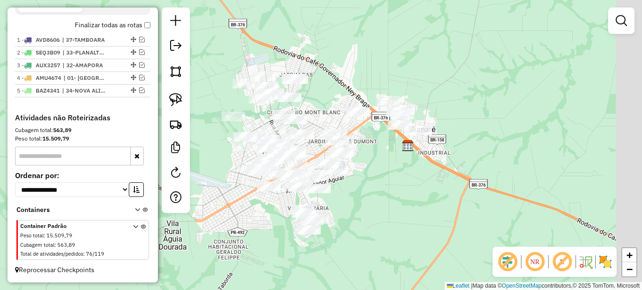
drag, startPoint x: 349, startPoint y: 204, endPoint x: 273, endPoint y: 229, distance: 80.1
click at [273, 229] on div "Janela de atendimento Grade de atendimento Capacidade Transportadoras Veículos …" at bounding box center [321, 145] width 642 height 290
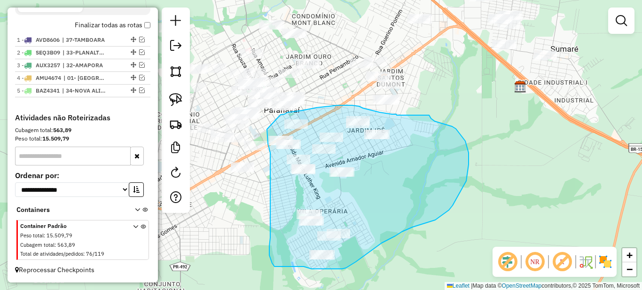
drag, startPoint x: 267, startPoint y: 129, endPoint x: 281, endPoint y: 115, distance: 20.0
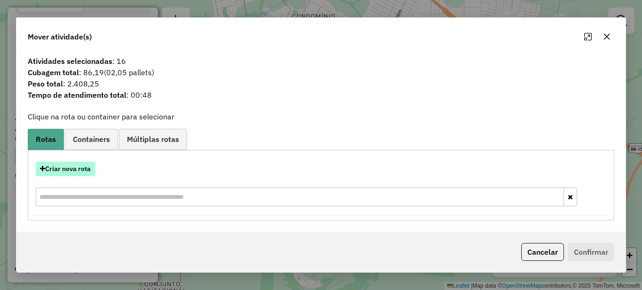
click at [71, 173] on button "Criar nova rota" at bounding box center [65, 169] width 59 height 15
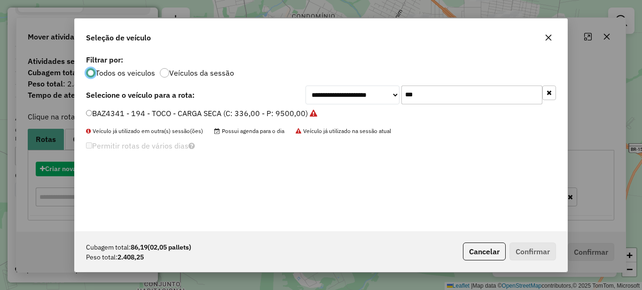
scroll to position [5, 3]
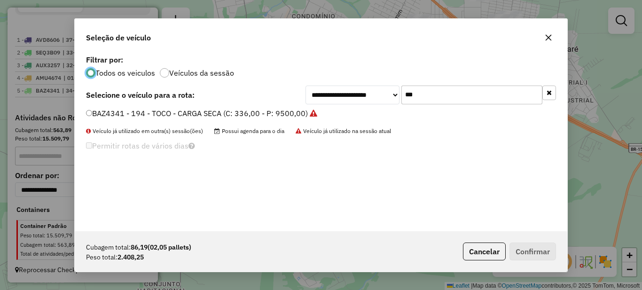
click at [445, 86] on input "***" at bounding box center [471, 95] width 141 height 19
type input "***"
click at [192, 111] on label "BAZ4342 - 196 - TOCO - CARGA SECA (C: 336,00 - P: 9500,00)" at bounding box center [197, 113] width 222 height 11
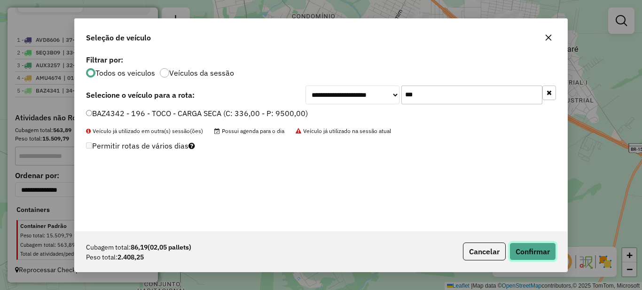
click at [541, 250] on button "Confirmar" at bounding box center [533, 252] width 47 height 18
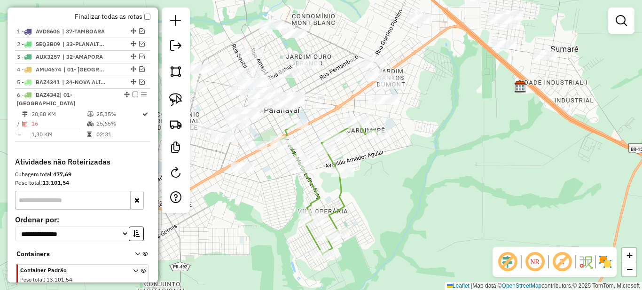
scroll to position [389, 0]
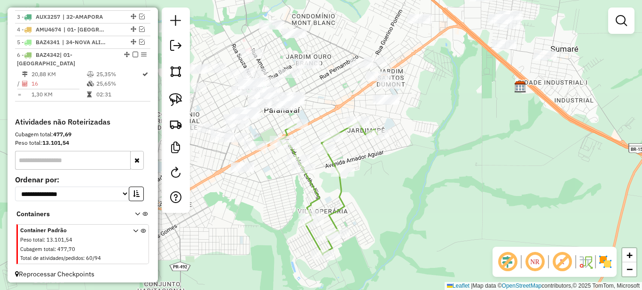
drag, startPoint x: 475, startPoint y: 109, endPoint x: 371, endPoint y: 205, distance: 141.4
click at [371, 205] on div "Janela de atendimento Grade de atendimento Capacidade Transportadoras Veículos …" at bounding box center [321, 145] width 642 height 290
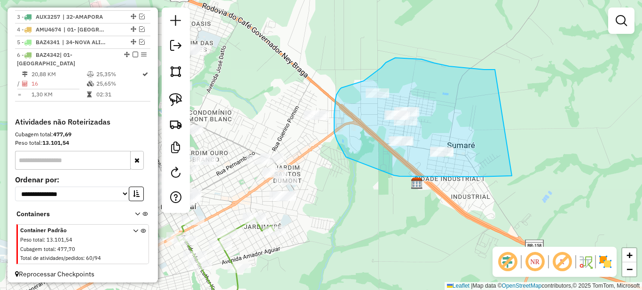
drag, startPoint x: 484, startPoint y: 70, endPoint x: 515, endPoint y: 176, distance: 110.7
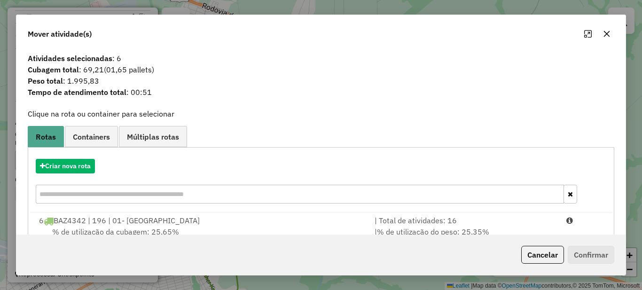
scroll to position [33, 0]
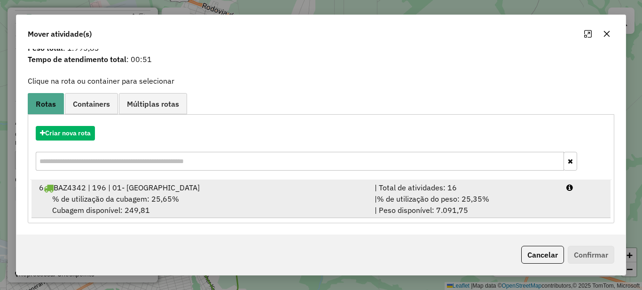
click at [465, 200] on span "% de utilização do peso: 25,35%" at bounding box center [433, 198] width 112 height 9
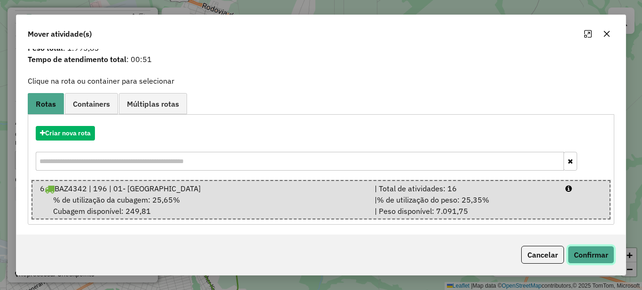
click at [591, 256] on button "Confirmar" at bounding box center [591, 255] width 47 height 18
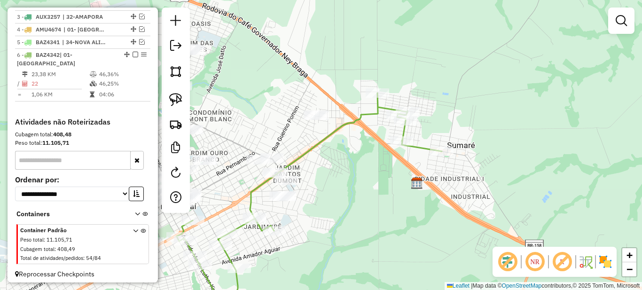
scroll to position [0, 0]
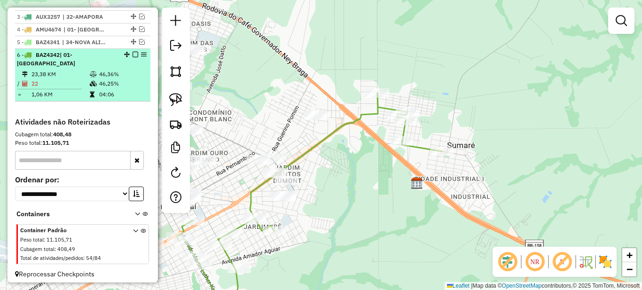
click at [110, 77] on td "46,36%" at bounding box center [122, 74] width 47 height 9
select select "*********"
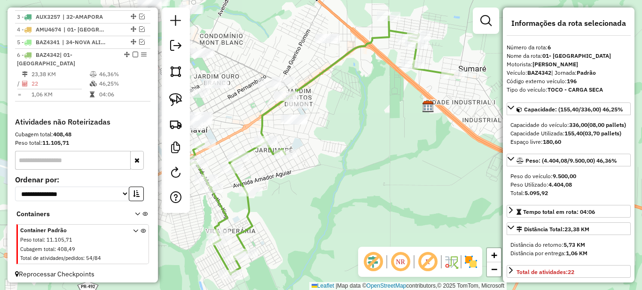
drag, startPoint x: 352, startPoint y: 130, endPoint x: 425, endPoint y: 171, distance: 84.0
click at [425, 171] on div "Janela de atendimento Grade de atendimento Capacidade Transportadoras Veículos …" at bounding box center [321, 145] width 642 height 290
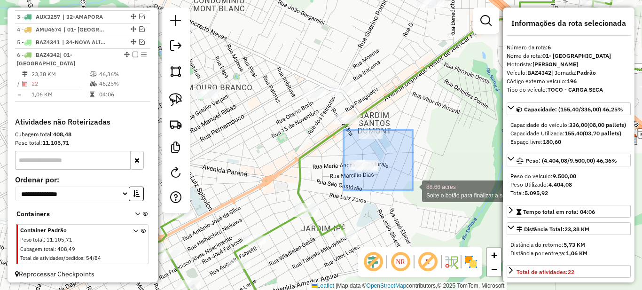
drag, startPoint x: 344, startPoint y: 130, endPoint x: 413, endPoint y: 190, distance: 92.3
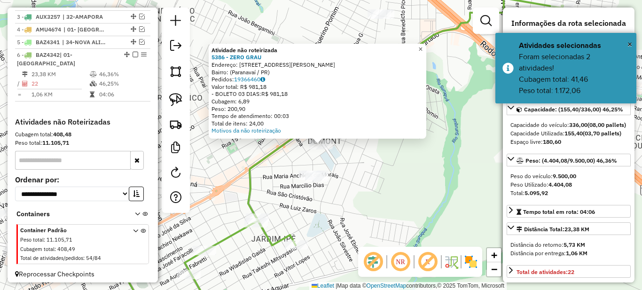
click at [423, 46] on span "×" at bounding box center [420, 49] width 4 height 8
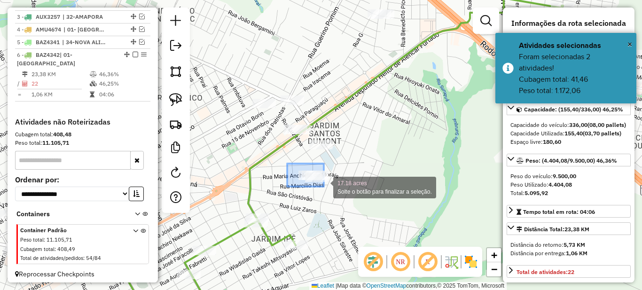
drag, startPoint x: 289, startPoint y: 164, endPoint x: 341, endPoint y: 192, distance: 58.9
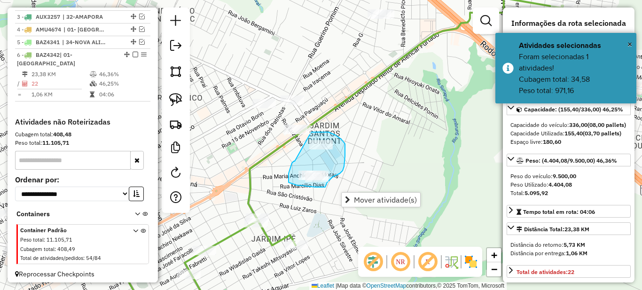
click at [311, 133] on div "Janela de atendimento Grade de atendimento Capacidade Transportadoras Veículos …" at bounding box center [321, 145] width 642 height 290
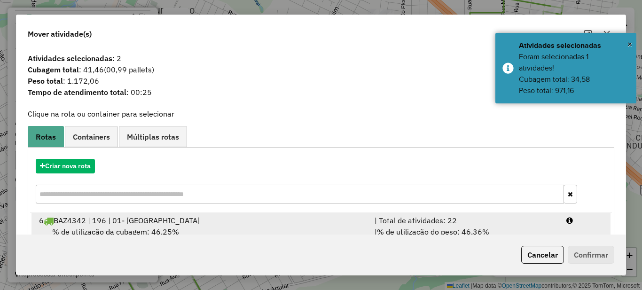
scroll to position [33, 0]
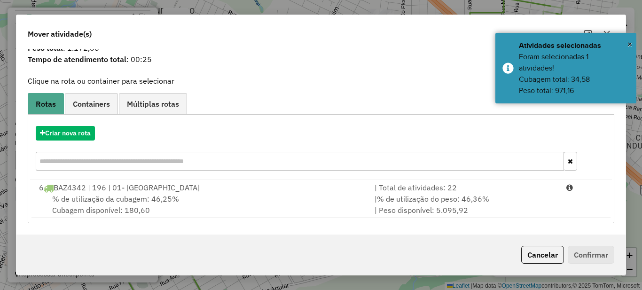
click at [437, 220] on div "Criar nova rota 6 BAZ4342 | 196 | 01- [GEOGRAPHIC_DATA] | Total de atividades: …" at bounding box center [321, 168] width 587 height 109
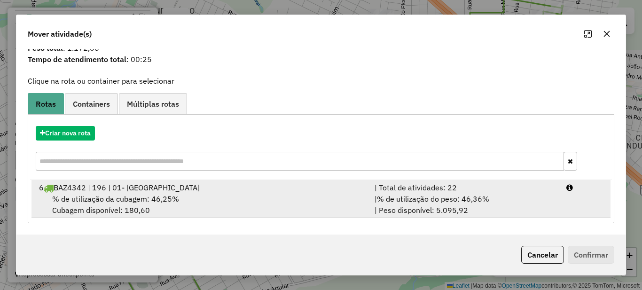
click at [437, 199] on span "% de utilização do peso: 46,36%" at bounding box center [433, 198] width 112 height 9
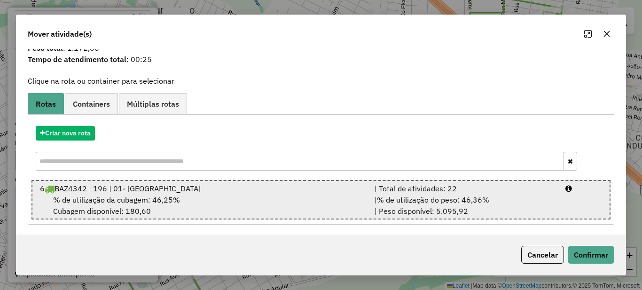
click at [505, 191] on div "| Total de atividades: 22" at bounding box center [464, 188] width 191 height 11
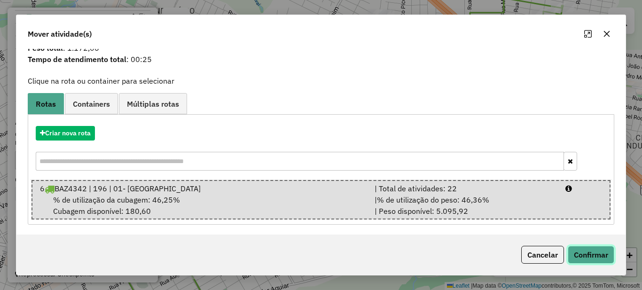
click at [588, 258] on button "Confirmar" at bounding box center [591, 255] width 47 height 18
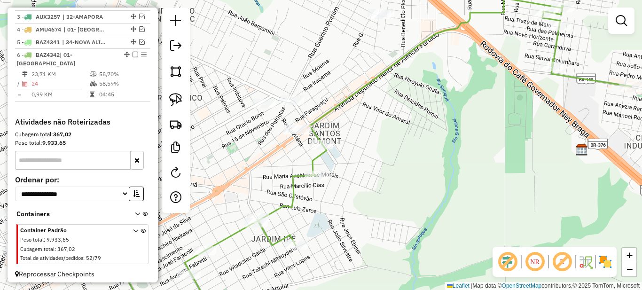
scroll to position [0, 0]
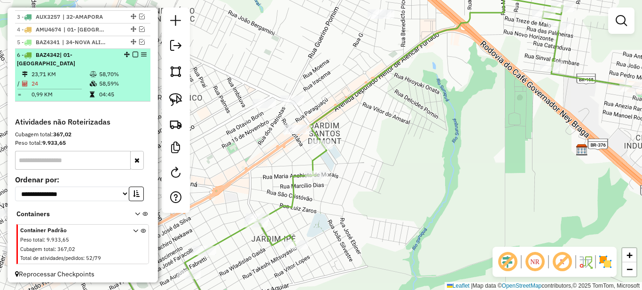
click at [125, 84] on td "58,59%" at bounding box center [122, 83] width 47 height 9
select select "*********"
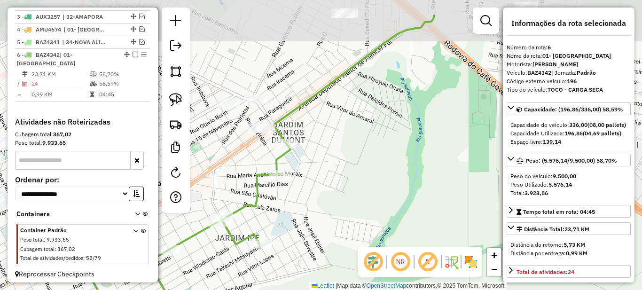
drag, startPoint x: 281, startPoint y: 116, endPoint x: 241, endPoint y: 160, distance: 58.9
click at [241, 160] on div "Janela de atendimento Grade de atendimento Capacidade Transportadoras Veículos …" at bounding box center [321, 145] width 642 height 290
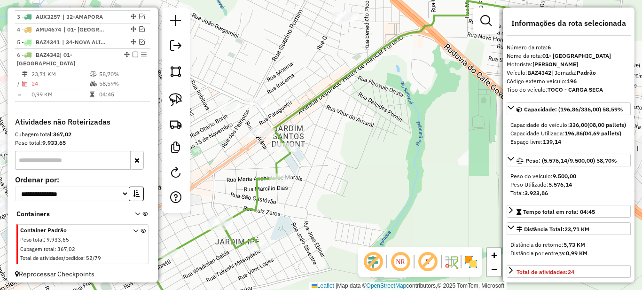
drag, startPoint x: 326, startPoint y: 29, endPoint x: 289, endPoint y: 82, distance: 65.5
click at [289, 82] on div "Janela de atendimento Grade de atendimento Capacidade Transportadoras Veículos …" at bounding box center [321, 145] width 642 height 290
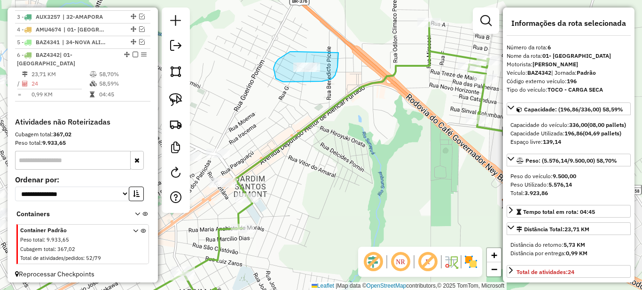
drag, startPoint x: 290, startPoint y: 52, endPoint x: 338, endPoint y: 53, distance: 48.4
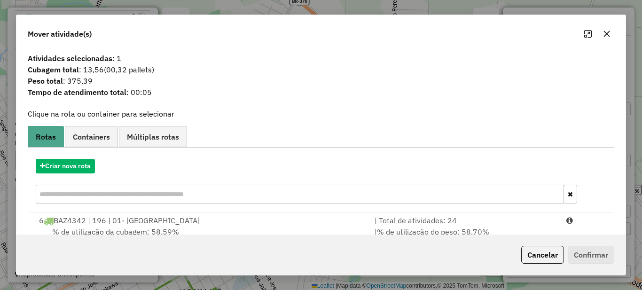
scroll to position [33, 0]
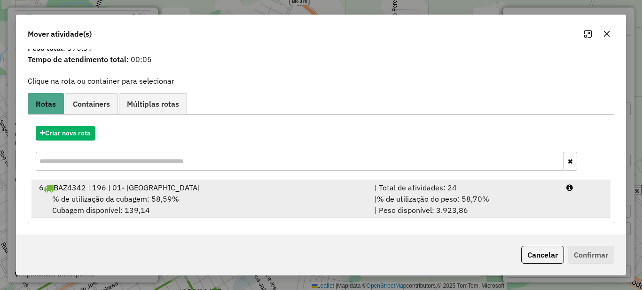
click at [438, 195] on span "% de utilização do peso: 58,70%" at bounding box center [433, 198] width 112 height 9
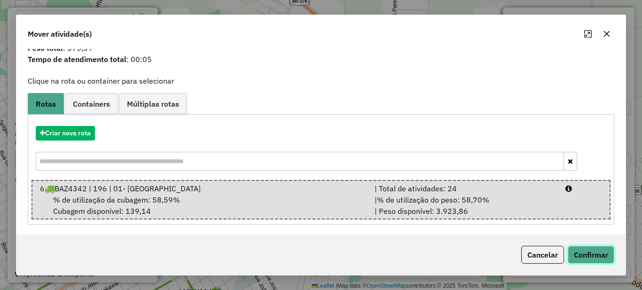
click at [585, 254] on button "Confirmar" at bounding box center [591, 255] width 47 height 18
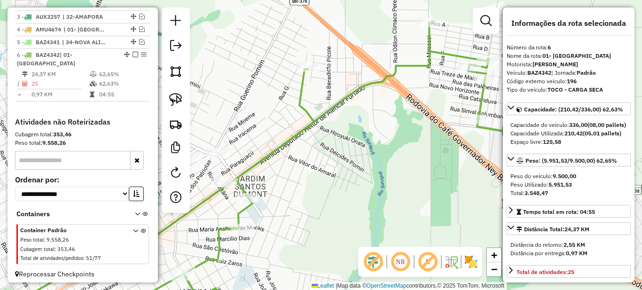
scroll to position [393, 0]
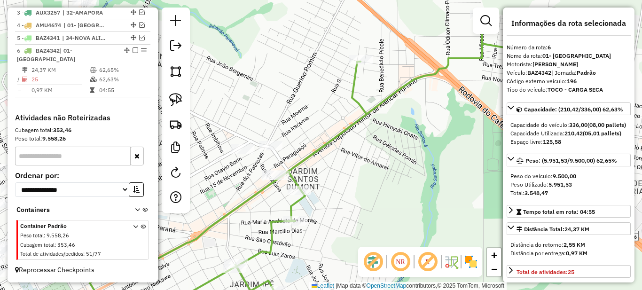
drag, startPoint x: 322, startPoint y: 190, endPoint x: 390, endPoint y: 174, distance: 69.2
click at [379, 175] on div "Janela de atendimento Grade de atendimento Capacidade Transportadoras Veículos …" at bounding box center [321, 145] width 642 height 290
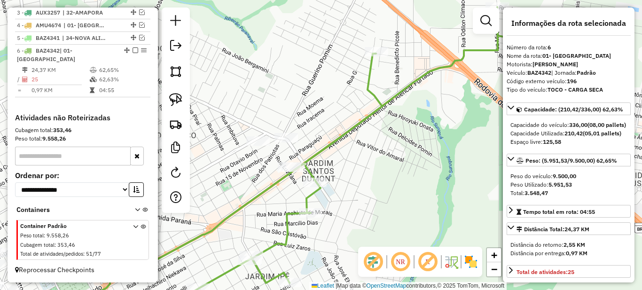
scroll to position [94, 0]
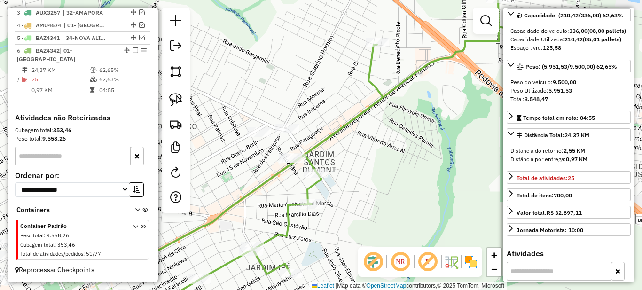
drag, startPoint x: 278, startPoint y: 158, endPoint x: 281, endPoint y: 143, distance: 14.9
click at [279, 148] on div "Janela de atendimento Grade de atendimento Capacidade Transportadoras Veículos …" at bounding box center [321, 145] width 642 height 290
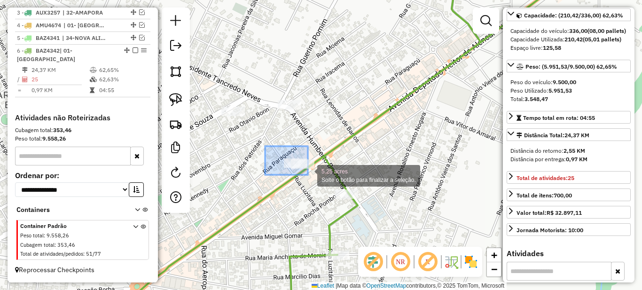
drag, startPoint x: 265, startPoint y: 146, endPoint x: 314, endPoint y: 180, distance: 59.2
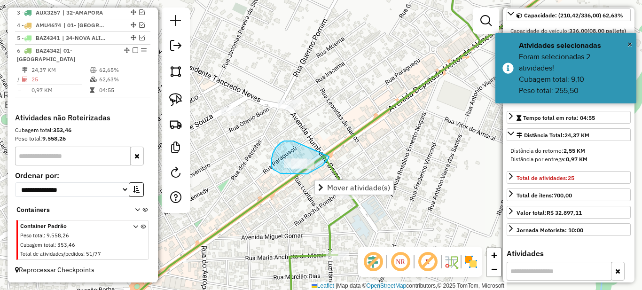
drag, startPoint x: 284, startPoint y: 141, endPoint x: 329, endPoint y: 156, distance: 47.4
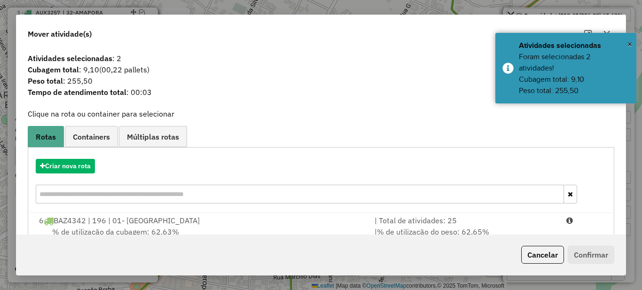
scroll to position [33, 0]
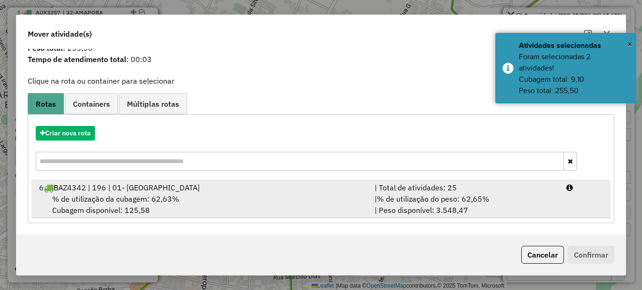
click at [430, 192] on div "| Total de atividades: 25" at bounding box center [465, 187] width 192 height 11
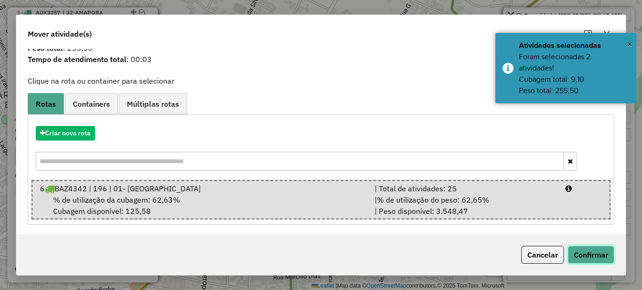
click at [597, 253] on button "Confirmar" at bounding box center [591, 255] width 47 height 18
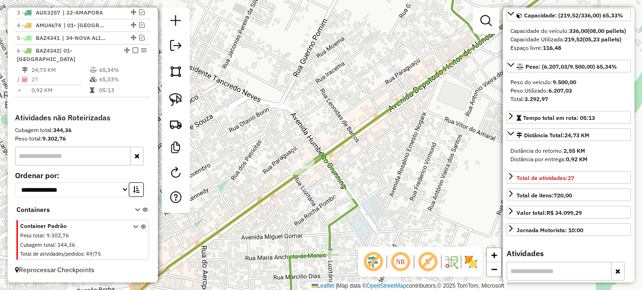
scroll to position [0, 0]
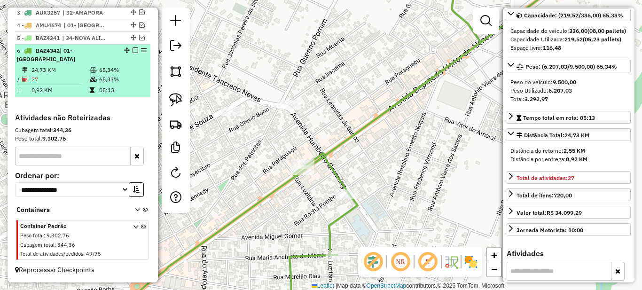
click at [105, 72] on td "65,34%" at bounding box center [122, 69] width 47 height 9
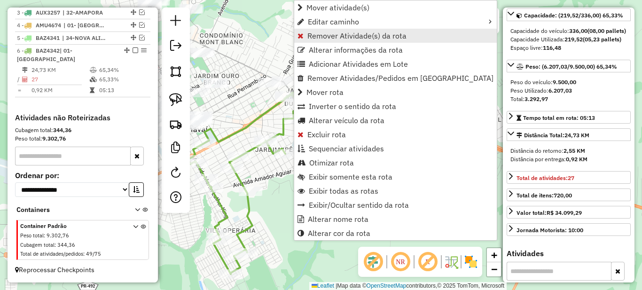
click at [313, 36] on span "Remover Atividade(s) da rota" at bounding box center [356, 36] width 99 height 8
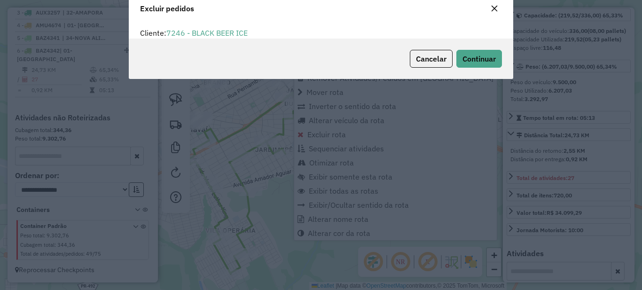
scroll to position [6, 3]
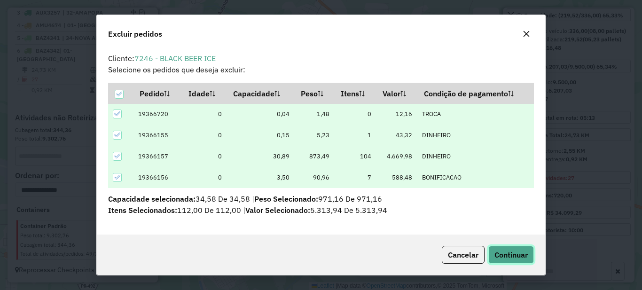
click at [527, 259] on span "Continuar" at bounding box center [511, 254] width 33 height 9
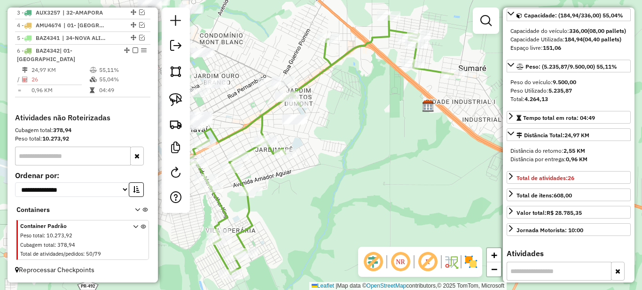
drag, startPoint x: 340, startPoint y: 99, endPoint x: 398, endPoint y: 129, distance: 65.0
click at [398, 129] on div "Janela de atendimento Grade de atendimento Capacidade Transportadoras Veículos …" at bounding box center [321, 145] width 642 height 290
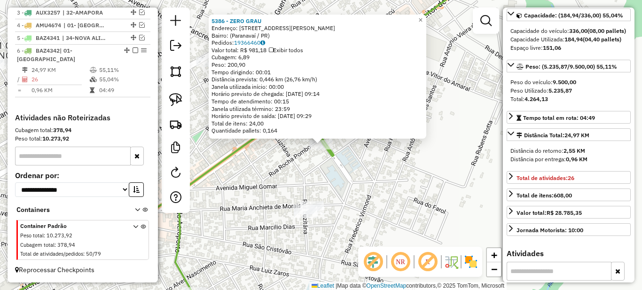
click at [297, 153] on div "5386 - ZERO GRAU Endereço: [STREET_ADDRESS][PERSON_NAME] Bairro: ([GEOGRAPHIC_D…" at bounding box center [321, 145] width 642 height 290
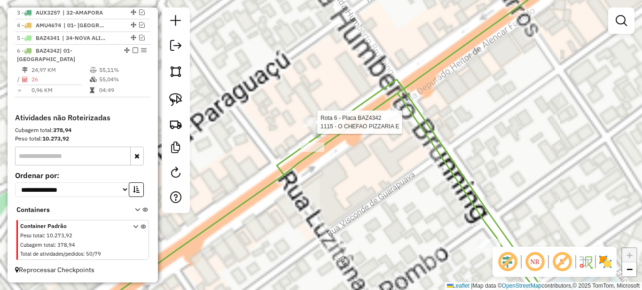
select select "*********"
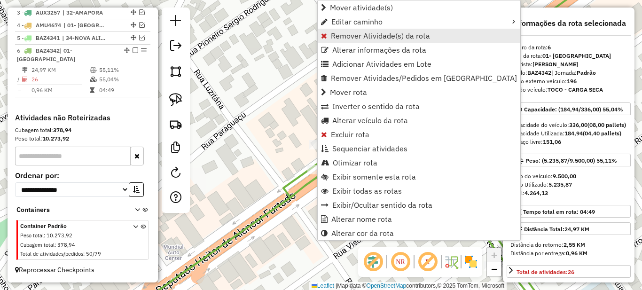
click at [343, 34] on span "Remover Atividade(s) da rota" at bounding box center [380, 36] width 99 height 8
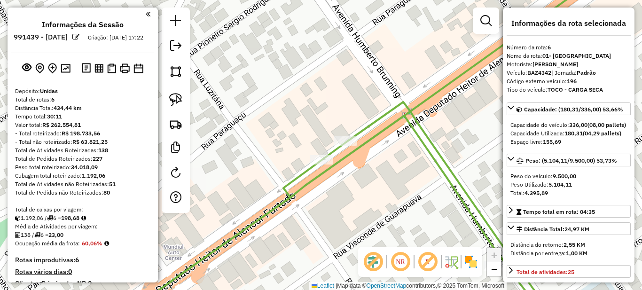
select select "*********"
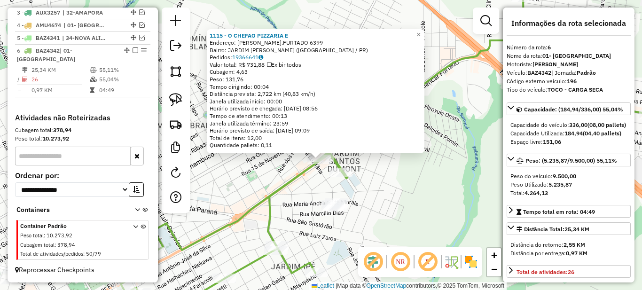
click at [320, 186] on div "1115 - O CHEFAO PIZZARIA E Endereço: HEITOR A.FURTADO 6399 Bairro: JARDIM SANTO…" at bounding box center [321, 145] width 642 height 290
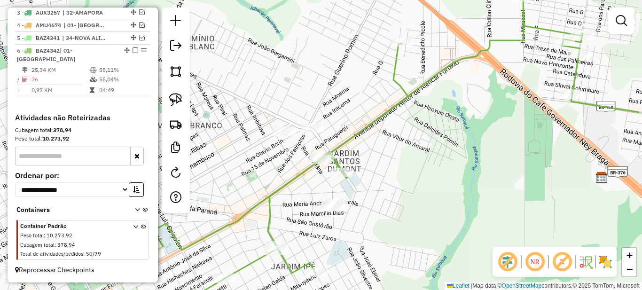
select select "*********"
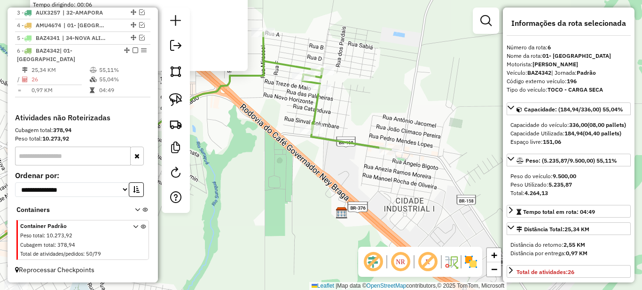
drag, startPoint x: 372, startPoint y: 198, endPoint x: 415, endPoint y: 111, distance: 96.5
click at [409, 113] on div "10709 - EMERSON BUENO MANZAT Endereço: Rua Sergio Fracarolli 495 Bairro: MONTE …" at bounding box center [321, 145] width 642 height 290
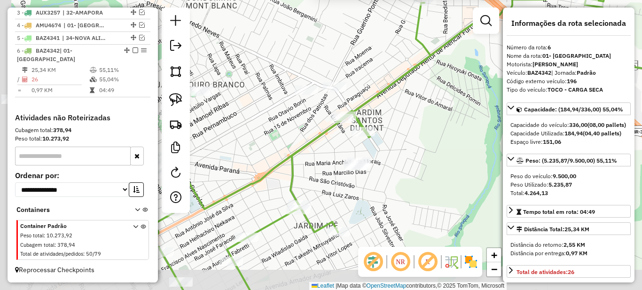
drag, startPoint x: 285, startPoint y: 201, endPoint x: 403, endPoint y: 112, distance: 147.8
click at [403, 112] on div "10709 - EMERSON BUENO MANZAT Endereço: Rua Sergio Fracarolli 495 Bairro: MONTE …" at bounding box center [321, 145] width 642 height 290
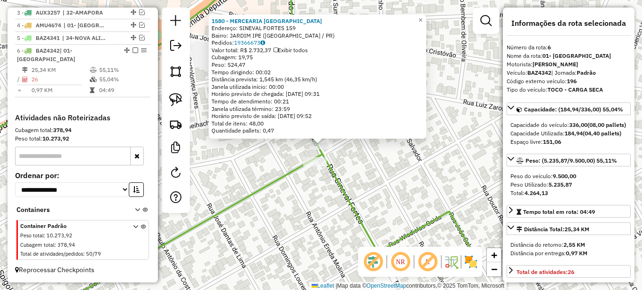
drag, startPoint x: 227, startPoint y: 154, endPoint x: 336, endPoint y: 156, distance: 109.5
click at [332, 156] on div "1580 - MERCEARIA SAO JOSE Endereço: SINEVAL FORTES 159 Bairro: JARDIM IPE (PARA…" at bounding box center [321, 145] width 642 height 290
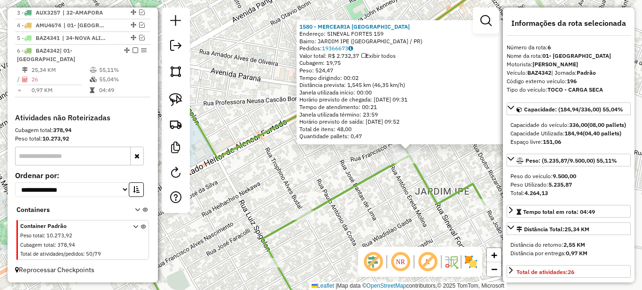
drag, startPoint x: 252, startPoint y: 163, endPoint x: 363, endPoint y: 171, distance: 111.2
click at [361, 171] on div "1580 - MERCEARIA SAO JOSE Endereço: SINEVAL FORTES 159 Bairro: JARDIM IPE (PARA…" at bounding box center [321, 145] width 642 height 290
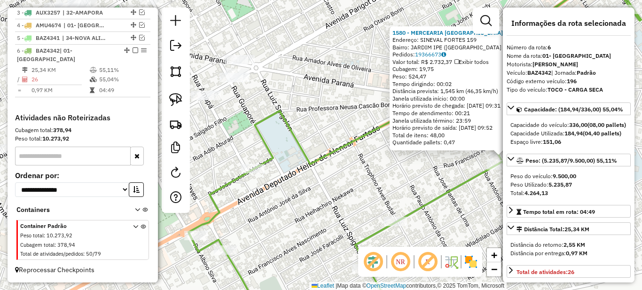
click at [252, 159] on div "1580 - MERCEARIA SAO JOSE Endereço: SINEVAL FORTES 159 Bairro: JARDIM IPE (PARA…" at bounding box center [321, 145] width 642 height 290
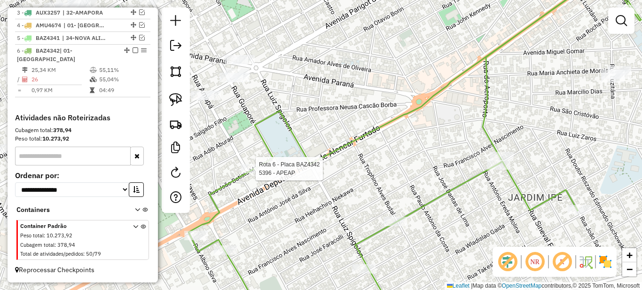
select select "*********"
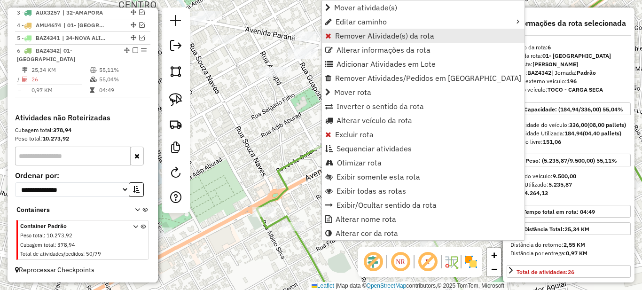
click at [353, 38] on span "Remover Atividade(s) da rota" at bounding box center [384, 36] width 99 height 8
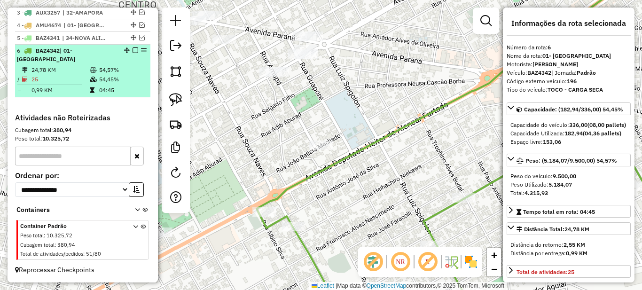
click at [134, 53] on em at bounding box center [136, 50] width 6 height 6
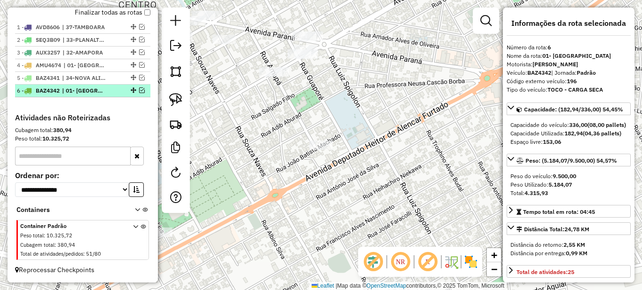
scroll to position [362, 0]
click at [121, 89] on div at bounding box center [132, 90] width 28 height 6
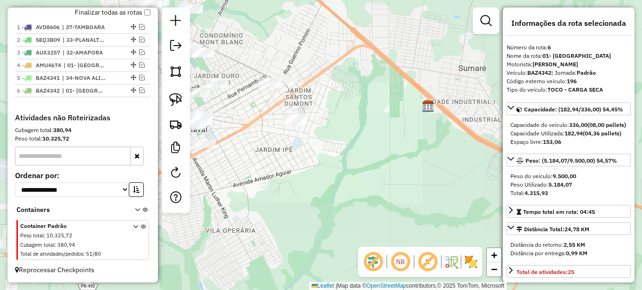
scroll to position [141, 0]
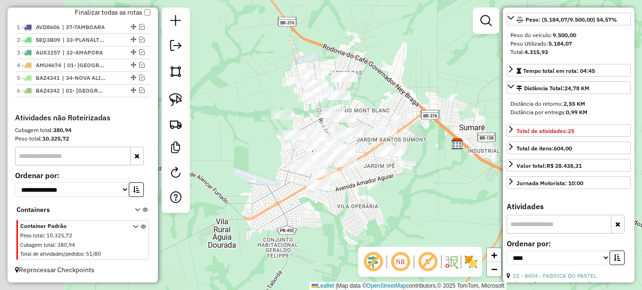
drag, startPoint x: 289, startPoint y: 193, endPoint x: 388, endPoint y: 188, distance: 99.3
click at [388, 188] on div "Janela de atendimento Grade de atendimento Capacidade Transportadoras Veículos …" at bounding box center [321, 145] width 642 height 290
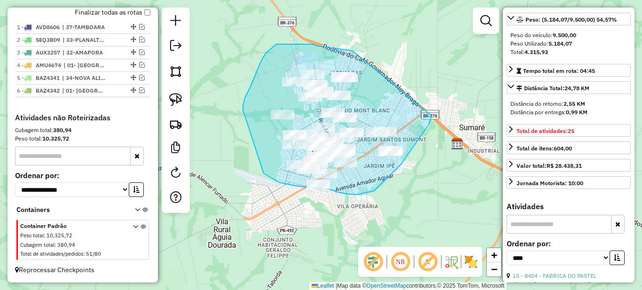
drag, startPoint x: 353, startPoint y: 51, endPoint x: 432, endPoint y: 116, distance: 102.2
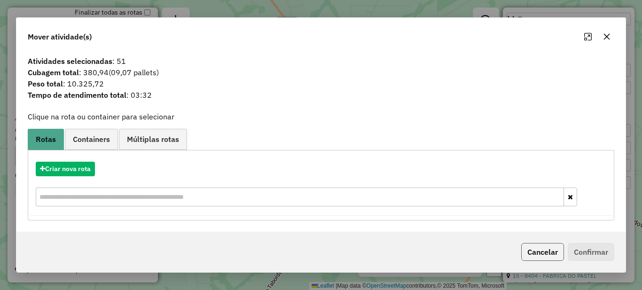
click at [540, 252] on button "Cancelar" at bounding box center [542, 252] width 43 height 18
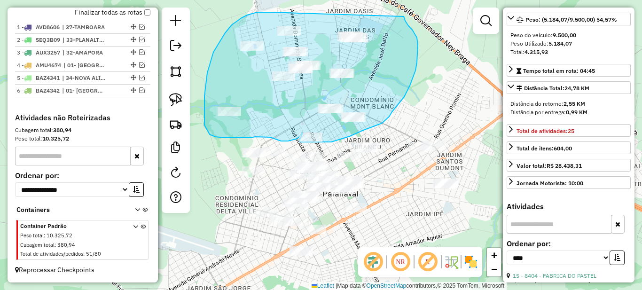
drag, startPoint x: 272, startPoint y: 12, endPoint x: 404, endPoint y: 16, distance: 132.2
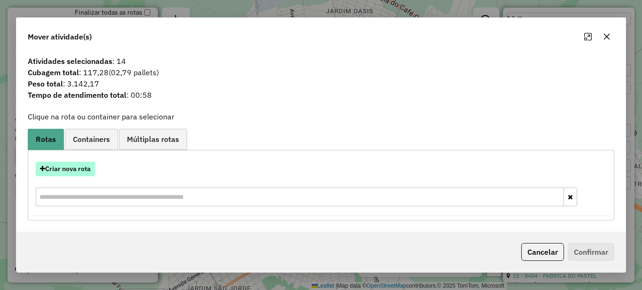
click at [75, 168] on button "Criar nova rota" at bounding box center [65, 169] width 59 height 15
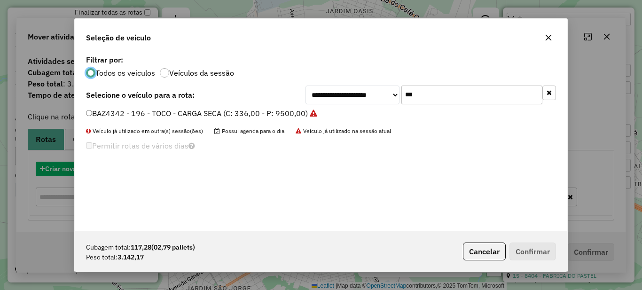
scroll to position [5, 3]
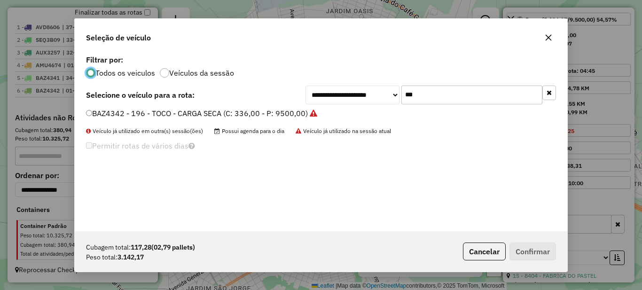
click at [483, 101] on input "***" at bounding box center [471, 95] width 141 height 19
click at [483, 100] on input "***" at bounding box center [471, 95] width 141 height 19
type input "***"
click at [107, 116] on label "AGX8774 - 167 - TOCO - CARGA SECA (C: 336,00 - P: 9500,00)" at bounding box center [197, 113] width 223 height 11
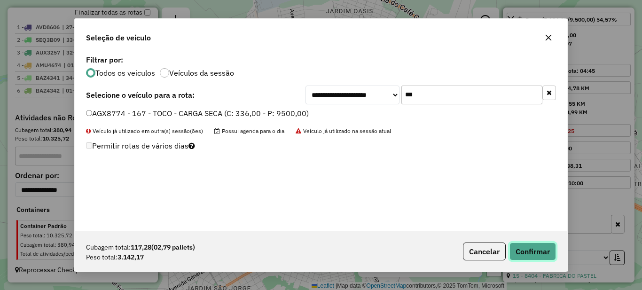
click at [543, 245] on button "Confirmar" at bounding box center [533, 252] width 47 height 18
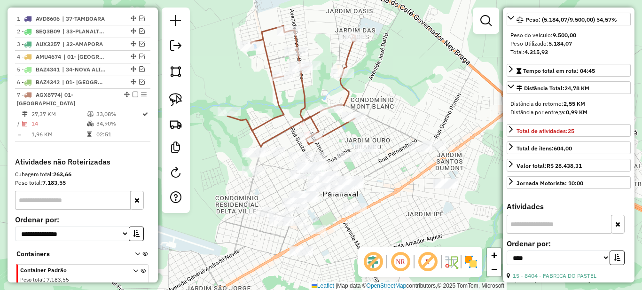
scroll to position [406, 0]
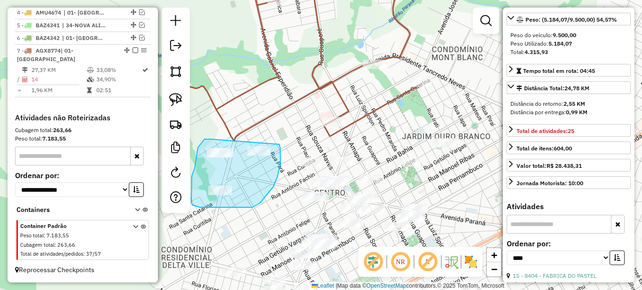
drag, startPoint x: 208, startPoint y: 139, endPoint x: 279, endPoint y: 144, distance: 71.2
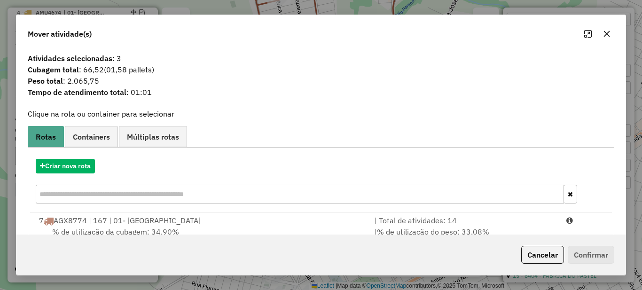
scroll to position [33, 0]
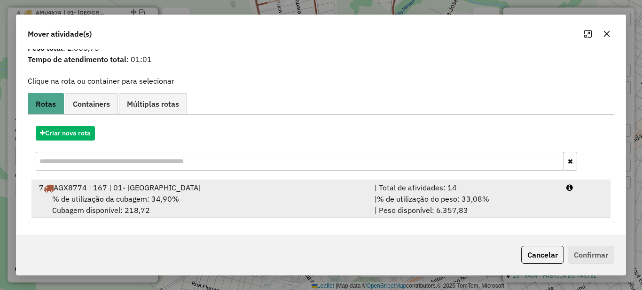
click at [433, 189] on div "| Total de atividades: 14" at bounding box center [465, 187] width 192 height 11
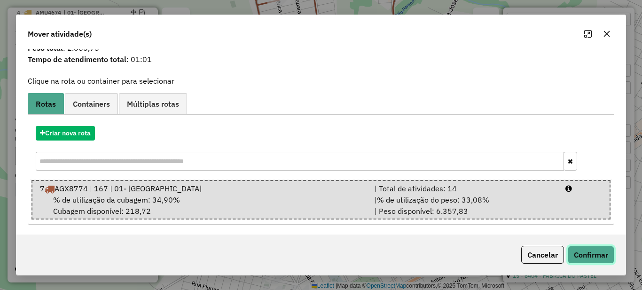
click at [590, 256] on button "Confirmar" at bounding box center [591, 255] width 47 height 18
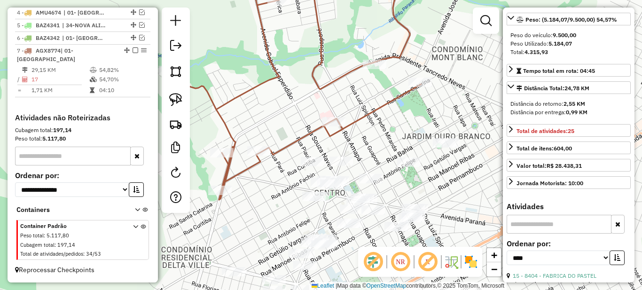
scroll to position [94, 0]
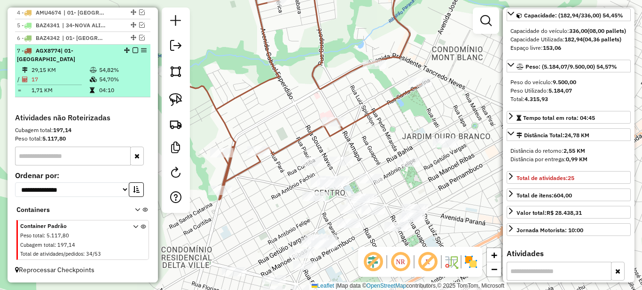
click at [96, 90] on td at bounding box center [93, 90] width 9 height 9
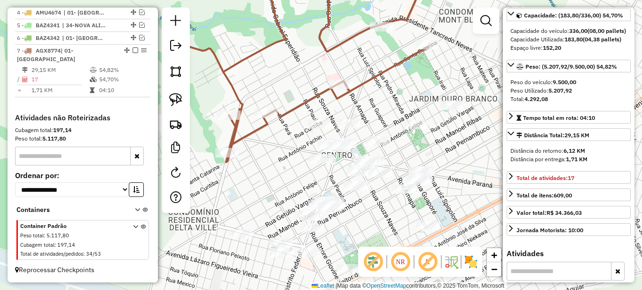
drag, startPoint x: 402, startPoint y: 230, endPoint x: 389, endPoint y: 106, distance: 124.3
click at [389, 106] on div "Janela de atendimento Grade de atendimento Capacidade Transportadoras Veículos …" at bounding box center [321, 145] width 642 height 290
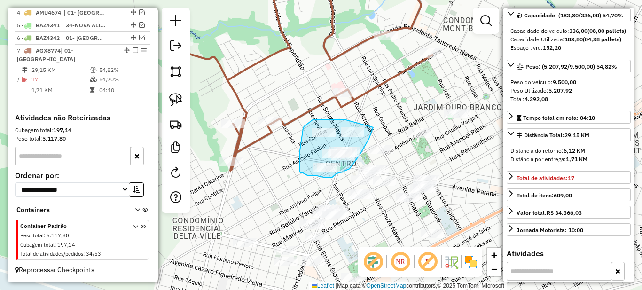
drag, startPoint x: 346, startPoint y: 120, endPoint x: 378, endPoint y: 119, distance: 32.4
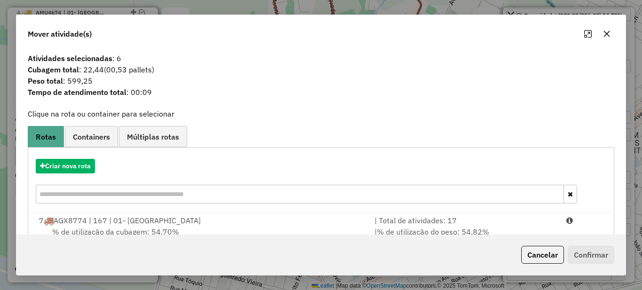
scroll to position [33, 0]
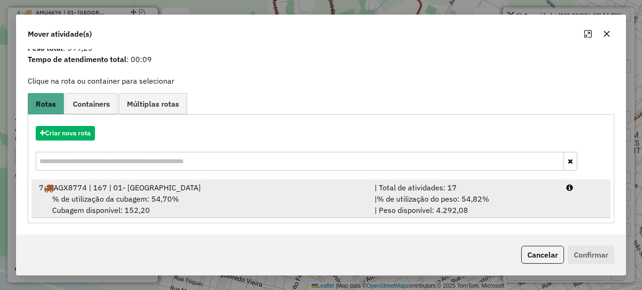
click at [445, 198] on span "% de utilização do peso: 54,82%" at bounding box center [433, 198] width 112 height 9
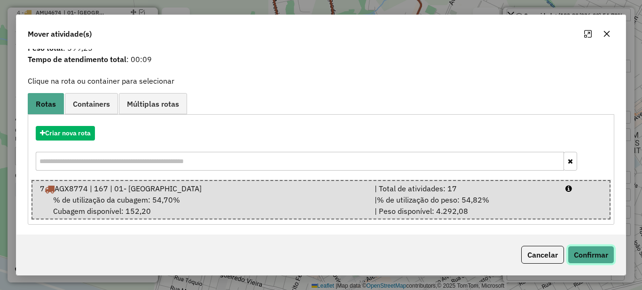
click at [595, 255] on button "Confirmar" at bounding box center [591, 255] width 47 height 18
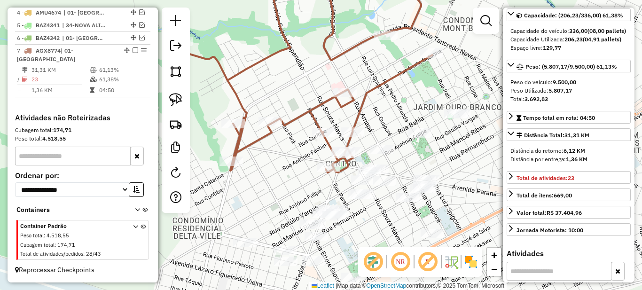
scroll to position [0, 0]
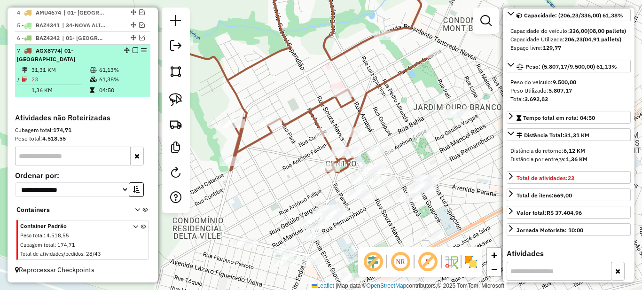
click at [123, 81] on td "61,38%" at bounding box center [122, 79] width 47 height 9
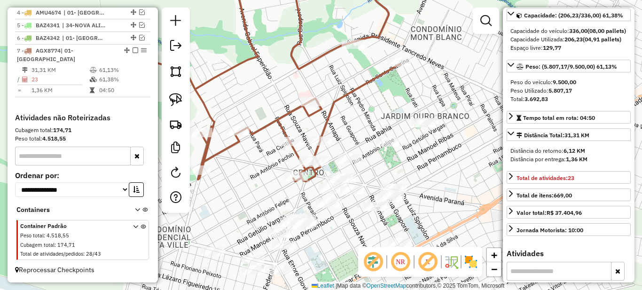
drag, startPoint x: 419, startPoint y: 217, endPoint x: 374, endPoint y: 105, distance: 120.6
click at [374, 105] on div "Janela de atendimento Grade de atendimento Capacidade Transportadoras Veículos …" at bounding box center [321, 145] width 642 height 290
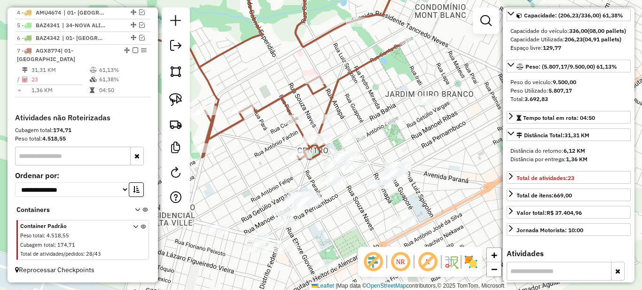
drag, startPoint x: 364, startPoint y: 133, endPoint x: 369, endPoint y: 112, distance: 21.6
click at [369, 112] on div "Janela de atendimento Grade de atendimento Capacidade Transportadoras Veículos …" at bounding box center [321, 145] width 642 height 290
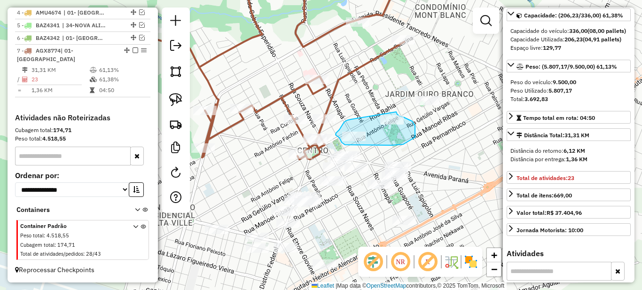
drag, startPoint x: 346, startPoint y: 121, endPoint x: 396, endPoint y: 112, distance: 51.2
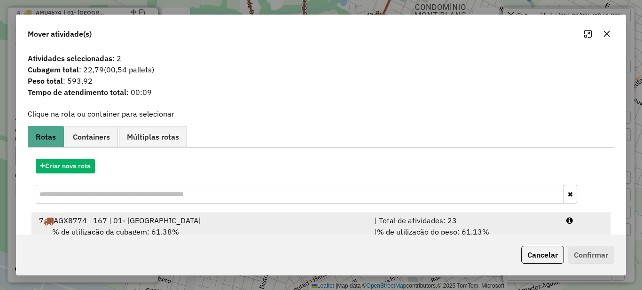
scroll to position [33, 0]
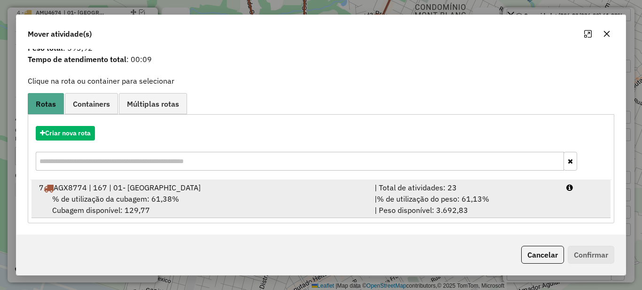
click at [436, 202] on span "% de utilização do peso: 61,13%" at bounding box center [433, 198] width 112 height 9
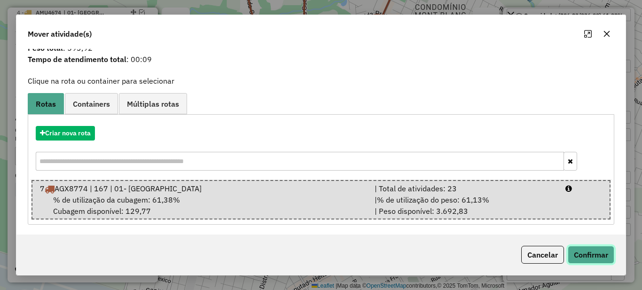
click at [611, 256] on button "Confirmar" at bounding box center [591, 255] width 47 height 18
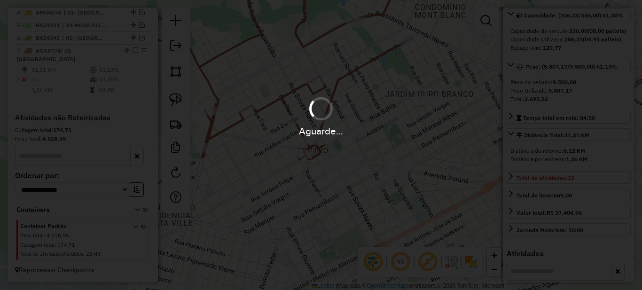
scroll to position [0, 0]
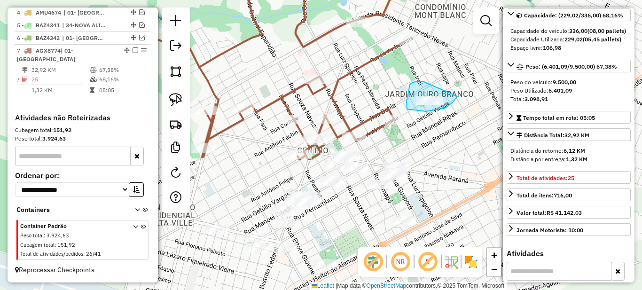
drag, startPoint x: 410, startPoint y: 85, endPoint x: 461, endPoint y: 85, distance: 51.2
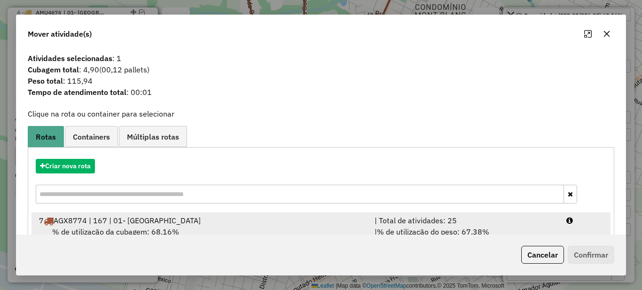
scroll to position [33, 0]
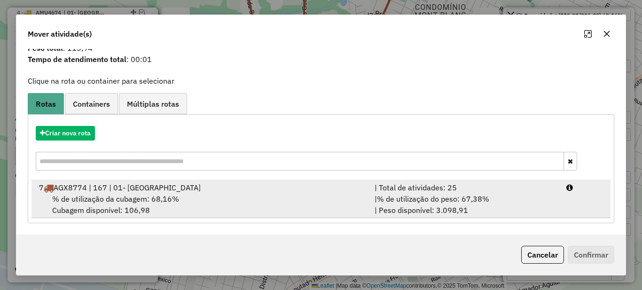
click at [456, 201] on span "% de utilização do peso: 67,38%" at bounding box center [433, 198] width 112 height 9
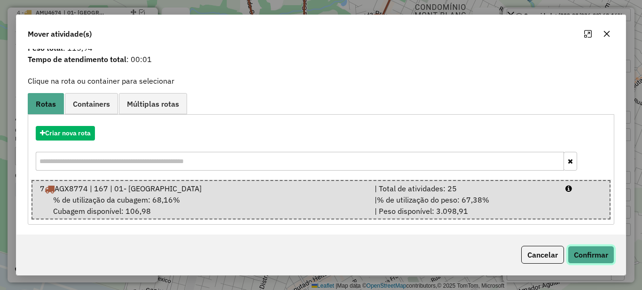
click at [577, 254] on button "Confirmar" at bounding box center [591, 255] width 47 height 18
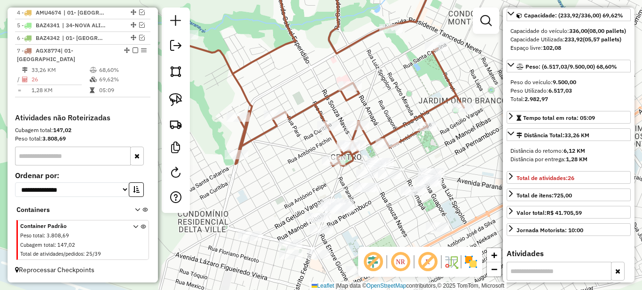
scroll to position [47, 0]
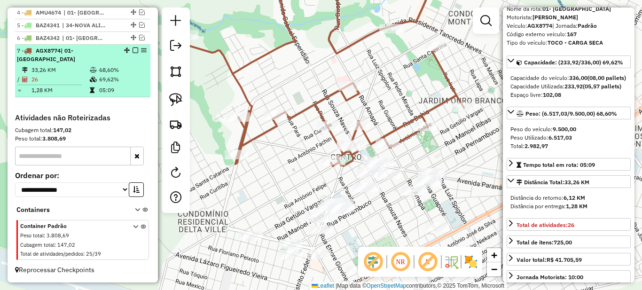
click at [104, 66] on td "68,60%" at bounding box center [122, 69] width 47 height 9
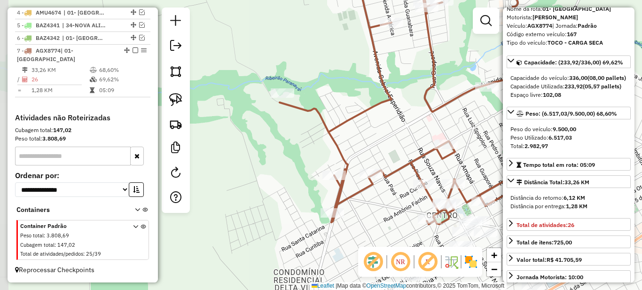
drag, startPoint x: 295, startPoint y: 207, endPoint x: 394, endPoint y: 138, distance: 120.9
click at [394, 138] on div "Janela de atendimento Grade de atendimento Capacidade Transportadoras Veículos …" at bounding box center [321, 145] width 642 height 290
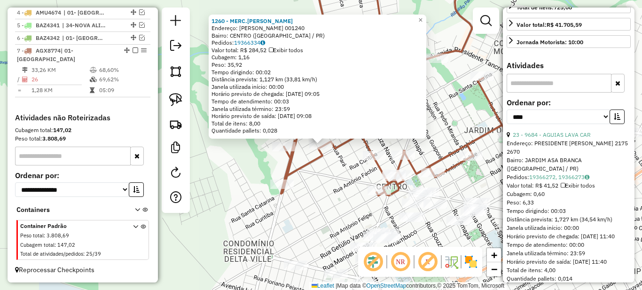
scroll to position [329, 0]
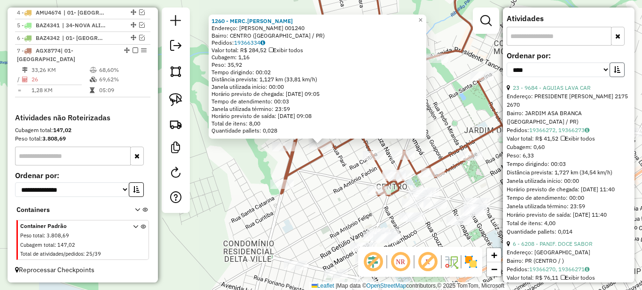
click at [616, 73] on icon "button" at bounding box center [617, 69] width 7 height 7
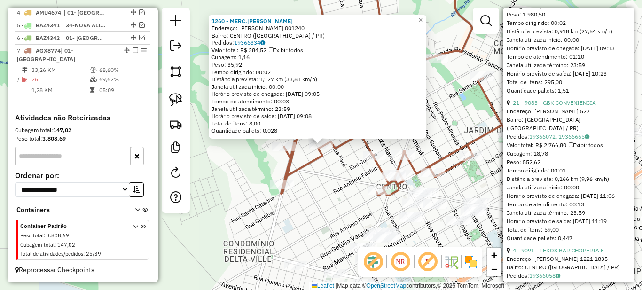
scroll to position [517, 0]
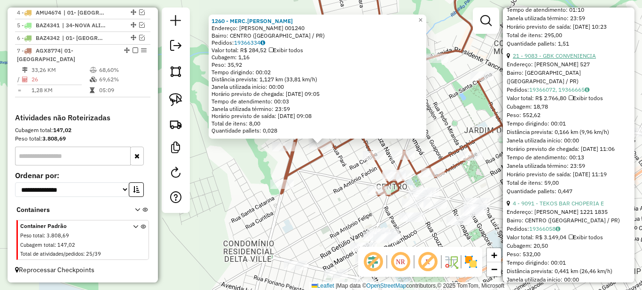
click at [555, 59] on link "21 - 9083 - GBK CONVENIENCIA" at bounding box center [554, 55] width 83 height 7
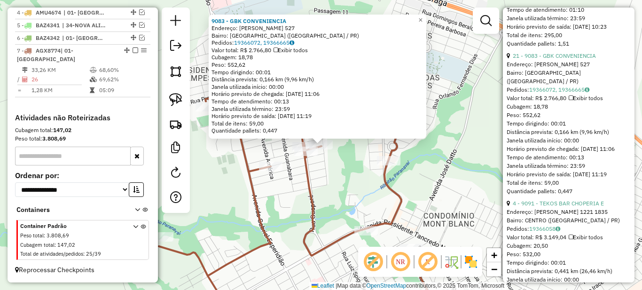
scroll to position [611, 0]
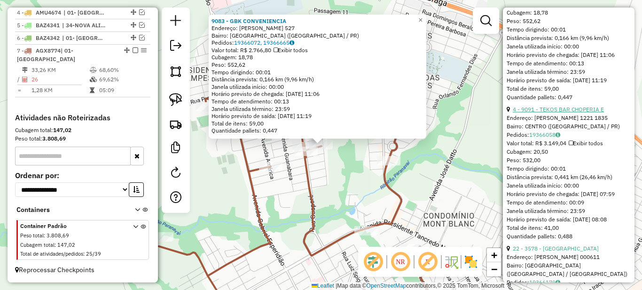
click at [559, 113] on link "4 - 9091 - TEKOS BAR CHOPERIA E" at bounding box center [558, 109] width 91 height 7
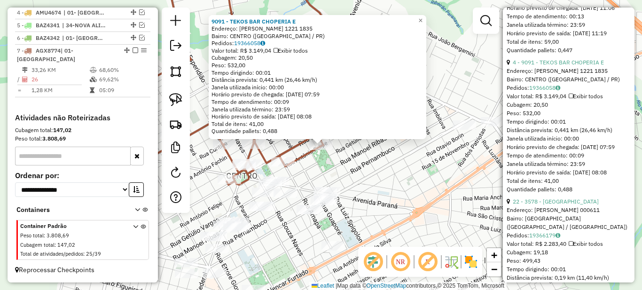
scroll to position [705, 0]
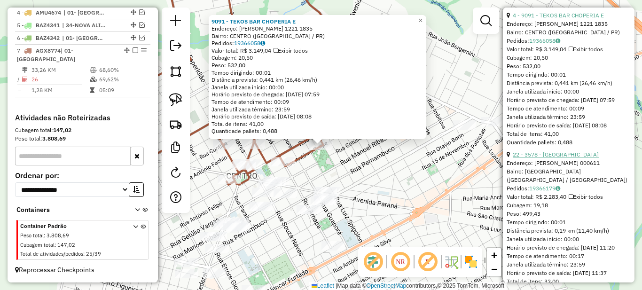
click at [541, 158] on link "22 - 3578 - BAR DO VALDECI" at bounding box center [556, 154] width 86 height 7
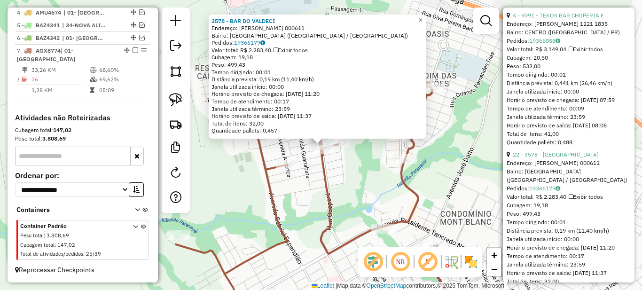
scroll to position [846, 0]
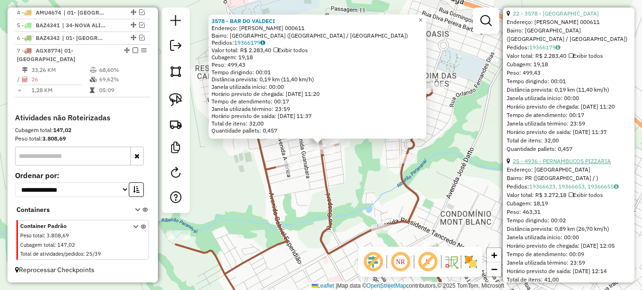
click at [560, 165] on link "25 - 4936 - PERNAMBUCOS PIZZARIA" at bounding box center [562, 160] width 98 height 7
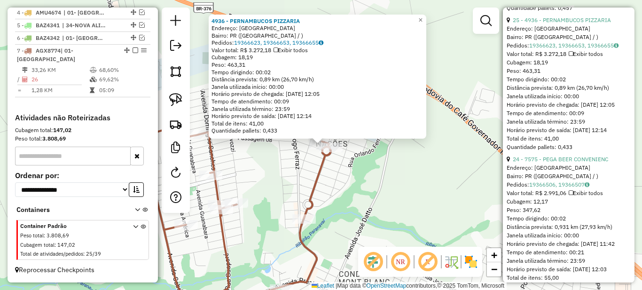
scroll to position [1034, 0]
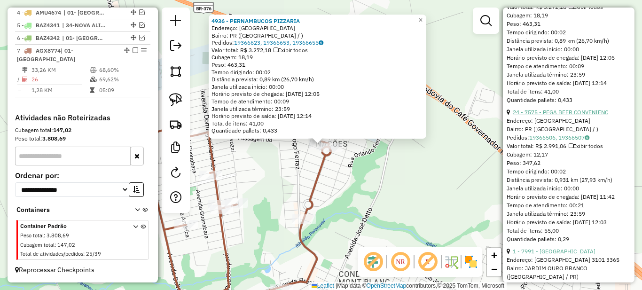
click at [564, 116] on link "24 - 7575 - PEGA BEER CONVENIENC" at bounding box center [560, 112] width 95 height 7
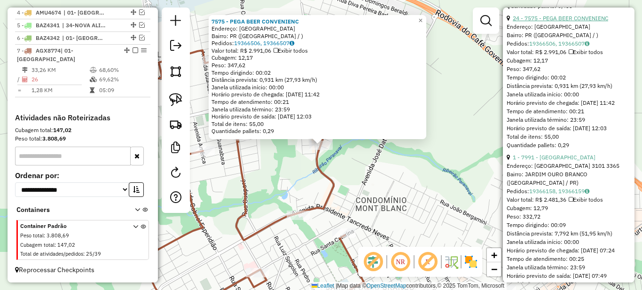
scroll to position [1175, 0]
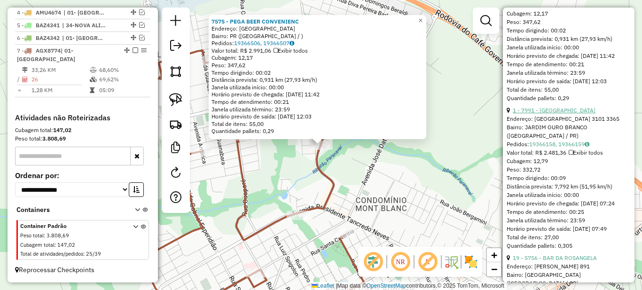
click at [564, 114] on link "1 - 7991 - SOCCER BEACH" at bounding box center [554, 110] width 83 height 7
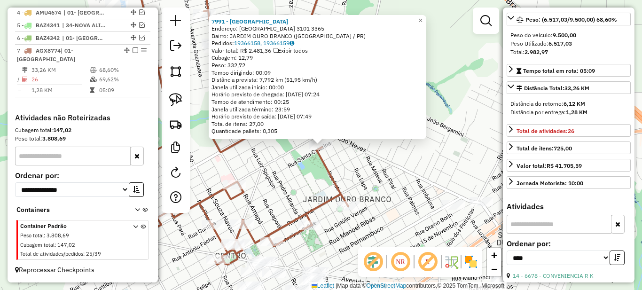
scroll to position [0, 0]
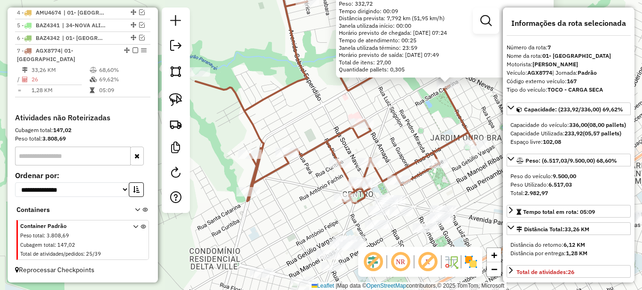
drag, startPoint x: 295, startPoint y: 199, endPoint x: 435, endPoint y: 131, distance: 155.6
click at [435, 131] on div "7991 - SOCCER BEACH Endereço: SANTA CATARINA 3101 3365 Bairro: JARDIM OURO BRAN…" at bounding box center [321, 145] width 642 height 290
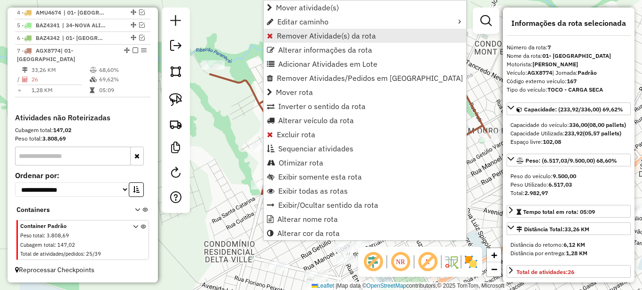
click at [278, 37] on span "Remover Atividade(s) da rota" at bounding box center [326, 36] width 99 height 8
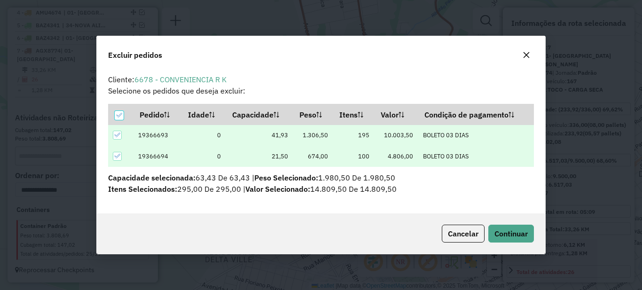
scroll to position [6, 3]
click at [508, 242] on button "Continuar" at bounding box center [511, 234] width 46 height 18
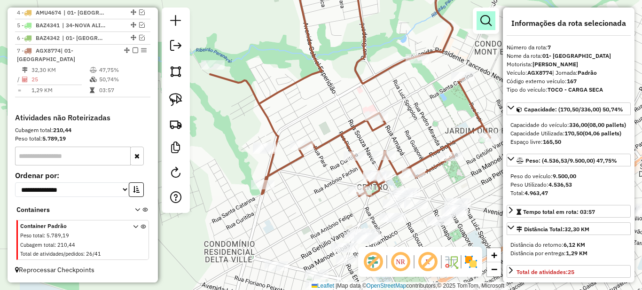
click at [484, 21] on em at bounding box center [485, 20] width 11 height 11
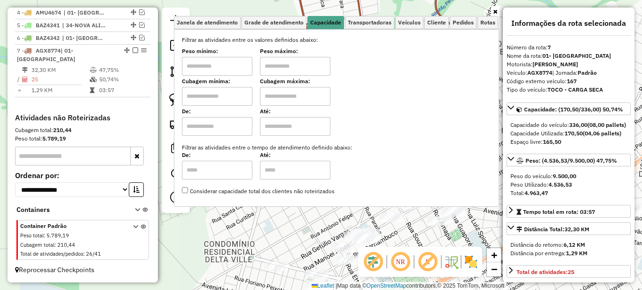
click at [218, 71] on input "text" at bounding box center [217, 66] width 71 height 19
type input "******"
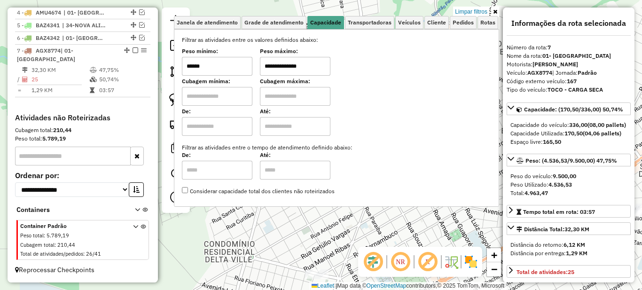
type input "**********"
click at [494, 12] on icon at bounding box center [495, 12] width 4 height 6
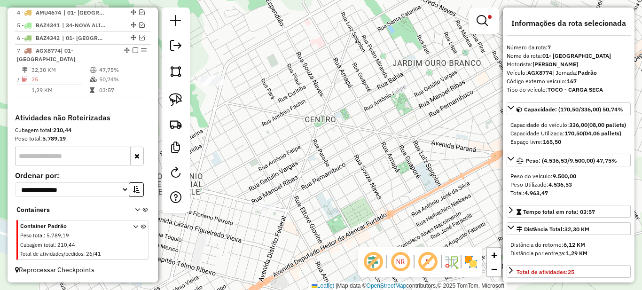
drag, startPoint x: 390, startPoint y: 172, endPoint x: 327, endPoint y: 148, distance: 67.8
click at [327, 148] on div "**********" at bounding box center [321, 145] width 642 height 290
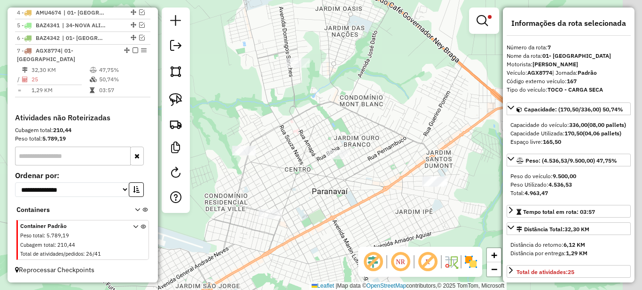
drag, startPoint x: 389, startPoint y: 191, endPoint x: 330, endPoint y: 191, distance: 59.7
click at [330, 191] on div "**********" at bounding box center [321, 145] width 642 height 290
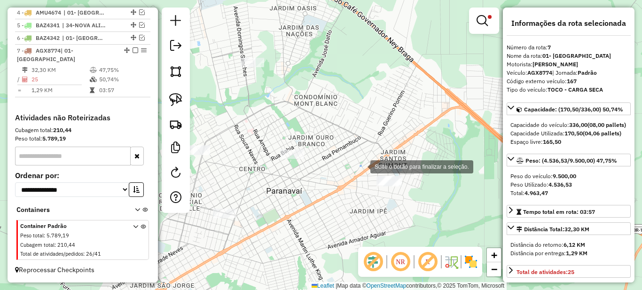
drag, startPoint x: 361, startPoint y: 166, endPoint x: 423, endPoint y: 210, distance: 76.6
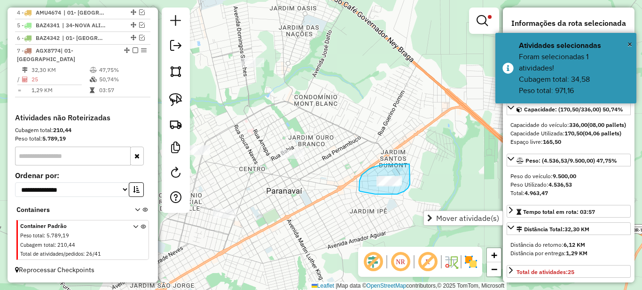
drag, startPoint x: 408, startPoint y: 164, endPoint x: 410, endPoint y: 184, distance: 20.3
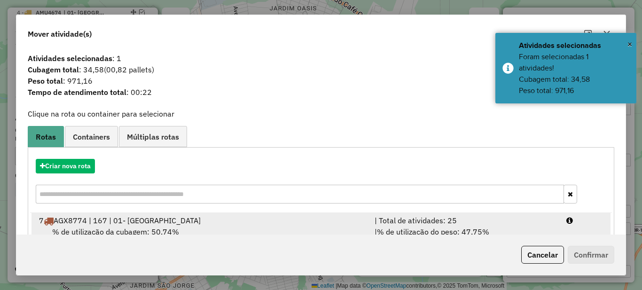
scroll to position [33, 0]
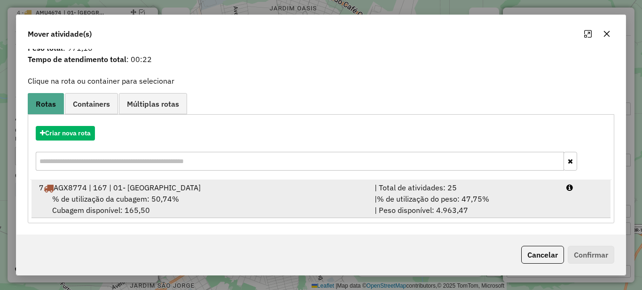
click at [425, 197] on span "% de utilização do peso: 47,75%" at bounding box center [433, 198] width 112 height 9
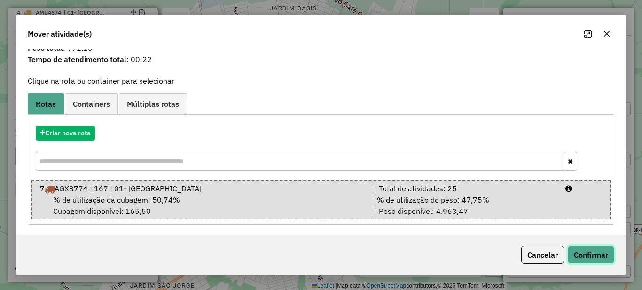
click at [611, 259] on button "Confirmar" at bounding box center [591, 255] width 47 height 18
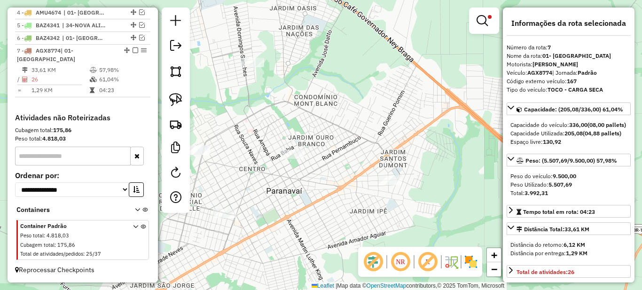
scroll to position [0, 0]
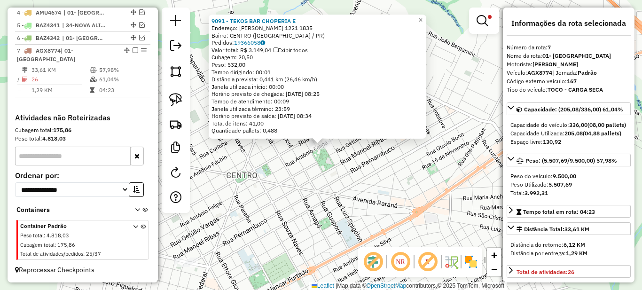
click at [498, 26] on div at bounding box center [484, 21] width 30 height 26
click at [489, 18] on span at bounding box center [490, 17] width 4 height 4
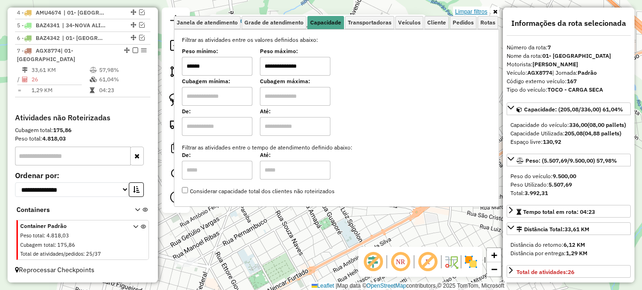
click at [479, 12] on link "Limpar filtros" at bounding box center [471, 12] width 36 height 10
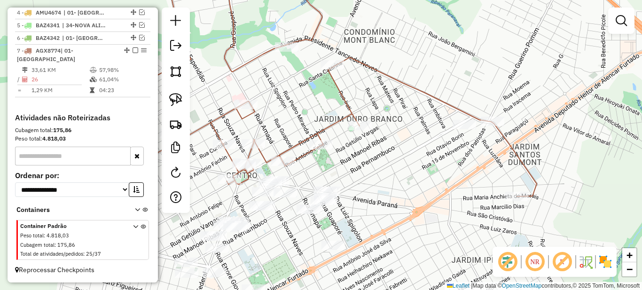
drag, startPoint x: 310, startPoint y: 112, endPoint x: 253, endPoint y: 75, distance: 67.9
click at [367, 113] on div "Janela de atendimento Grade de atendimento Capacidade Transportadoras Veículos …" at bounding box center [321, 145] width 642 height 290
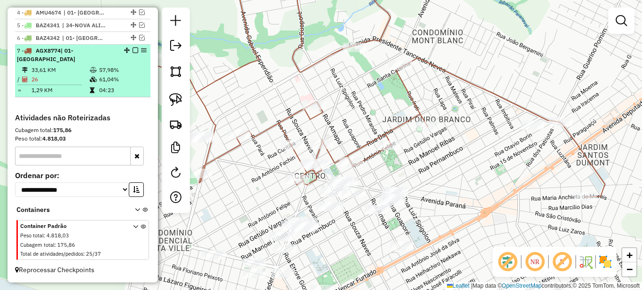
click at [106, 80] on td "61,04%" at bounding box center [122, 79] width 47 height 9
select select "*********"
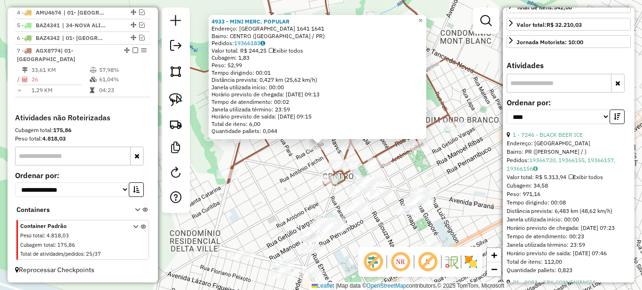
scroll to position [376, 0]
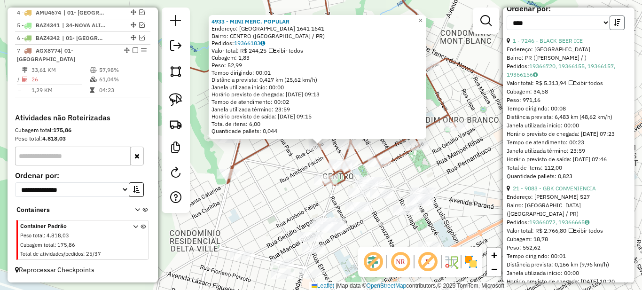
click at [614, 26] on icon "button" at bounding box center [617, 22] width 7 height 7
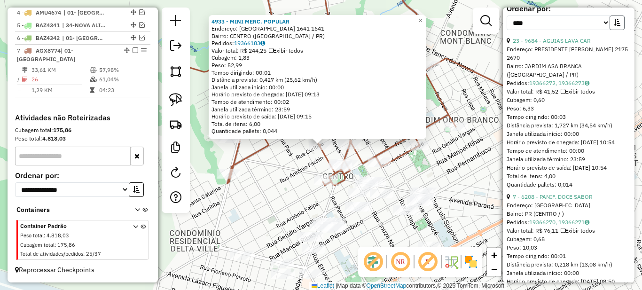
click at [615, 26] on icon "button" at bounding box center [617, 22] width 7 height 7
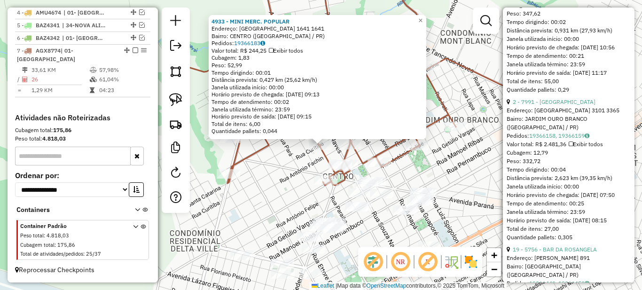
scroll to position [1128, 0]
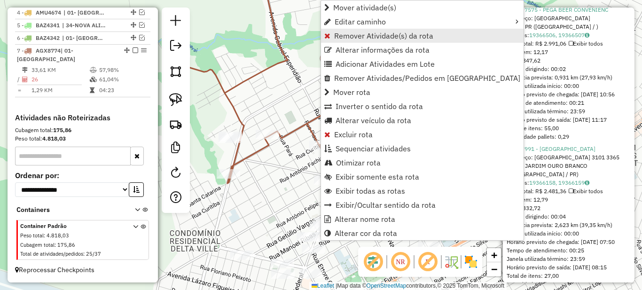
click at [347, 39] on span "Remover Atividade(s) da rota" at bounding box center [383, 36] width 99 height 8
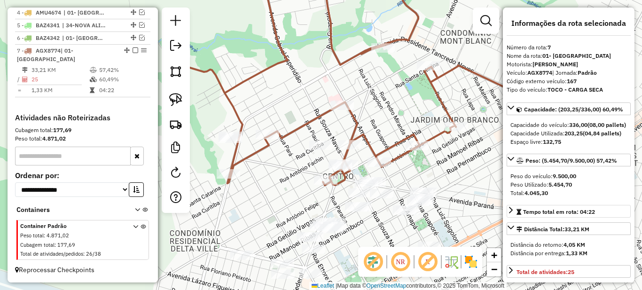
scroll to position [94, 0]
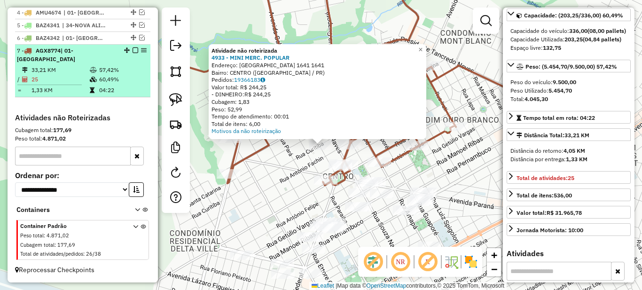
click at [103, 85] on table "33,21 KM 57,42% / 25 60,49% = 1,33 KM 04:22" at bounding box center [83, 80] width 132 height 30
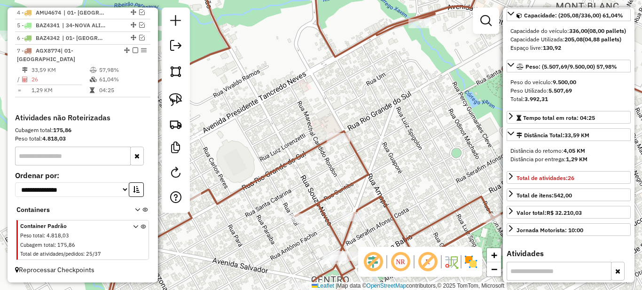
scroll to position [141, 0]
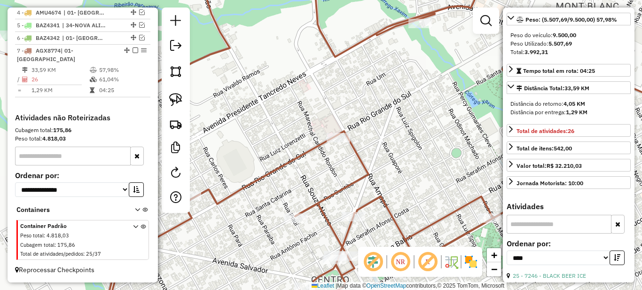
drag, startPoint x: 413, startPoint y: 174, endPoint x: 400, endPoint y: 122, distance: 53.8
click at [400, 122] on div "Janela de atendimento Grade de atendimento Capacidade Transportadoras Veículos …" at bounding box center [321, 145] width 642 height 290
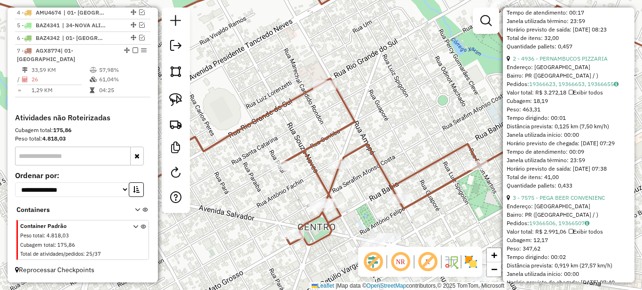
scroll to position [1081, 0]
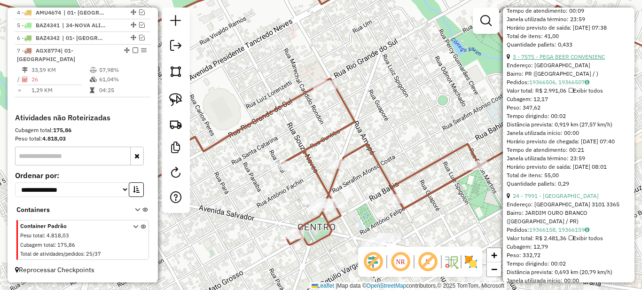
click at [555, 60] on link "3 - 7575 - PEGA BEER CONVENIENC" at bounding box center [559, 56] width 92 height 7
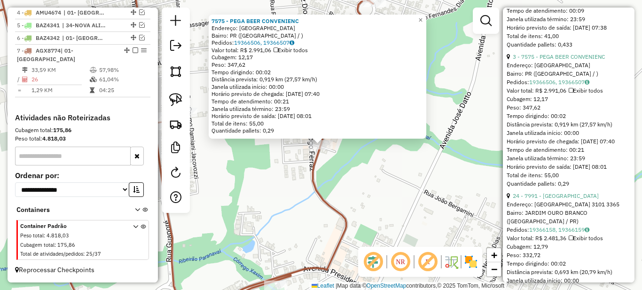
scroll to position [1175, 0]
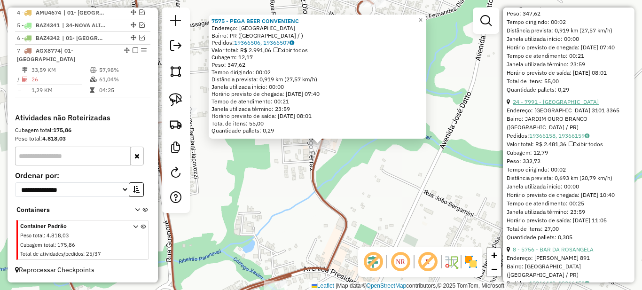
click at [569, 105] on link "24 - 7991 - SOCCER BEACH" at bounding box center [556, 101] width 86 height 7
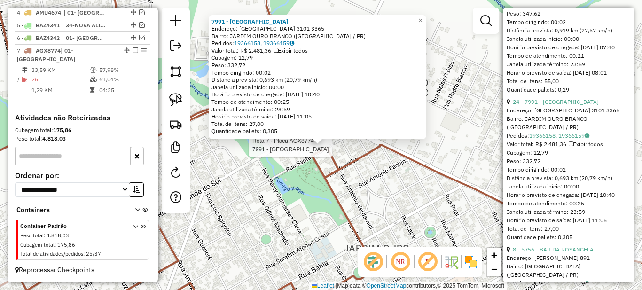
click at [291, 167] on div "Rota 7 - Placa AGX8774 7991 - SOCCER BEACH 7991 - SOCCER BEACH Endereço: SANTA …" at bounding box center [321, 145] width 642 height 290
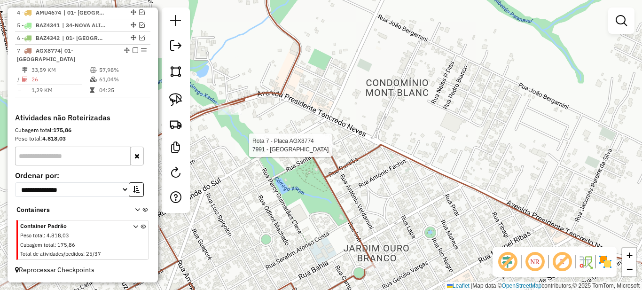
select select "*********"
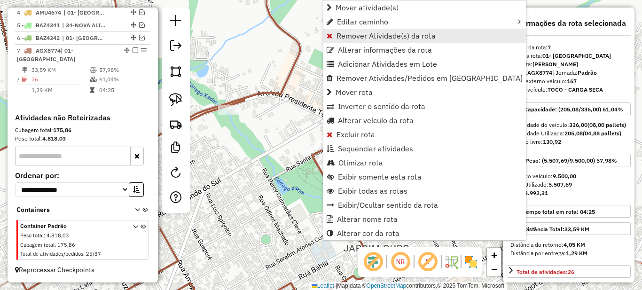
click at [343, 36] on span "Remover Atividade(s) da rota" at bounding box center [386, 36] width 99 height 8
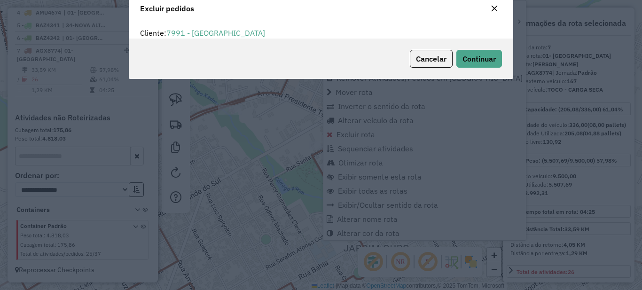
scroll to position [6, 3]
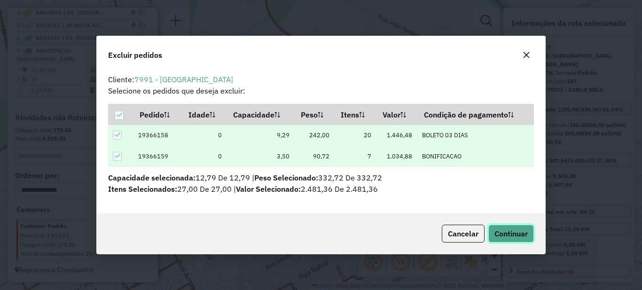
click at [513, 234] on span "Continuar" at bounding box center [511, 233] width 33 height 9
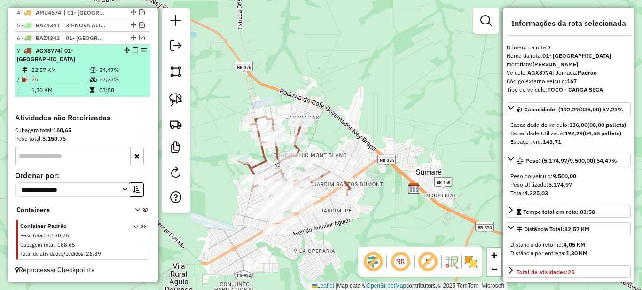
click at [133, 53] on em at bounding box center [136, 50] width 6 height 6
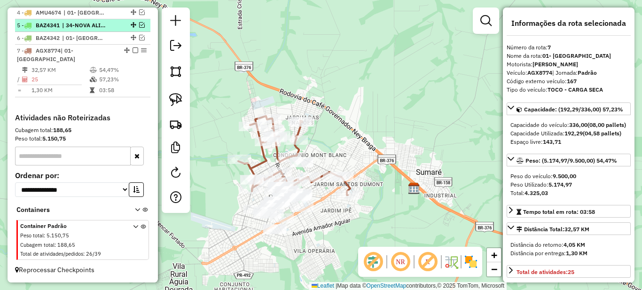
scroll to position [375, 0]
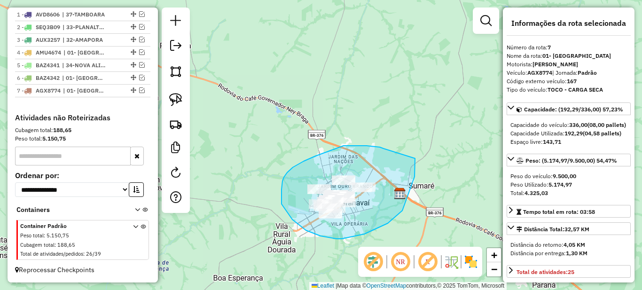
drag, startPoint x: 380, startPoint y: 147, endPoint x: 415, endPoint y: 158, distance: 37.0
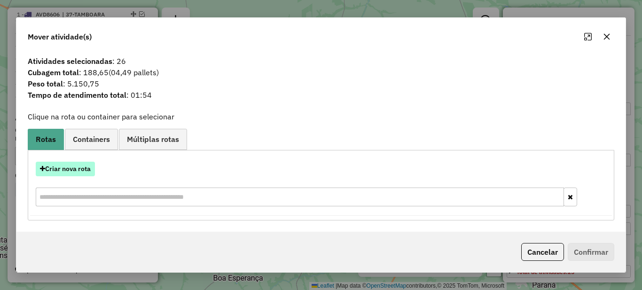
click at [69, 173] on button "Criar nova rota" at bounding box center [65, 169] width 59 height 15
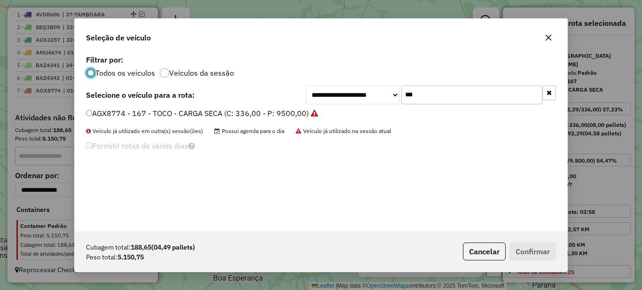
scroll to position [5, 3]
click at [411, 101] on input "***" at bounding box center [471, 95] width 141 height 19
type input "***"
click at [278, 110] on label "AOC8562 - 168 - TOCO - CARGA SECA (C: 336,00 - P: 9500,00)" at bounding box center [197, 113] width 223 height 11
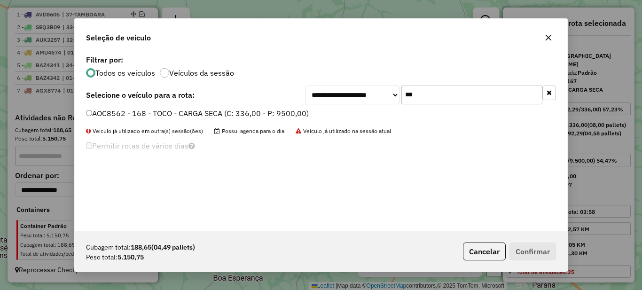
click at [206, 118] on label "AOC8562 - 168 - TOCO - CARGA SECA (C: 336,00 - P: 9500,00)" at bounding box center [197, 113] width 223 height 11
click at [533, 254] on button "Confirmar" at bounding box center [533, 252] width 47 height 18
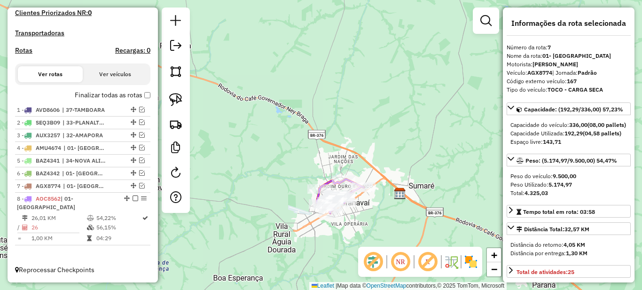
scroll to position [271, 0]
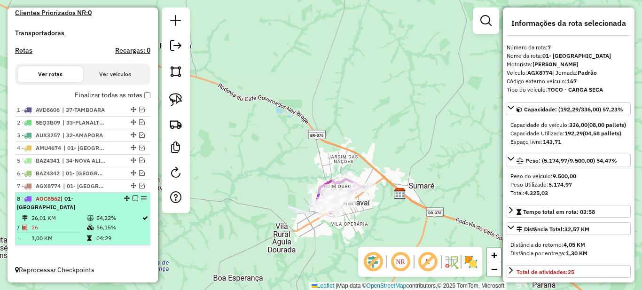
click at [133, 201] on em at bounding box center [136, 199] width 6 height 6
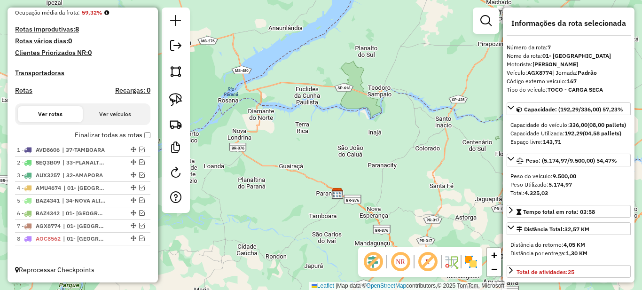
drag, startPoint x: 371, startPoint y: 227, endPoint x: 324, endPoint y: 197, distance: 56.0
click at [324, 199] on div "Janela de atendimento Grade de atendimento Capacidade Transportadoras Veículos …" at bounding box center [321, 145] width 642 height 290
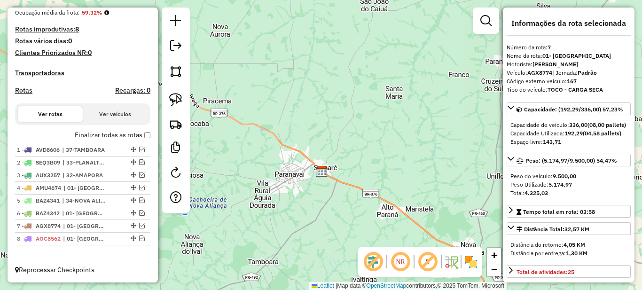
drag, startPoint x: 271, startPoint y: 212, endPoint x: 302, endPoint y: 220, distance: 32.5
click at [302, 220] on div "Janela de atendimento Grade de atendimento Capacidade Transportadoras Veículos …" at bounding box center [321, 145] width 642 height 290
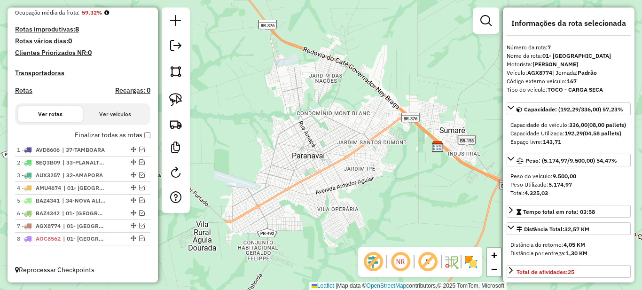
drag, startPoint x: 342, startPoint y: 195, endPoint x: 218, endPoint y: 192, distance: 124.1
click at [346, 195] on div "Janela de atendimento Grade de atendimento Capacidade Transportadoras Veículos …" at bounding box center [321, 145] width 642 height 290
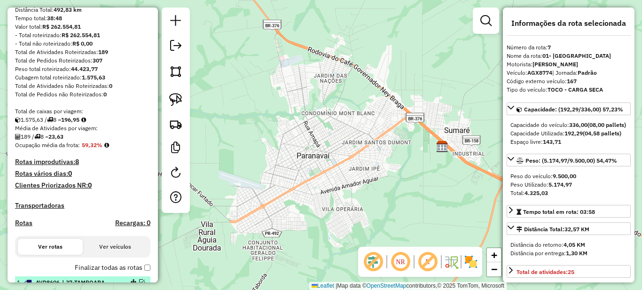
scroll to position [0, 0]
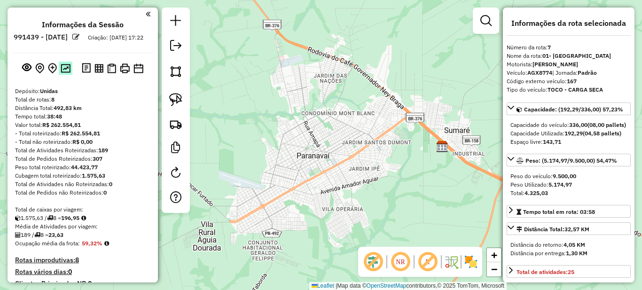
click at [61, 73] on img at bounding box center [66, 68] width 10 height 9
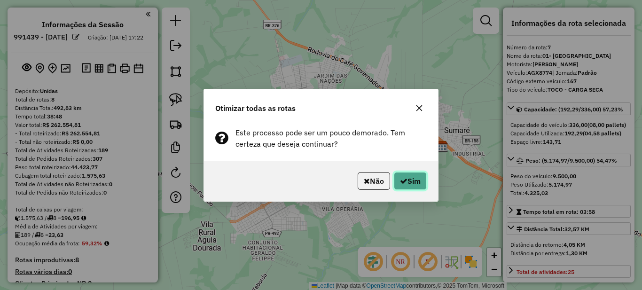
click at [400, 179] on icon "button" at bounding box center [404, 181] width 8 height 8
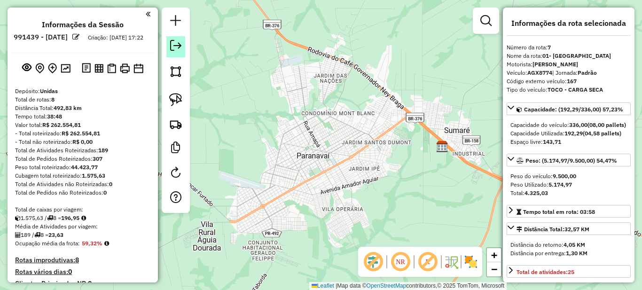
click at [174, 47] on em at bounding box center [175, 45] width 11 height 11
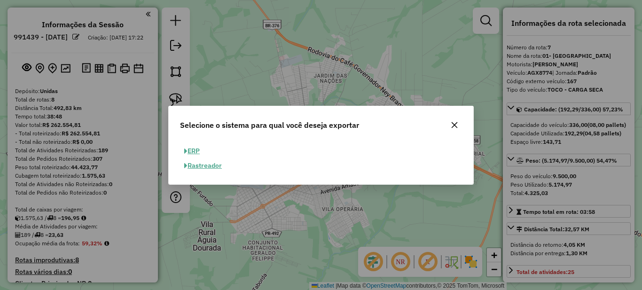
click at [197, 151] on button "ERP" at bounding box center [192, 151] width 24 height 15
select select "**"
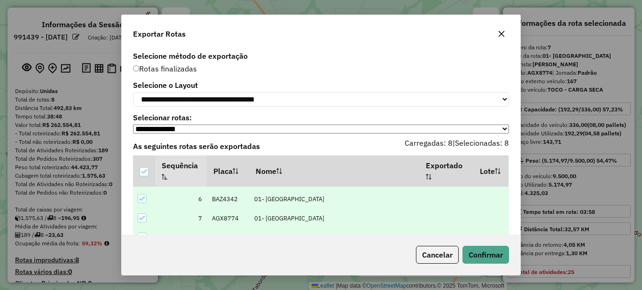
scroll to position [23, 0]
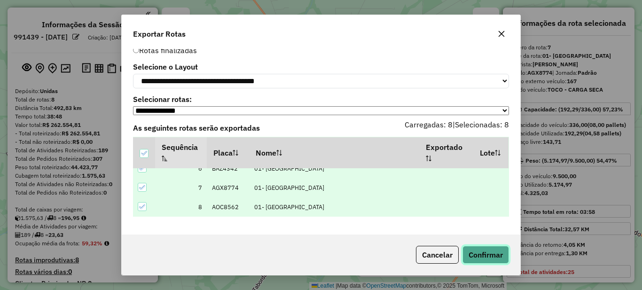
click at [482, 256] on button "Confirmar" at bounding box center [486, 255] width 47 height 18
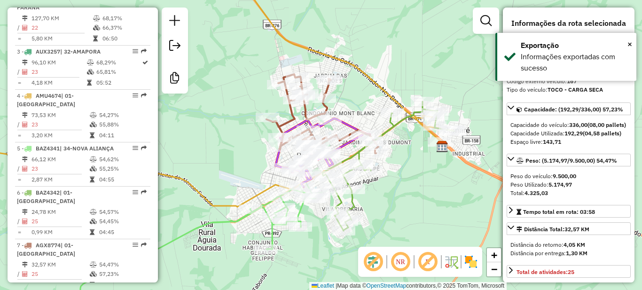
scroll to position [494, 0]
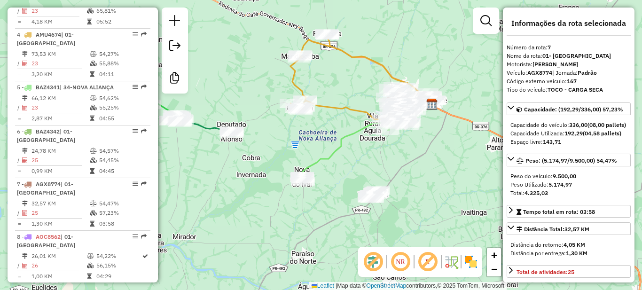
drag, startPoint x: 280, startPoint y: 208, endPoint x: 207, endPoint y: 157, distance: 88.4
click at [307, 149] on div "Janela de atendimento Grade de atendimento Capacidade Transportadoras Veículos …" at bounding box center [321, 145] width 642 height 290
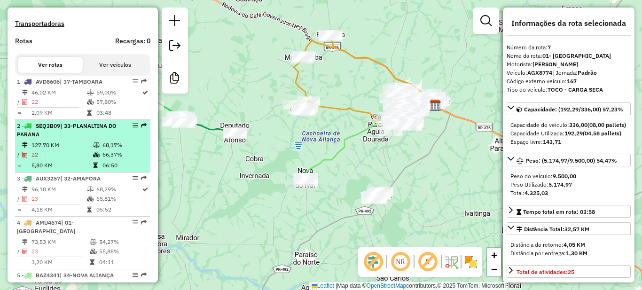
scroll to position [24, 0]
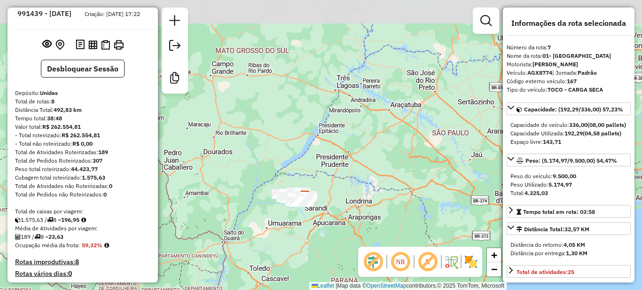
drag, startPoint x: 283, startPoint y: 194, endPoint x: 275, endPoint y: 227, distance: 33.5
click at [275, 227] on div "Janela de atendimento Grade de atendimento Capacidade Transportadoras Veículos …" at bounding box center [321, 145] width 642 height 290
